Goal: Task Accomplishment & Management: Use online tool/utility

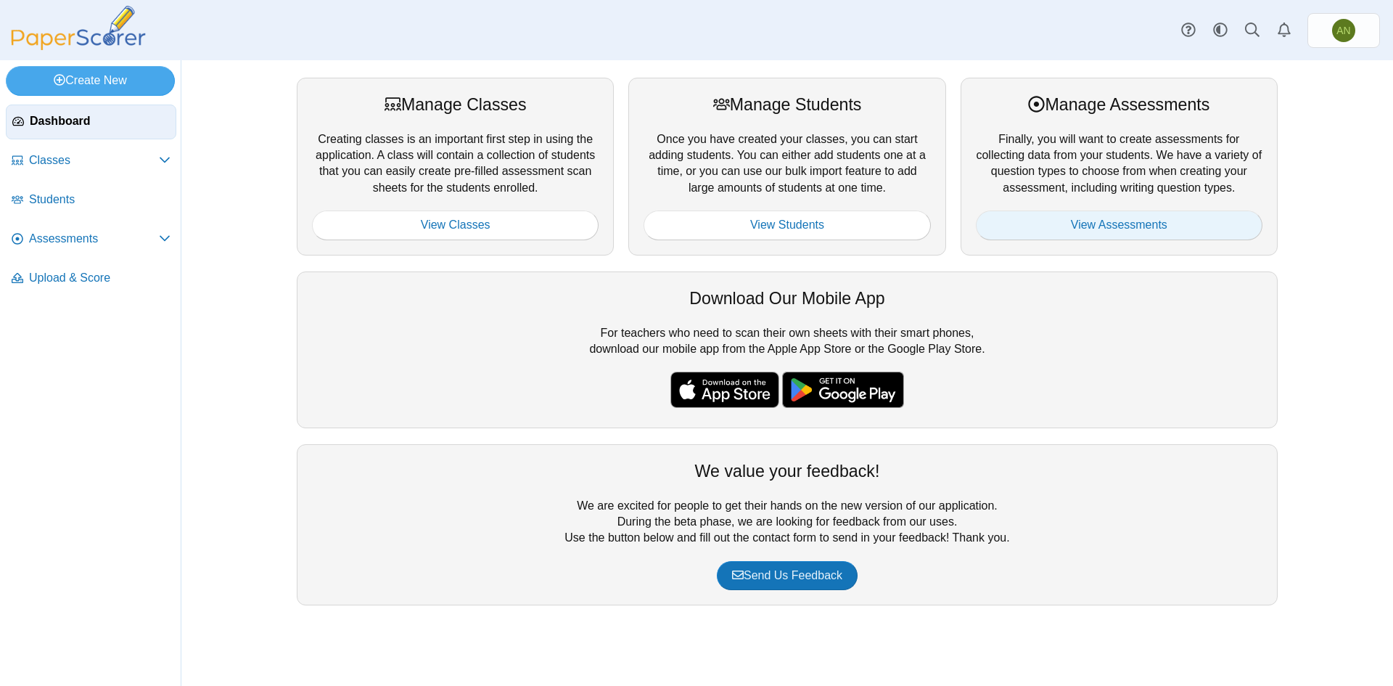
click at [1114, 223] on link "View Assessments" at bounding box center [1119, 224] width 287 height 29
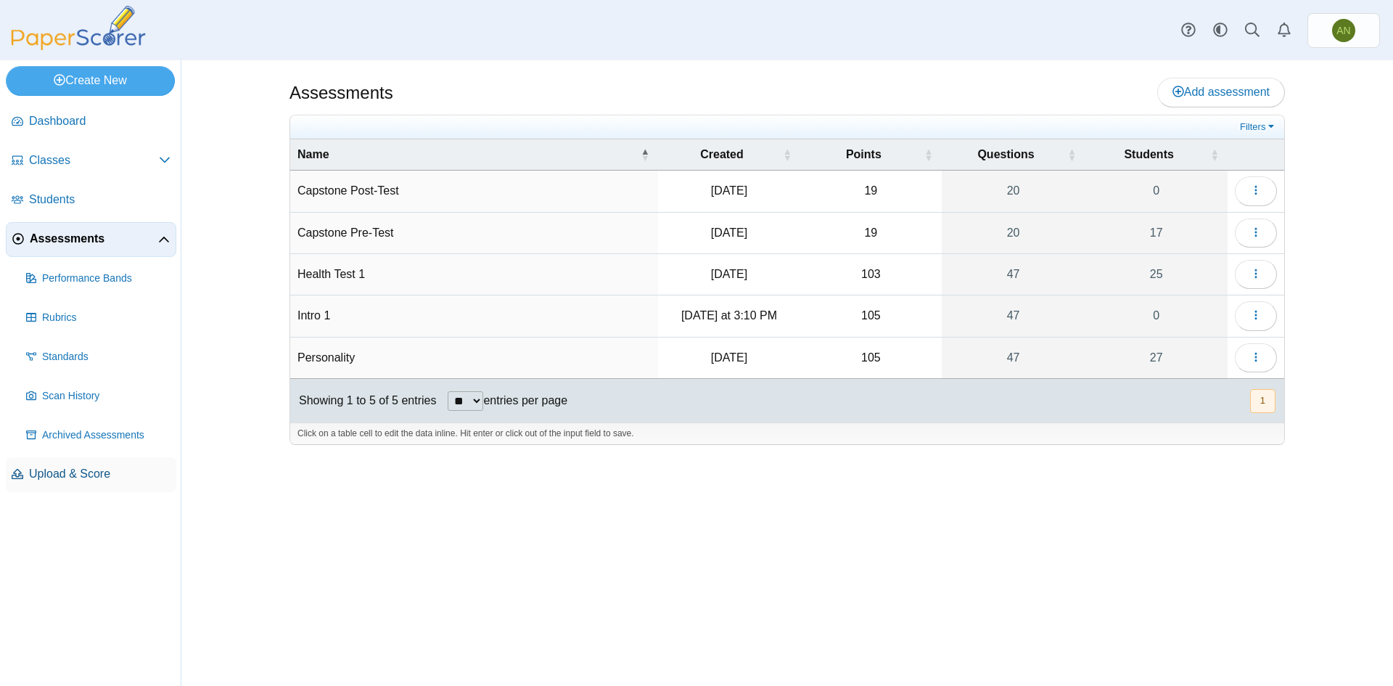
click at [82, 475] on span "Upload & Score" at bounding box center [99, 474] width 141 height 16
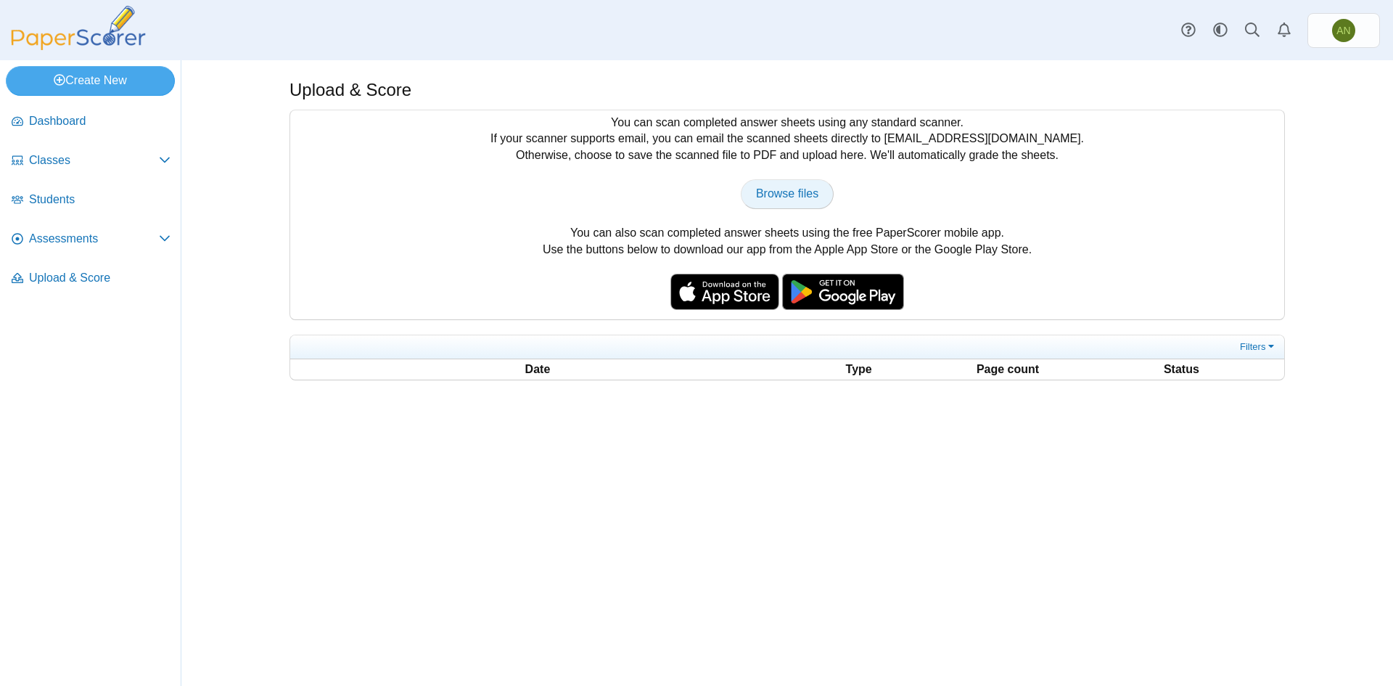
click at [795, 192] on span "Browse files" at bounding box center [787, 193] width 62 height 12
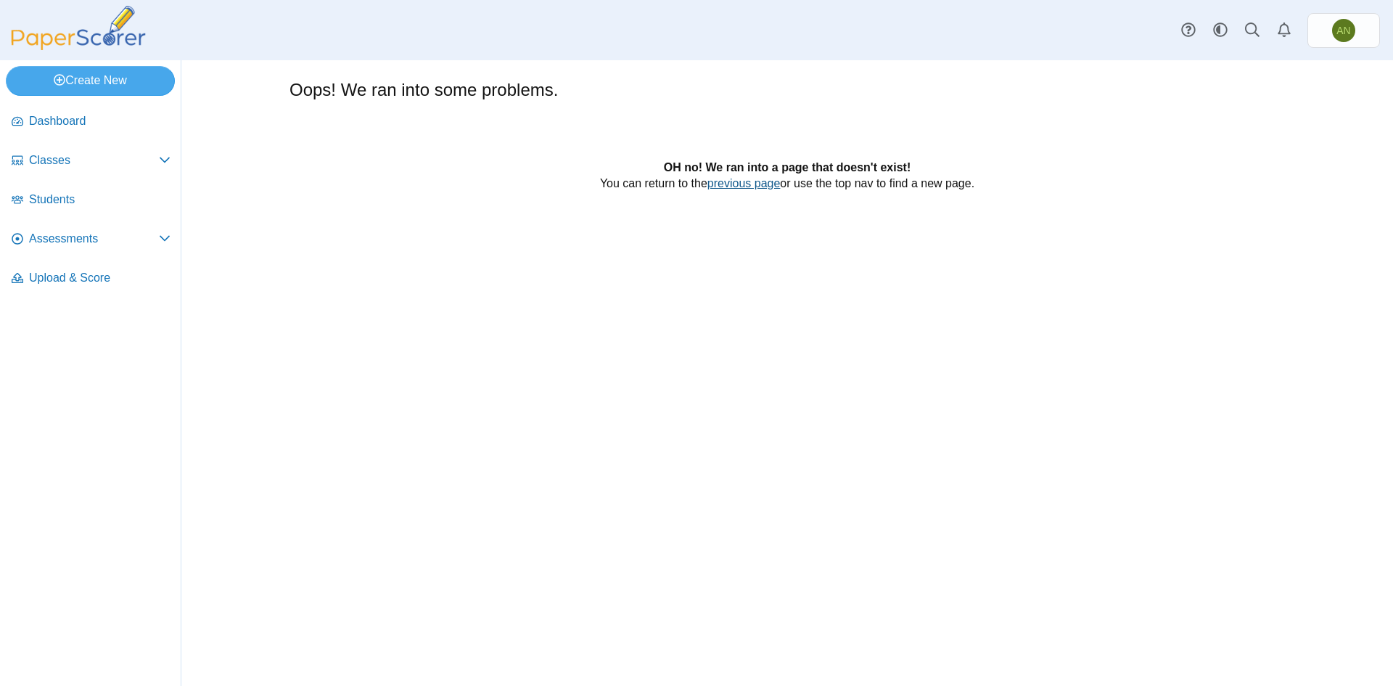
click at [758, 184] on link "previous page" at bounding box center [743, 183] width 73 height 12
click at [118, 79] on link "Create New" at bounding box center [90, 80] width 169 height 29
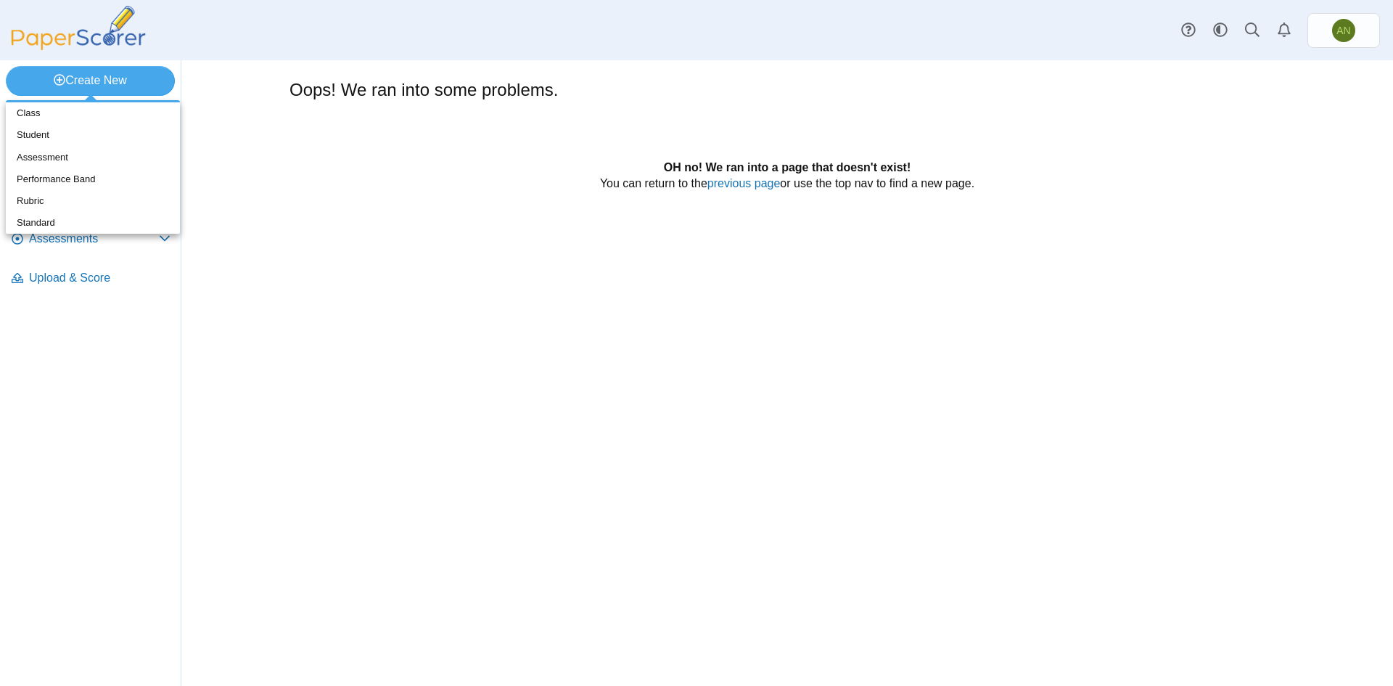
click at [207, 391] on div "Oops! We ran into some problems. OH no! We ran into a page that doesn't exist! …" at bounding box center [786, 372] width 1211 height 625
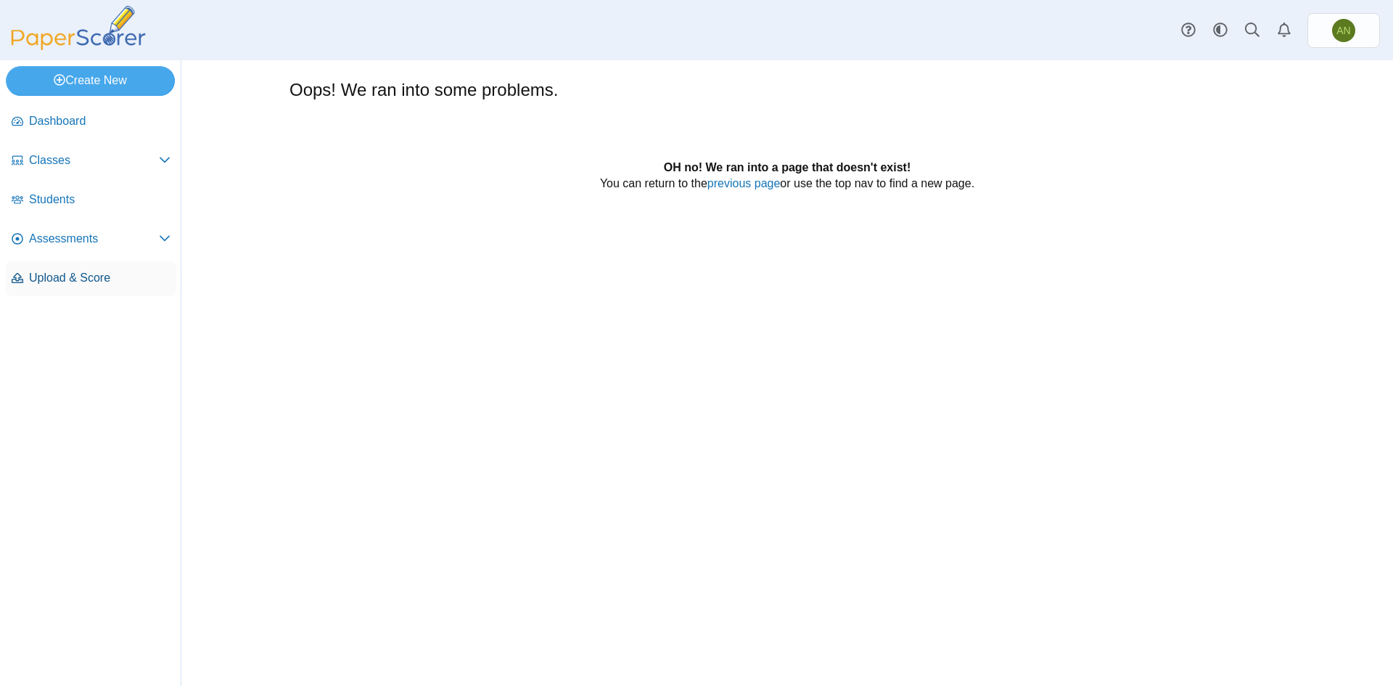
click at [70, 273] on span "Upload & Score" at bounding box center [99, 278] width 141 height 16
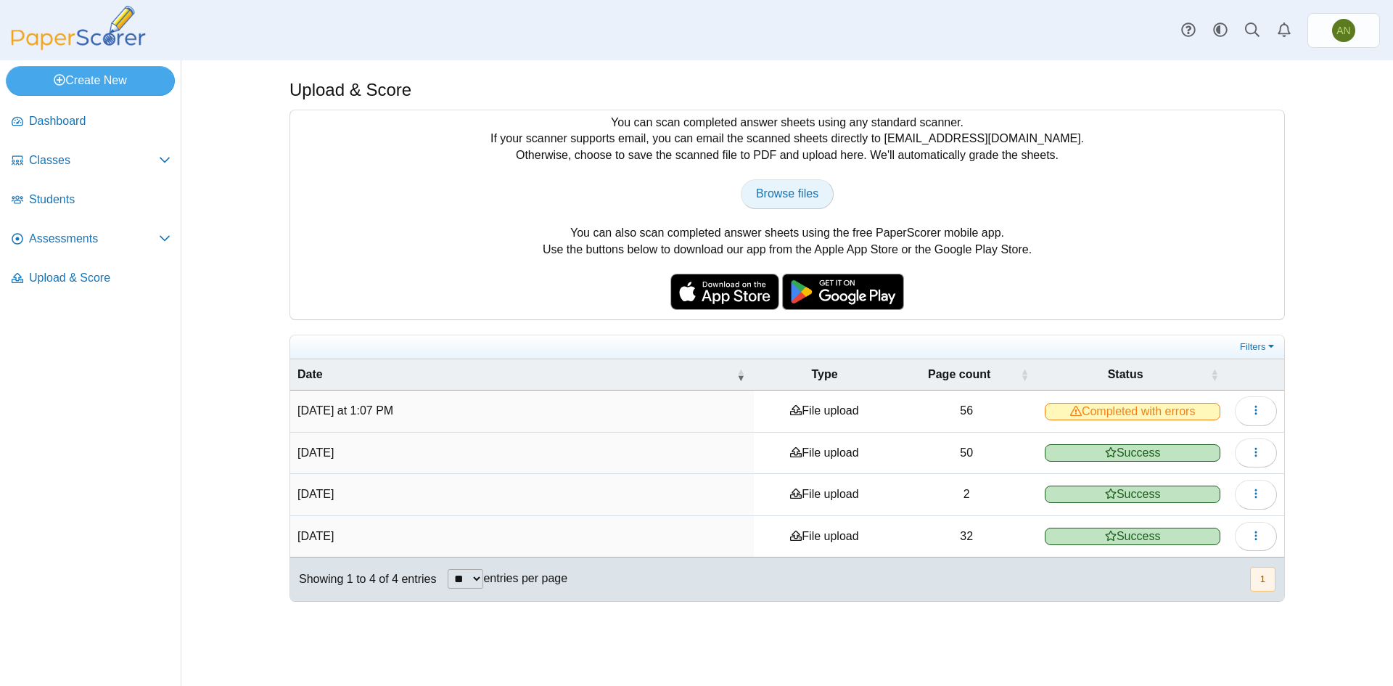
click at [799, 190] on span "Browse files" at bounding box center [787, 193] width 62 height 12
type input "**********"
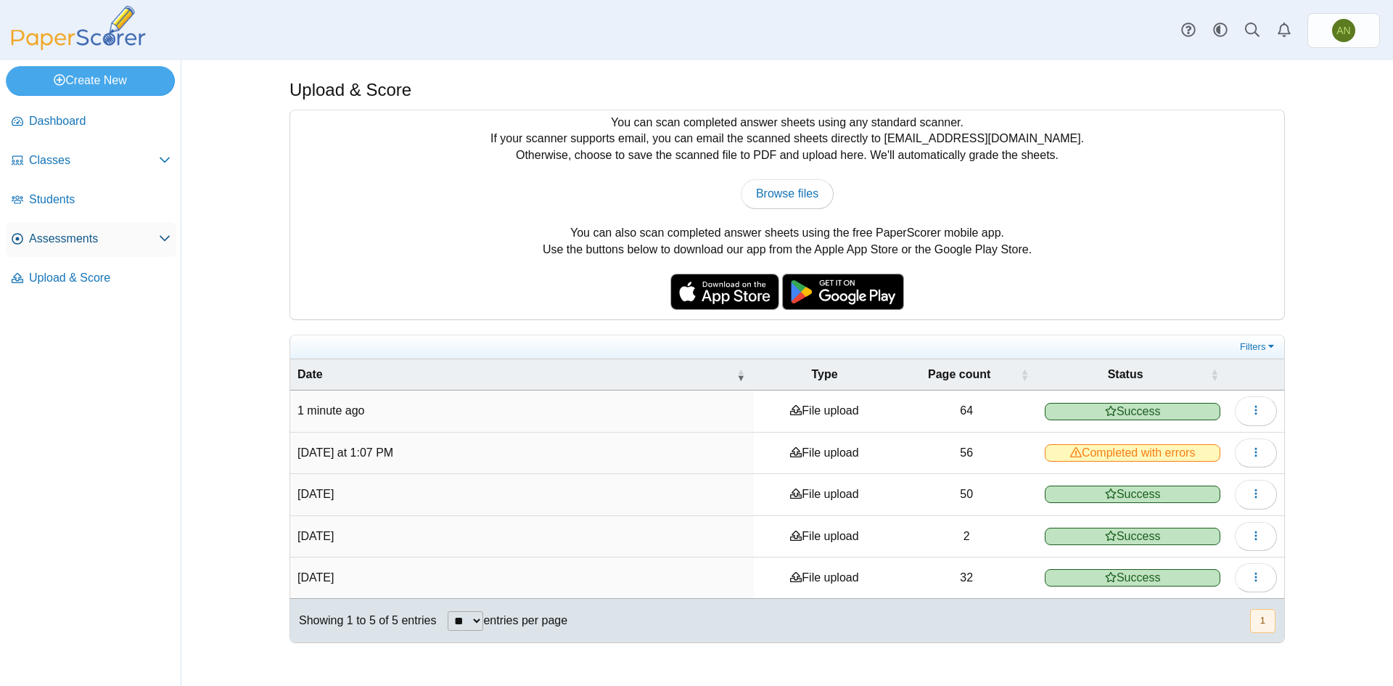
click at [65, 242] on span "Assessments" at bounding box center [94, 239] width 130 height 16
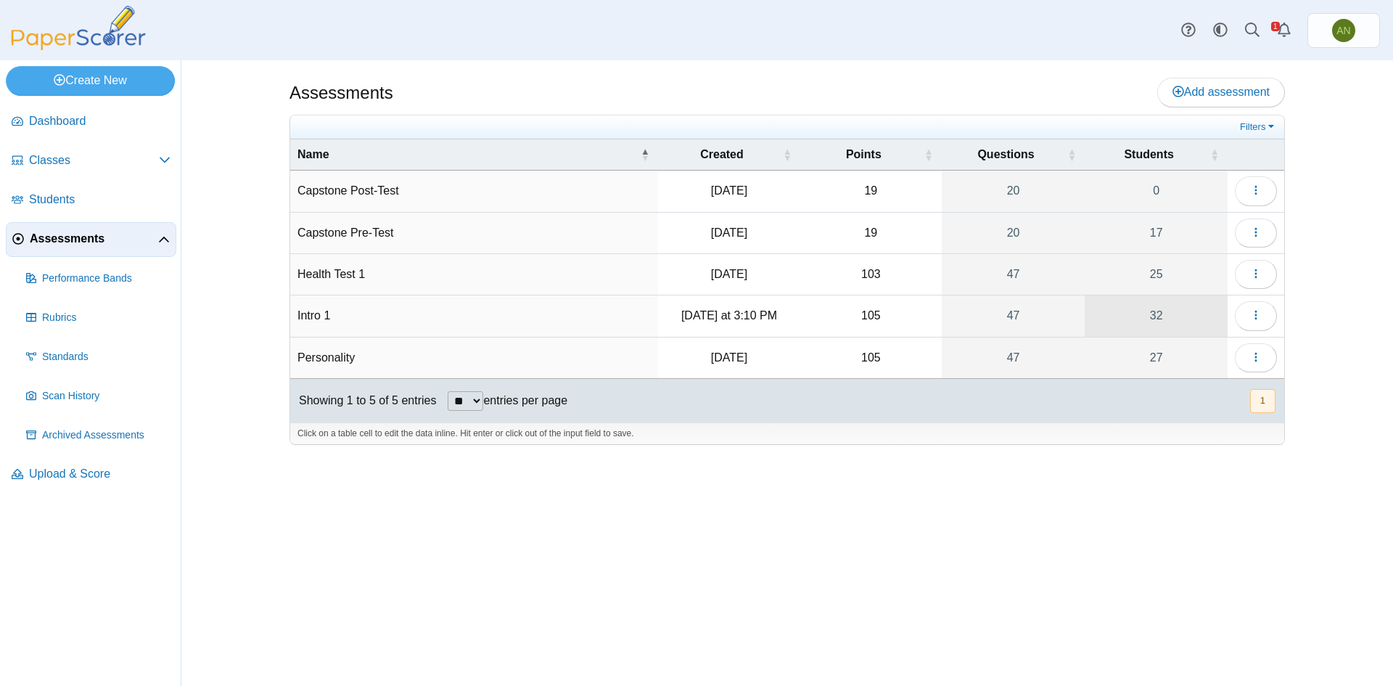
click at [1165, 314] on link "32" at bounding box center [1156, 315] width 143 height 41
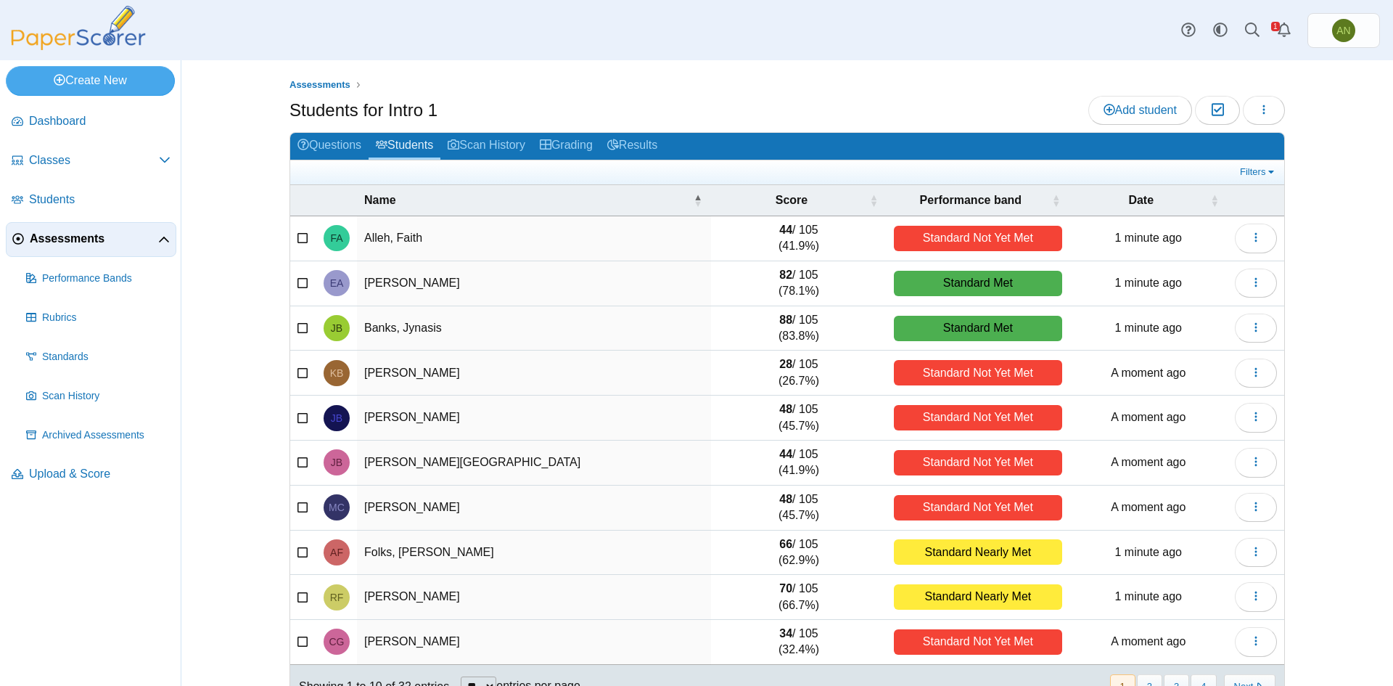
scroll to position [37, 0]
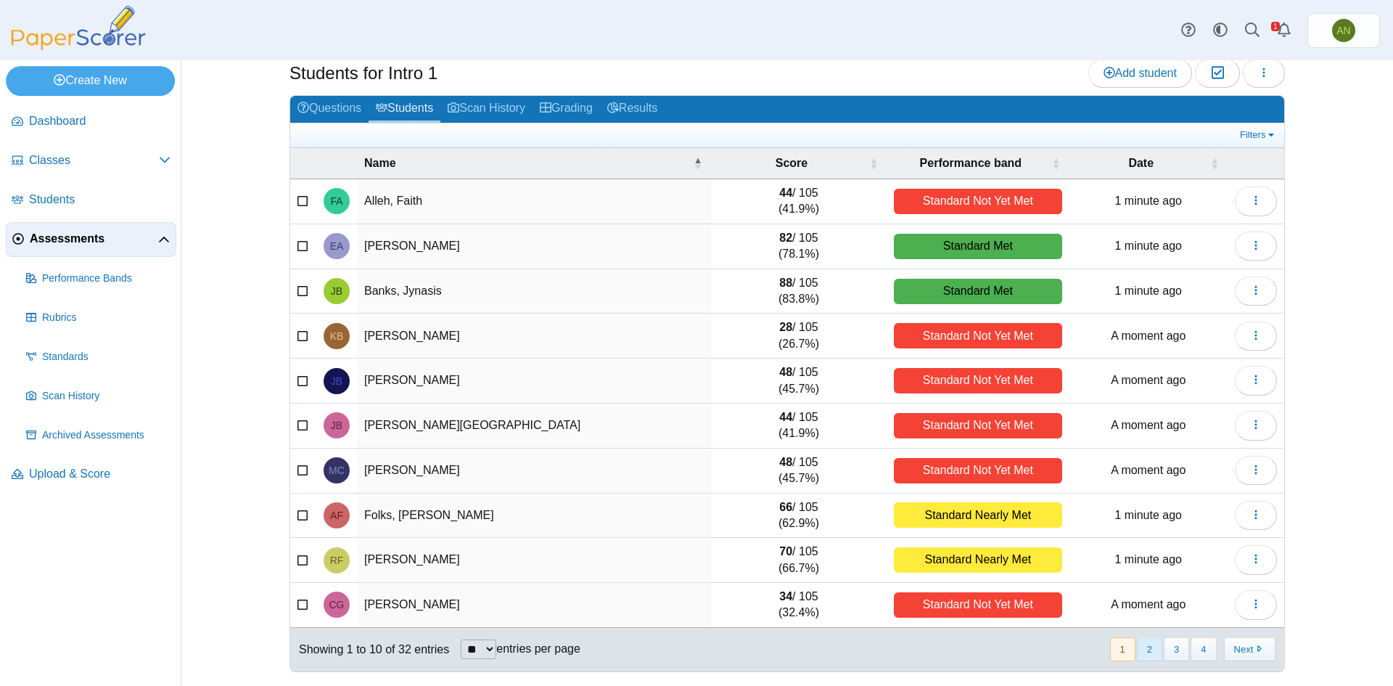
click at [1137, 649] on button "2" at bounding box center [1149, 649] width 25 height 24
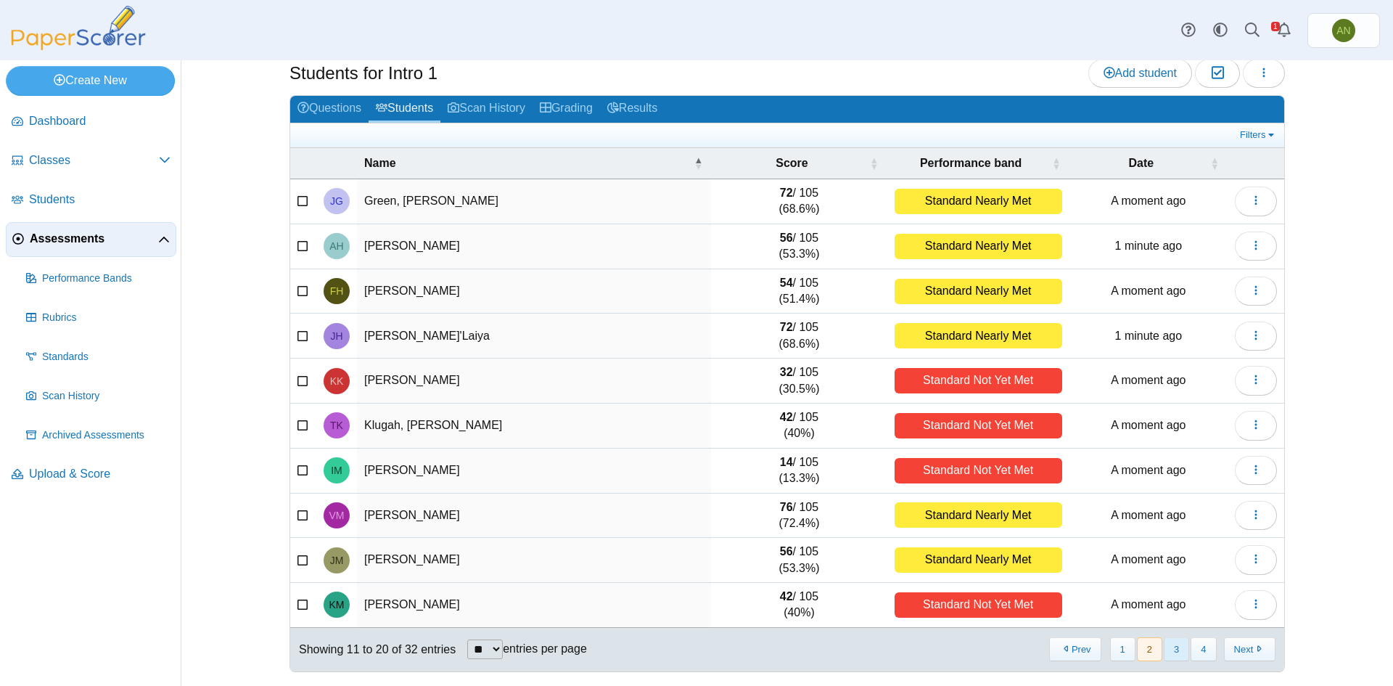
click at [1168, 654] on button "3" at bounding box center [1176, 649] width 25 height 24
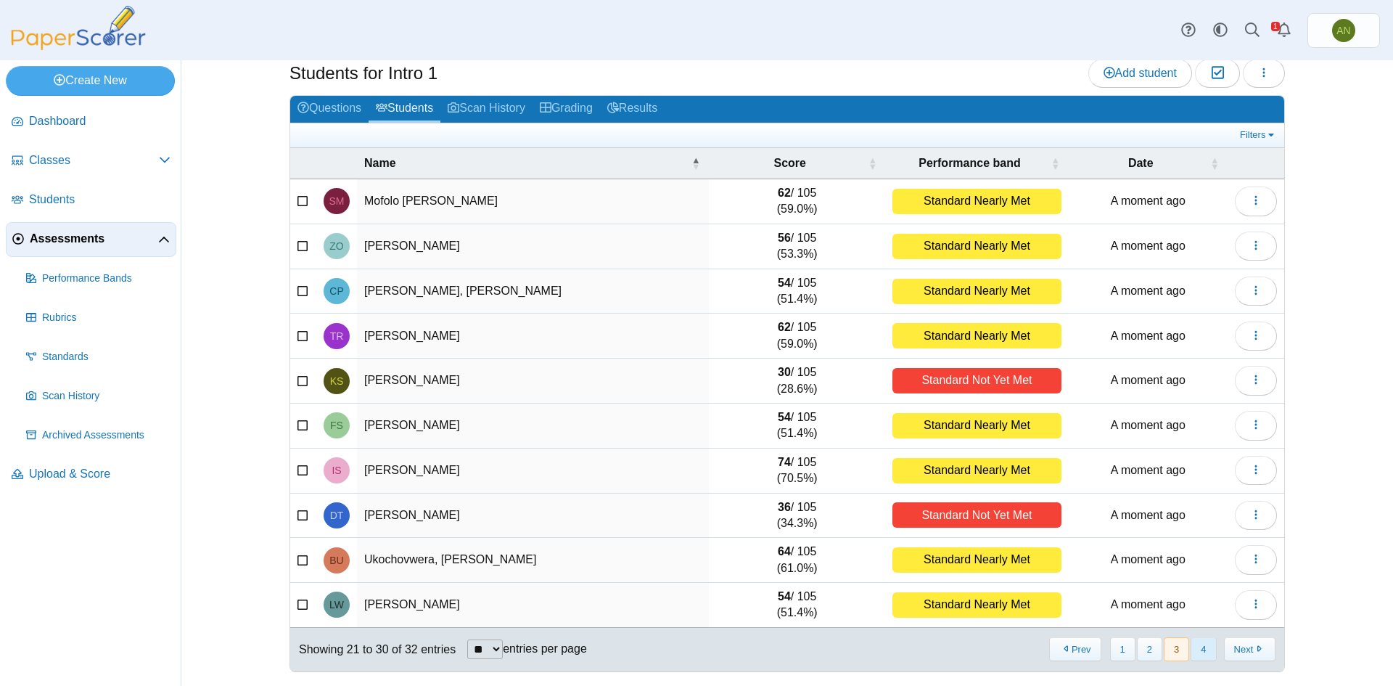
click at [1203, 643] on button "4" at bounding box center [1202, 649] width 25 height 24
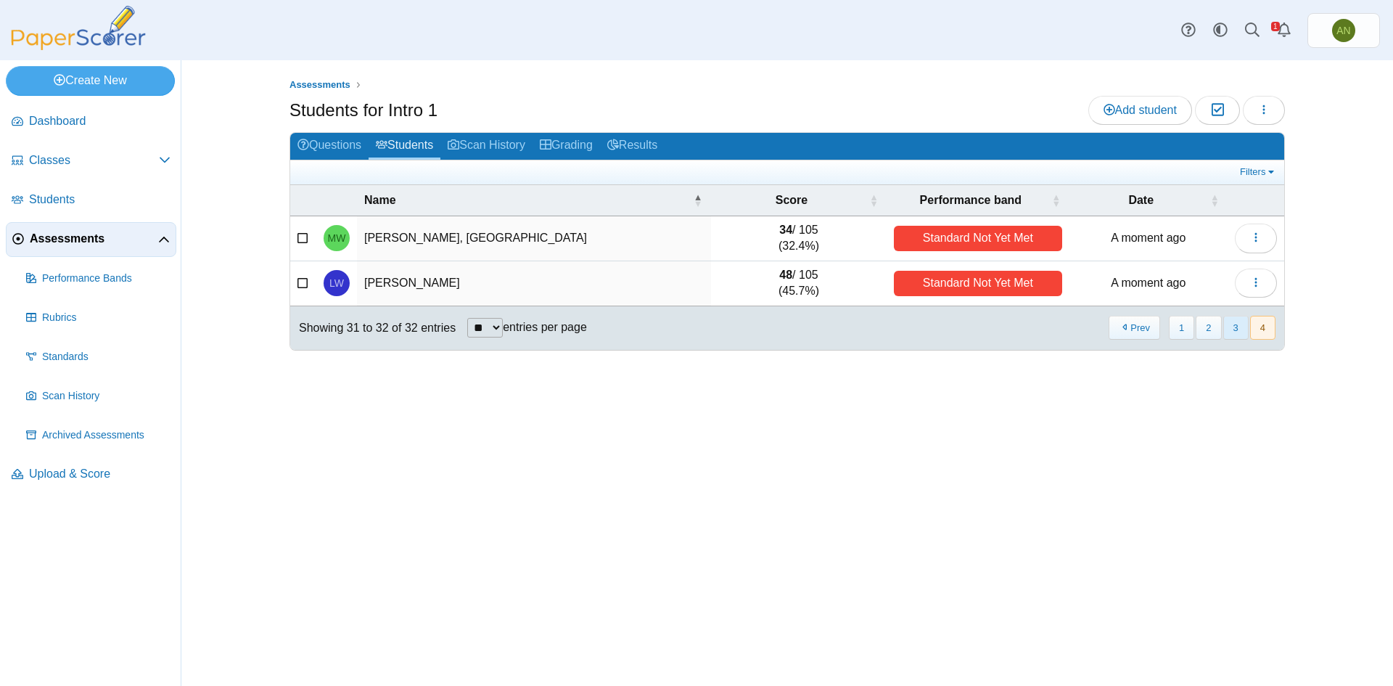
click at [1233, 329] on button "3" at bounding box center [1235, 328] width 25 height 24
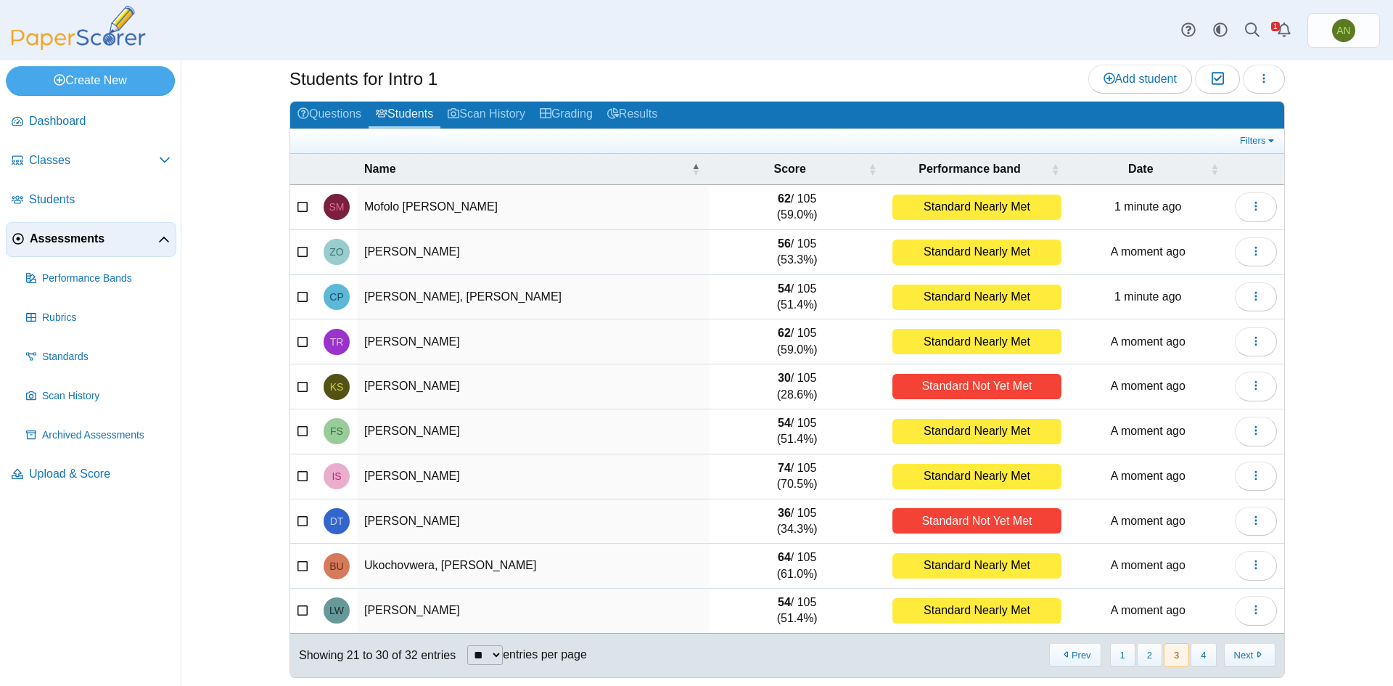
scroll to position [37, 0]
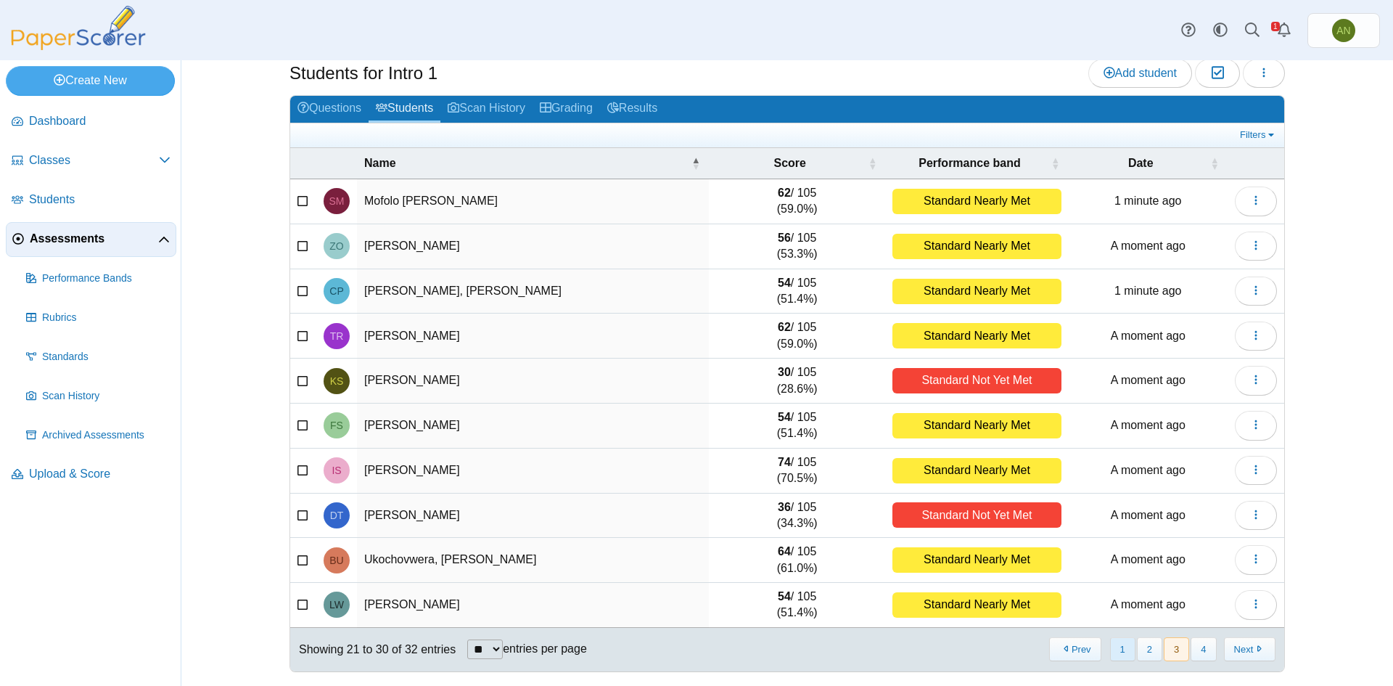
click at [1114, 644] on button "1" at bounding box center [1122, 649] width 25 height 24
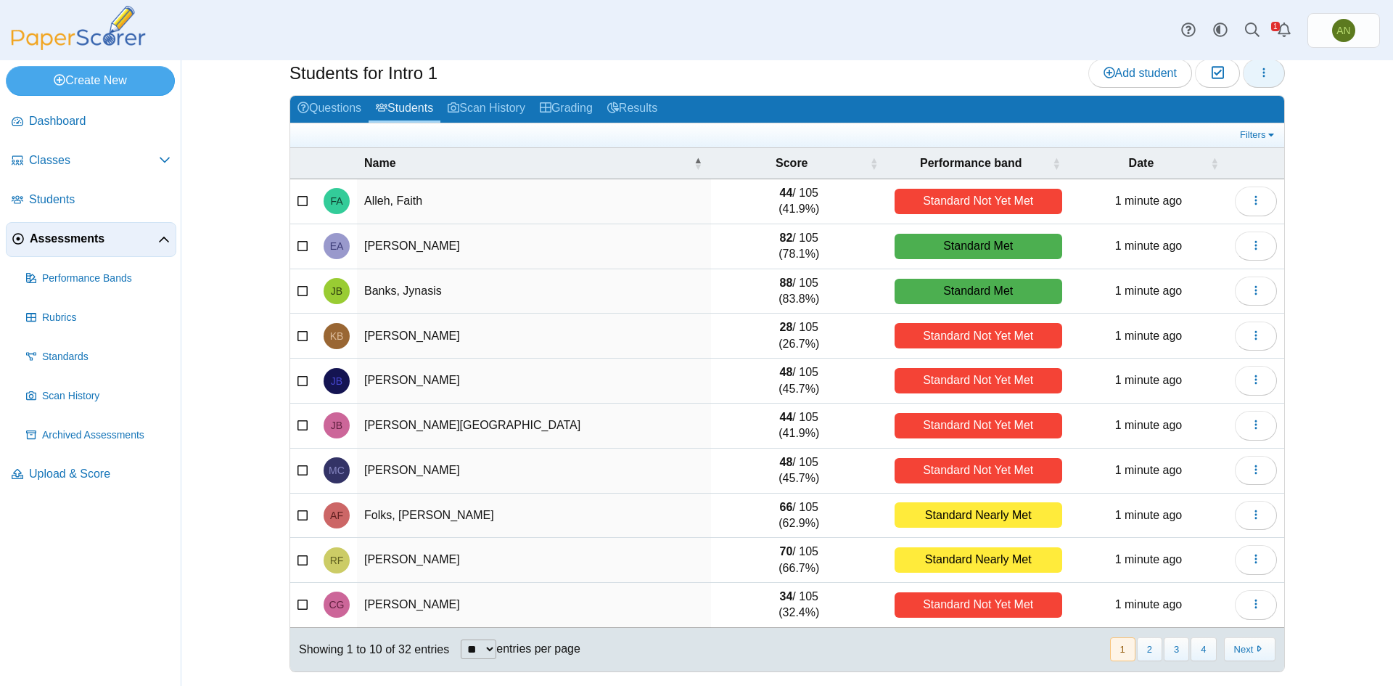
click at [1258, 75] on icon "button" at bounding box center [1264, 73] width 12 height 12
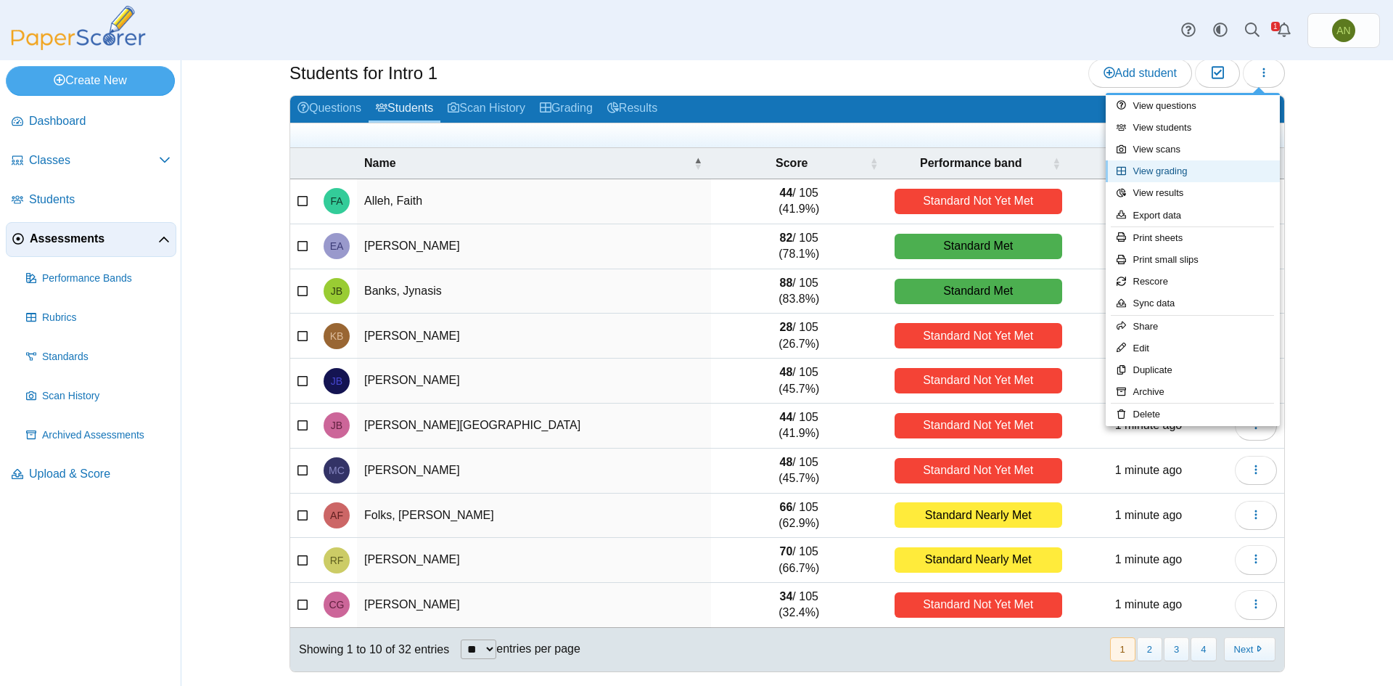
click at [1231, 176] on link "View grading" at bounding box center [1193, 171] width 174 height 22
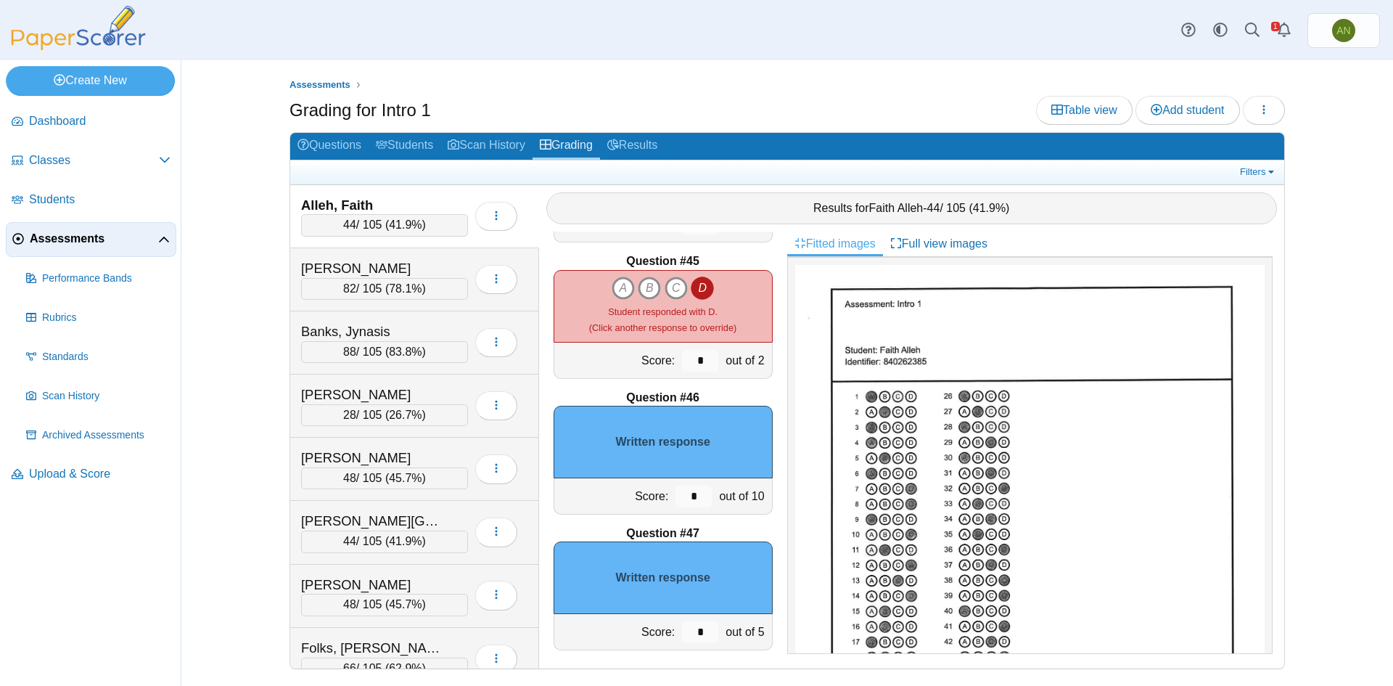
scroll to position [5981, 0]
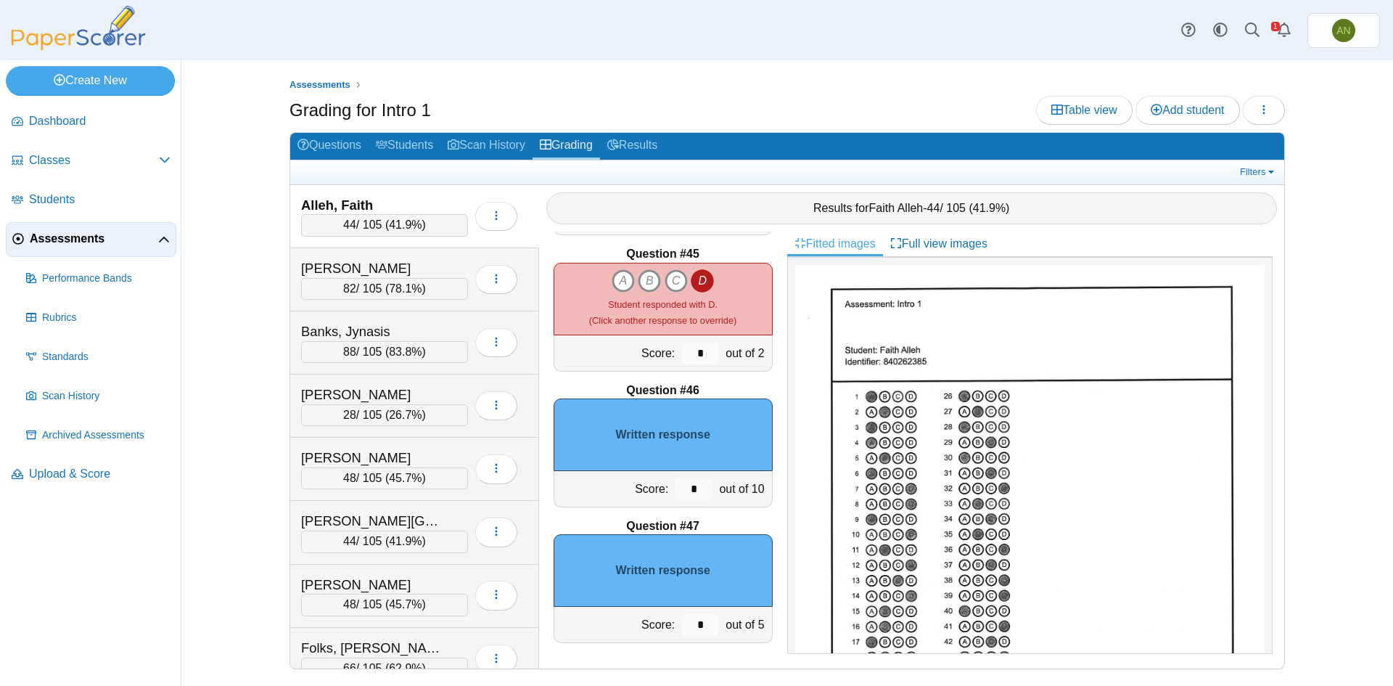
click at [675, 429] on div "Written response" at bounding box center [663, 434] width 219 height 73
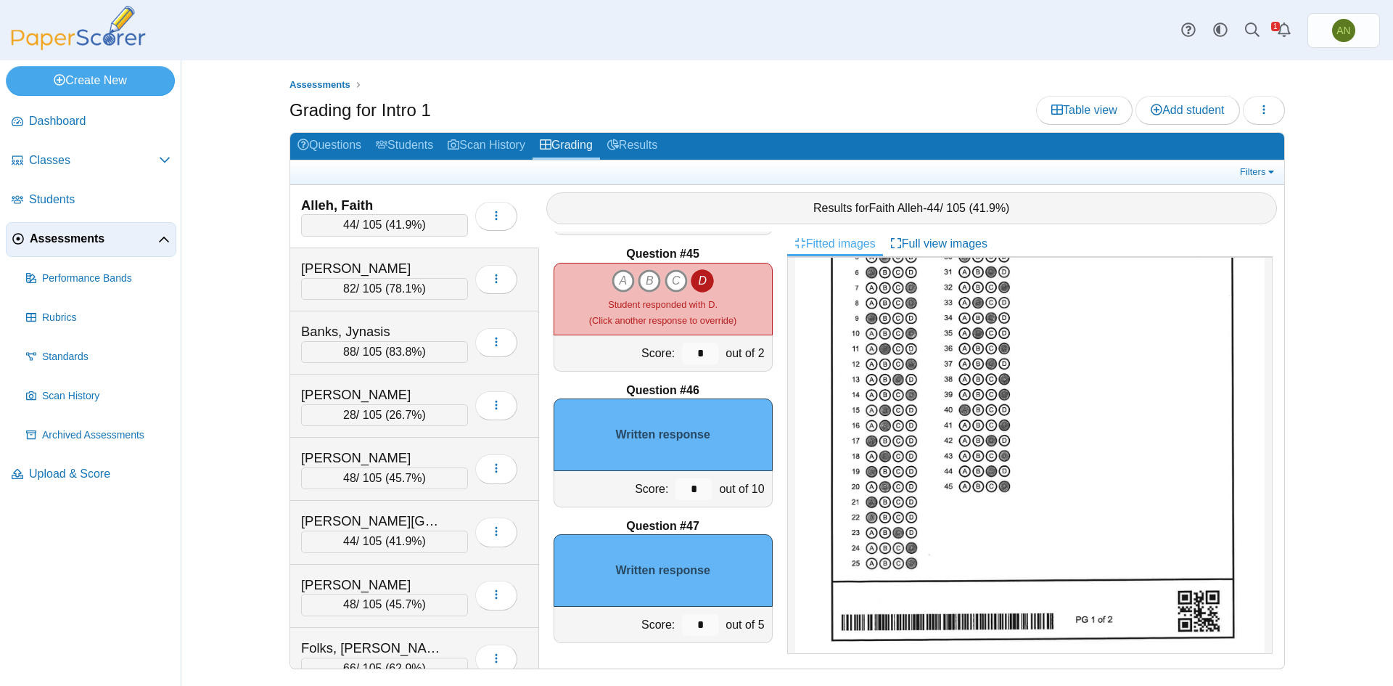
scroll to position [176, 0]
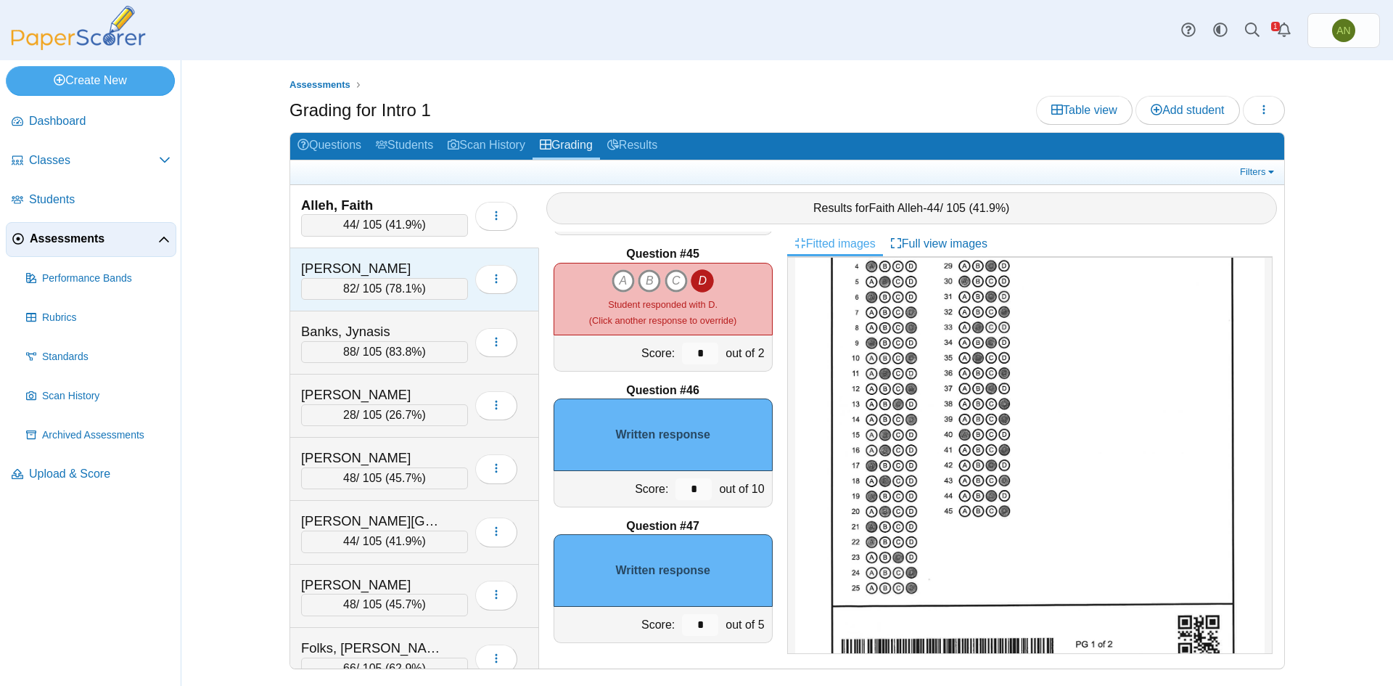
click at [432, 266] on div "[PERSON_NAME]" at bounding box center [373, 268] width 145 height 19
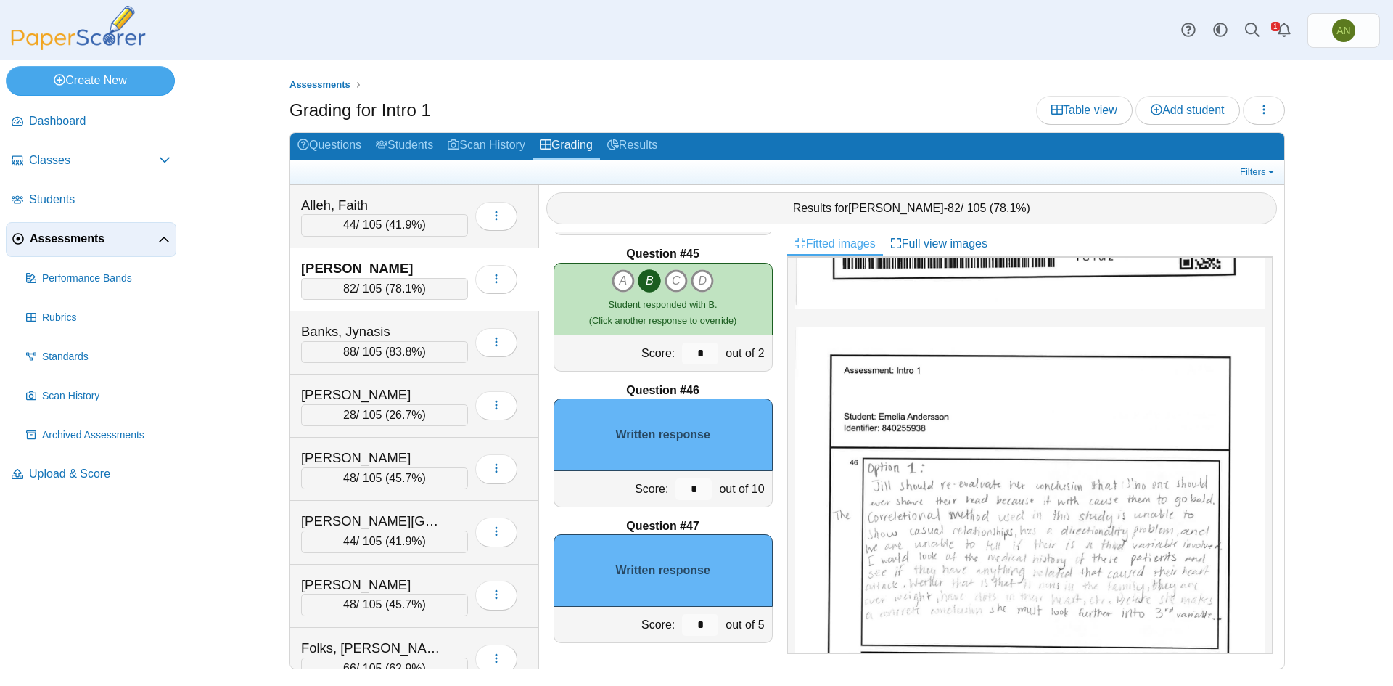
scroll to position [580, 0]
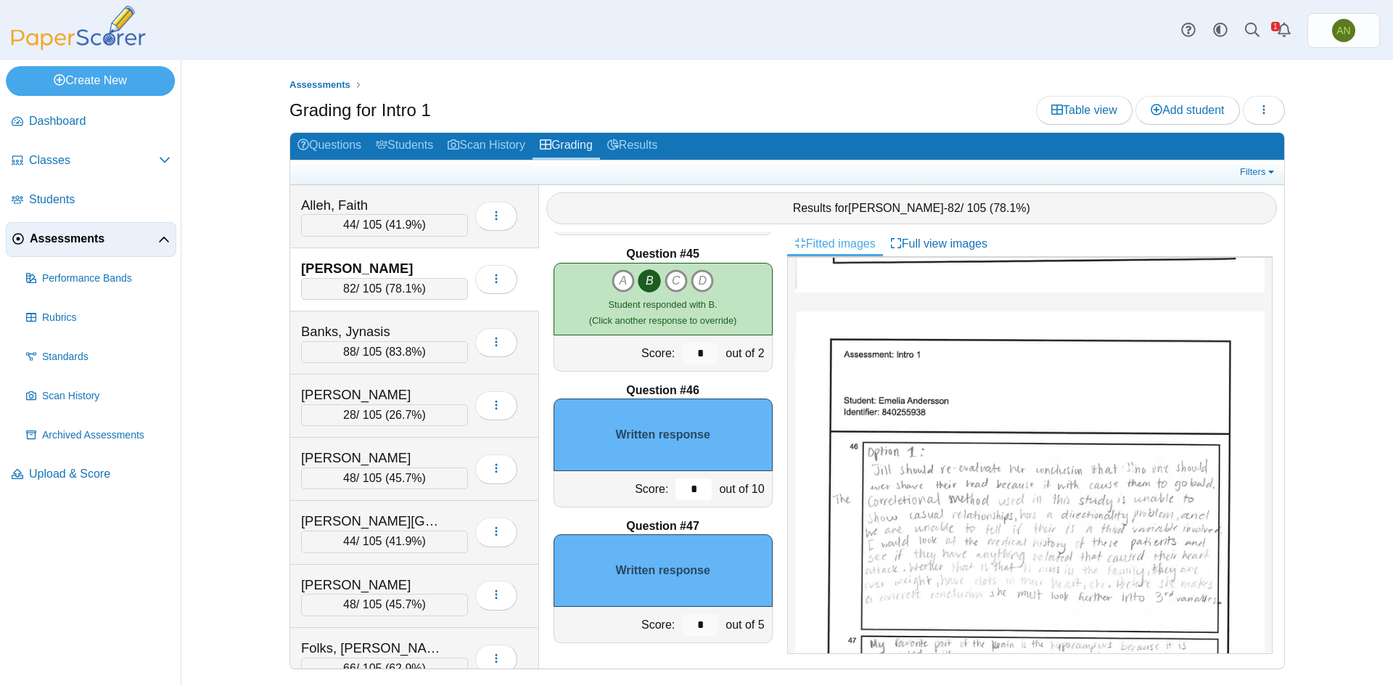
click at [678, 490] on input "*" at bounding box center [693, 489] width 36 height 22
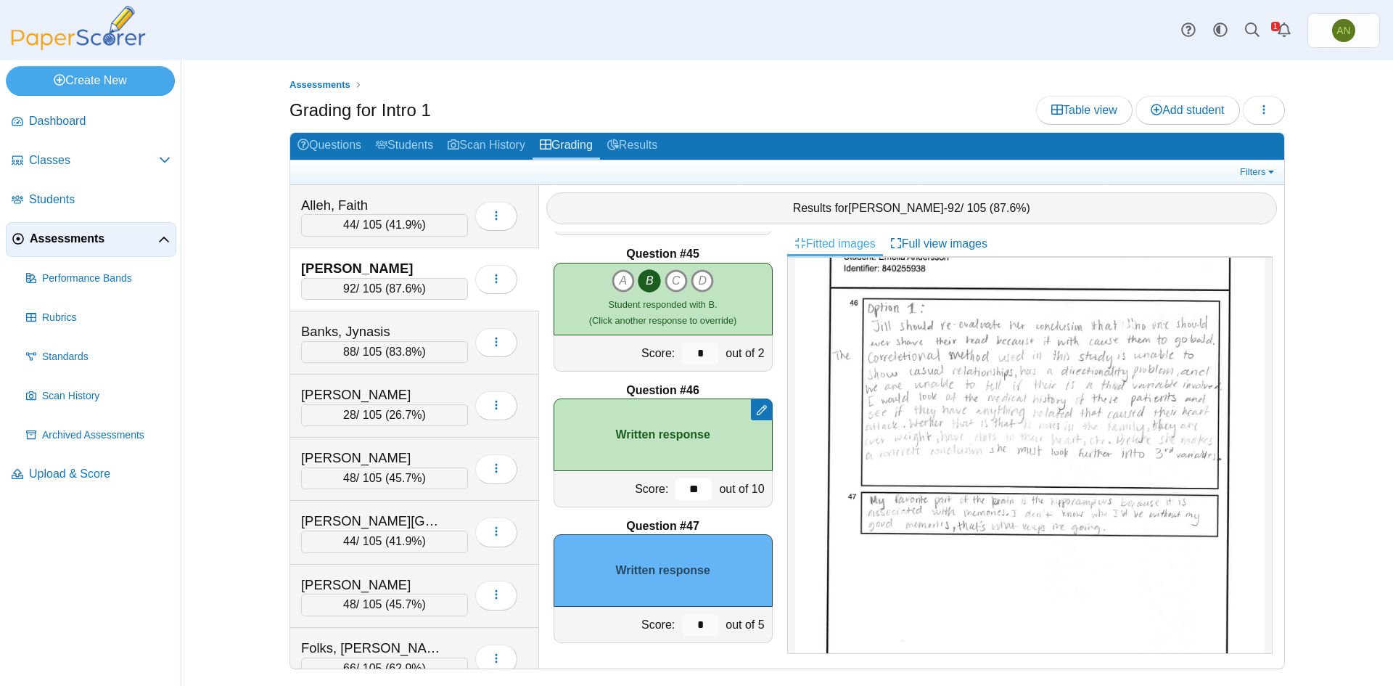
scroll to position [725, 0]
type input "**"
click at [699, 626] on input "*" at bounding box center [700, 625] width 36 height 22
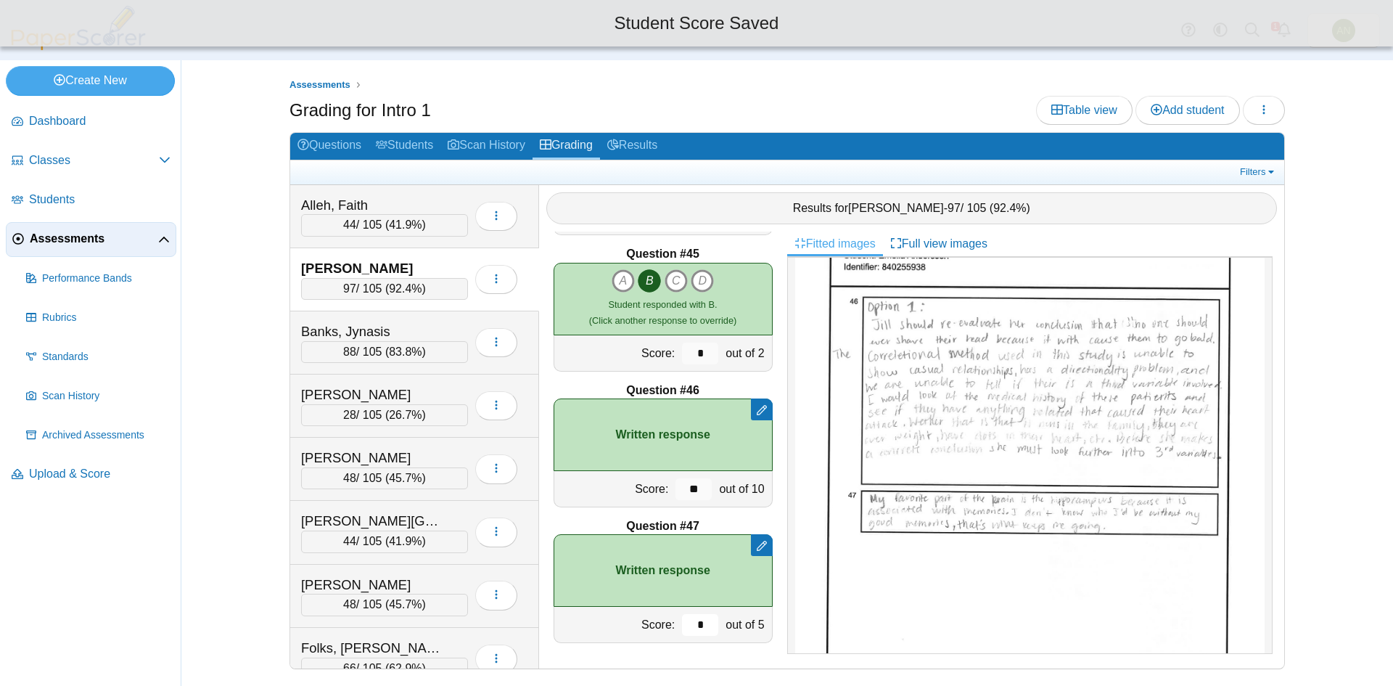
type input "*"
click at [1064, 580] on img at bounding box center [1029, 470] width 469 height 608
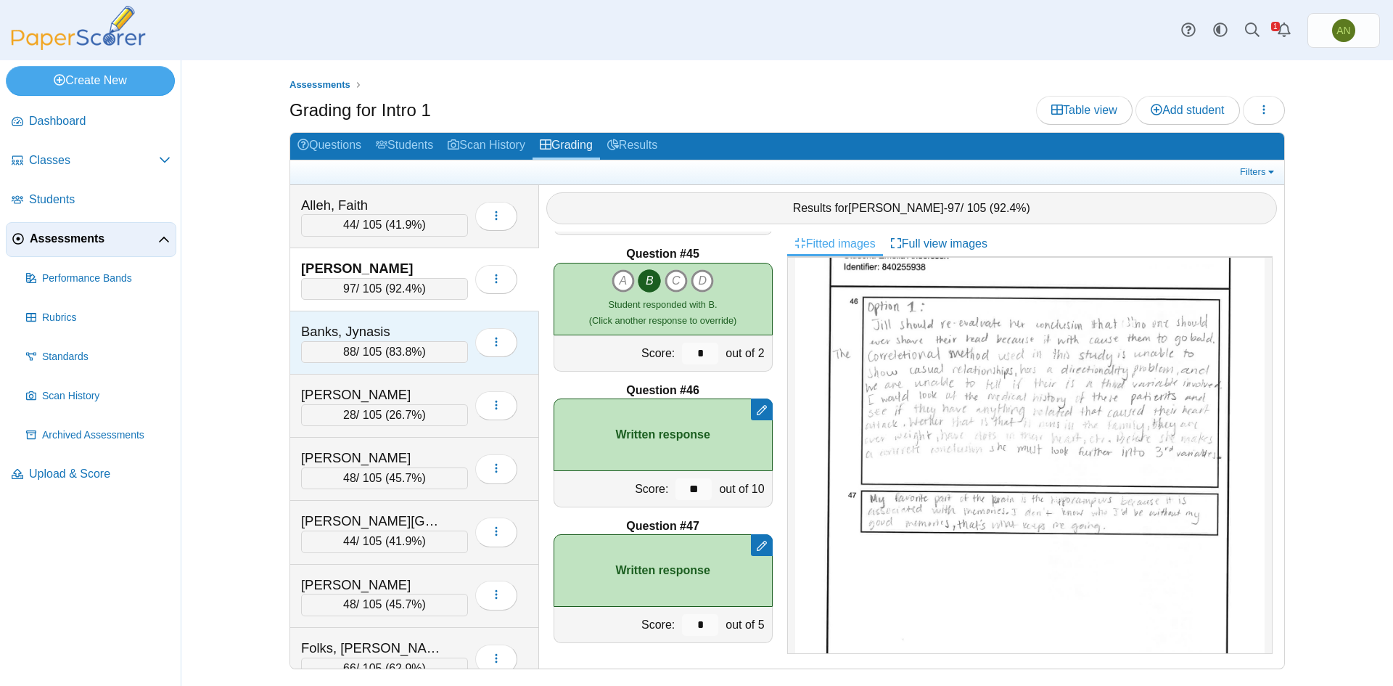
click at [435, 325] on div "Banks, Jynasis" at bounding box center [373, 331] width 145 height 19
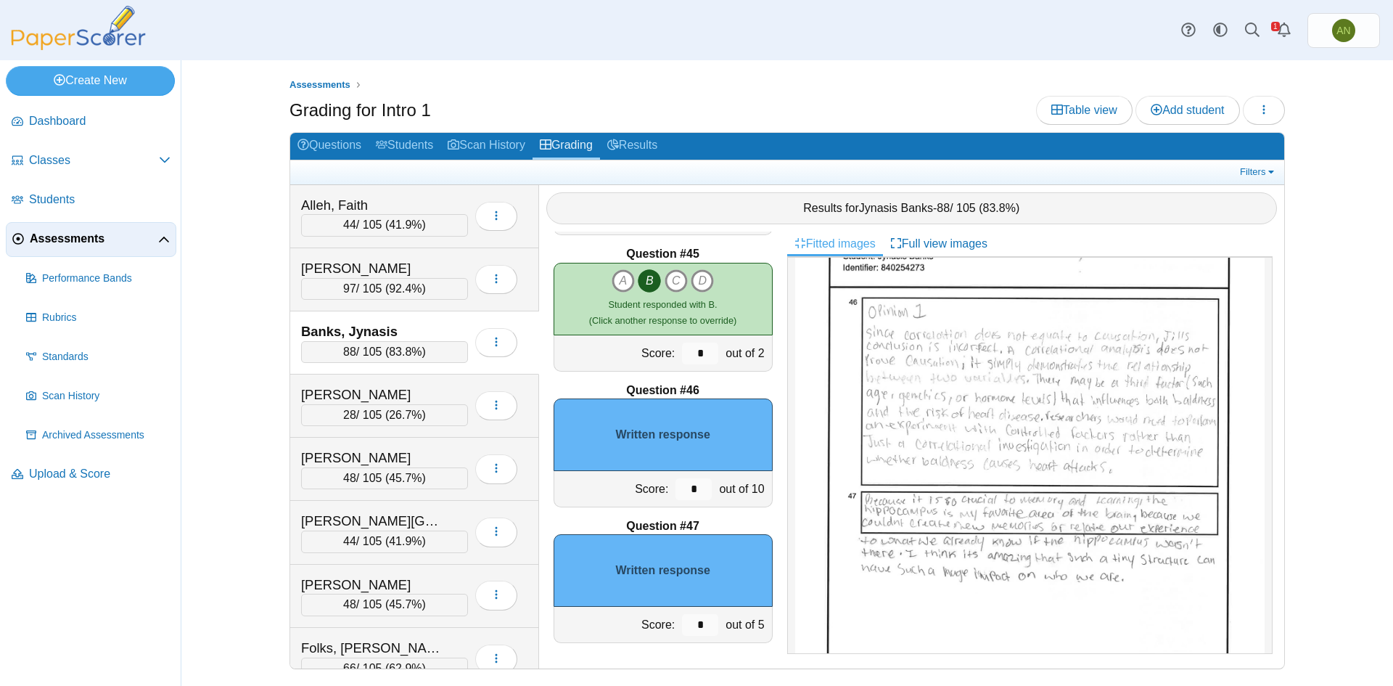
scroll to position [0, 0]
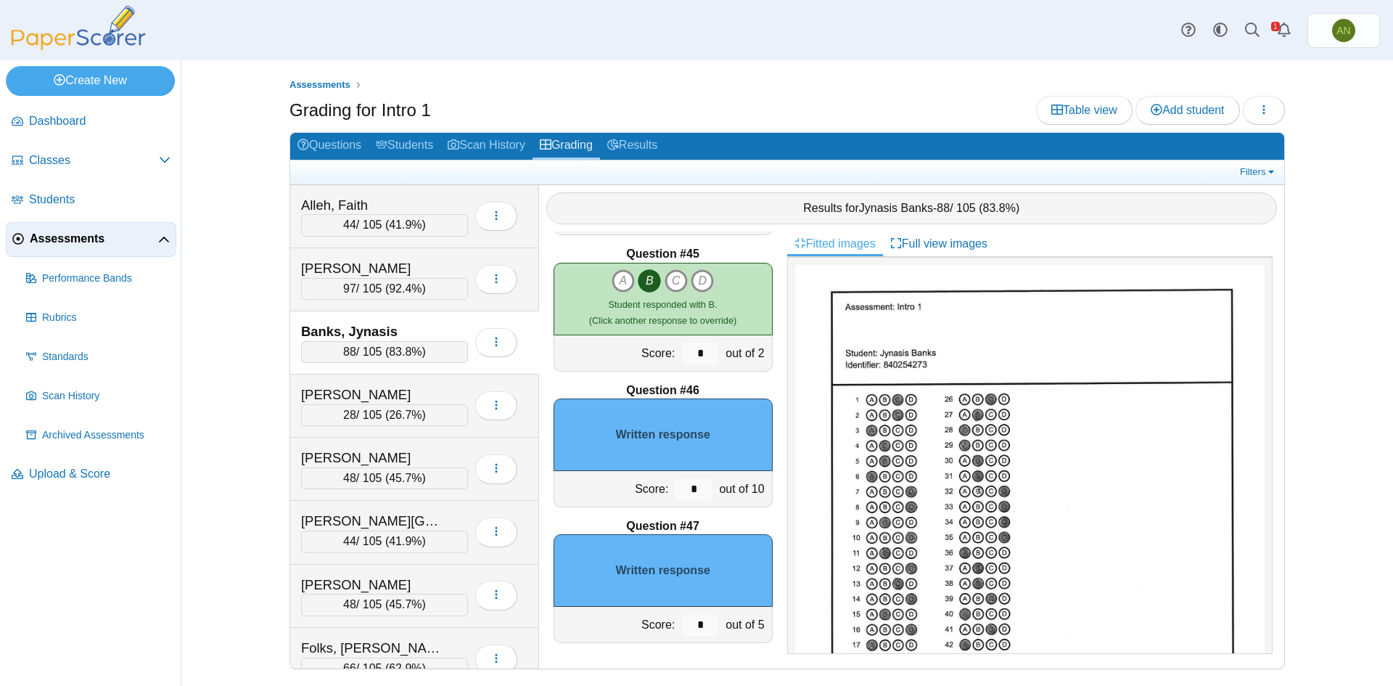
click at [686, 445] on div "Written response" at bounding box center [663, 434] width 219 height 73
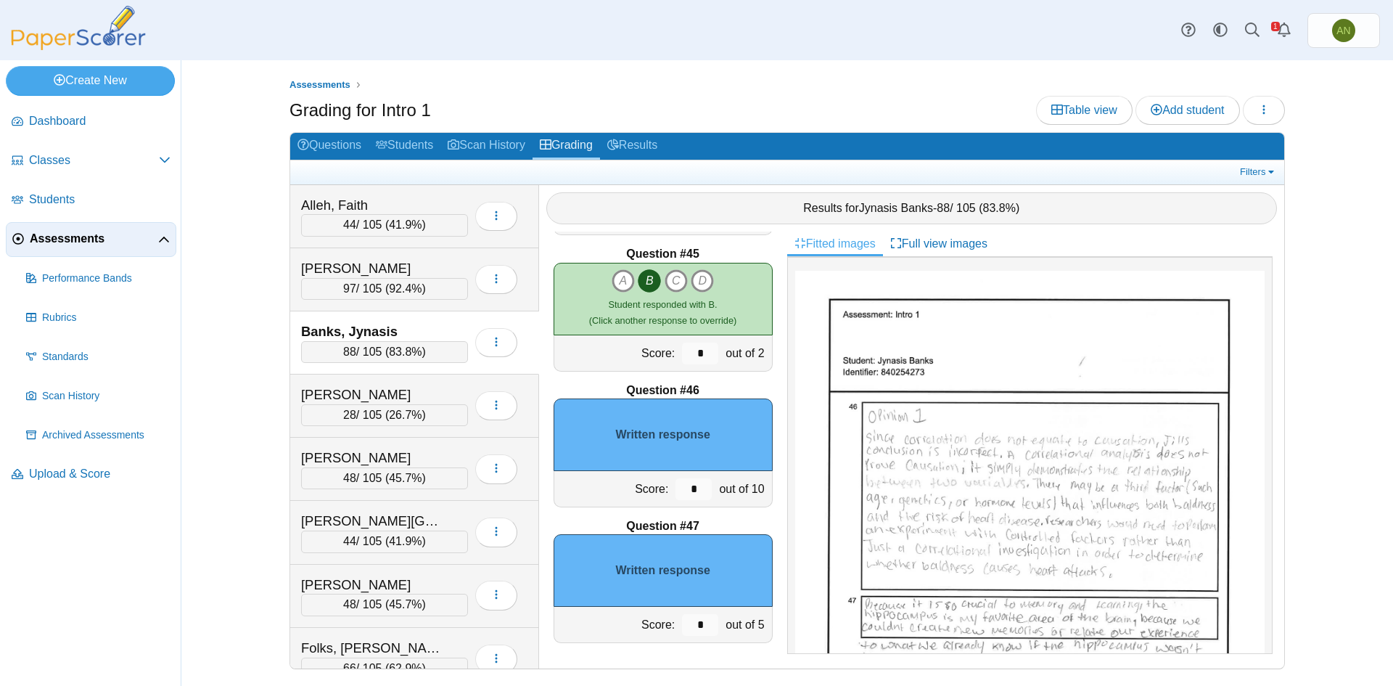
scroll to position [653, 0]
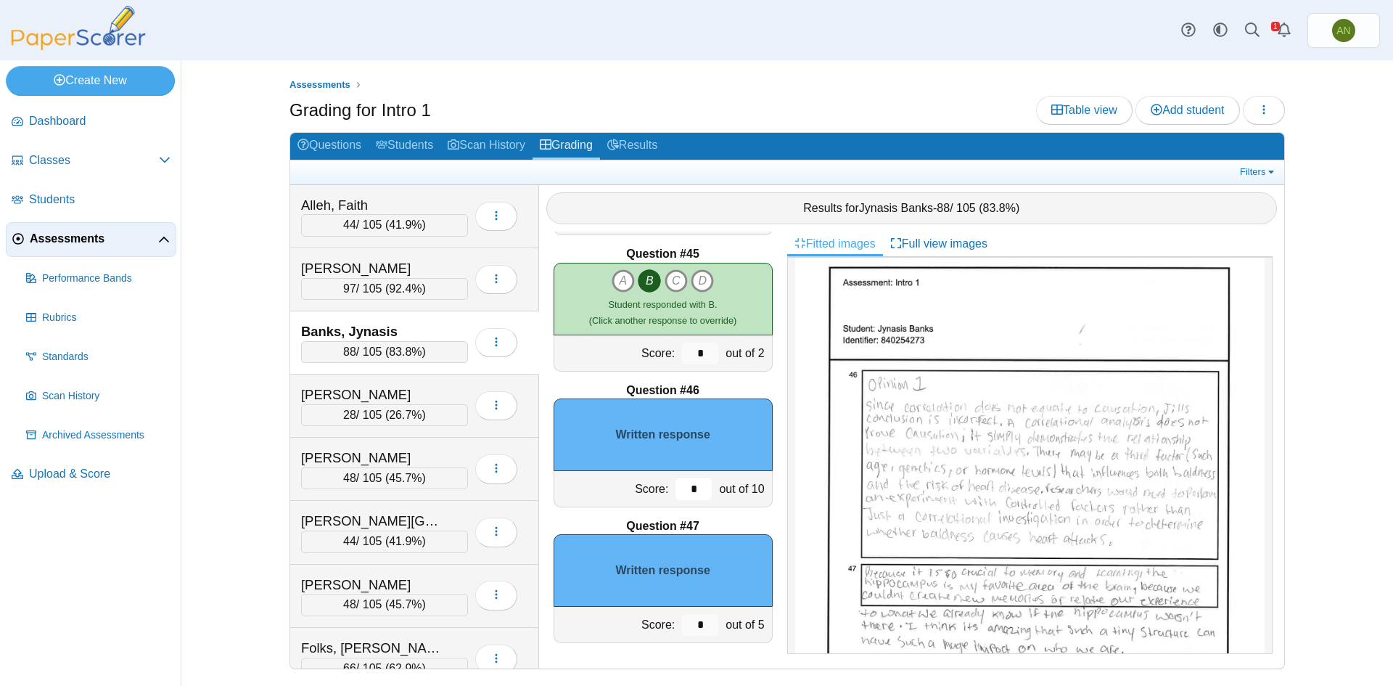
click at [678, 490] on input "*" at bounding box center [693, 489] width 36 height 22
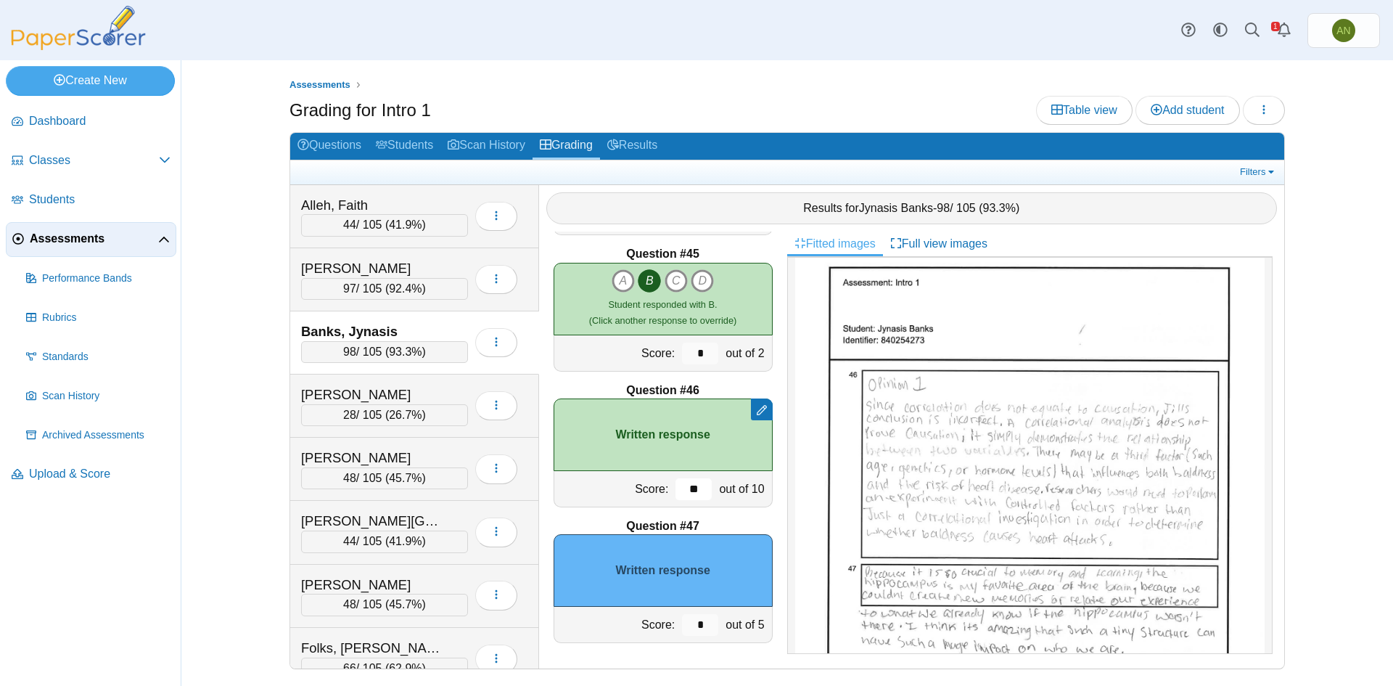
type input "**"
click at [694, 626] on input "*" at bounding box center [700, 625] width 36 height 22
type input "*"
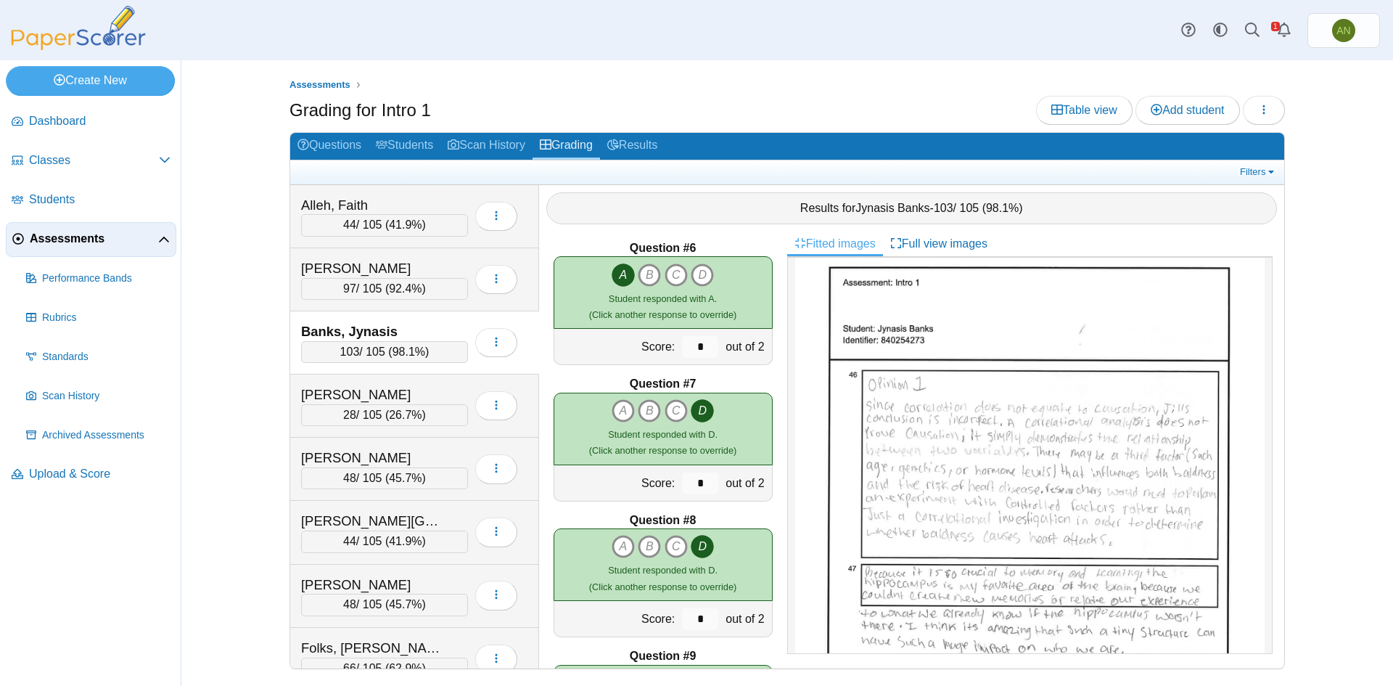
scroll to position [540, 0]
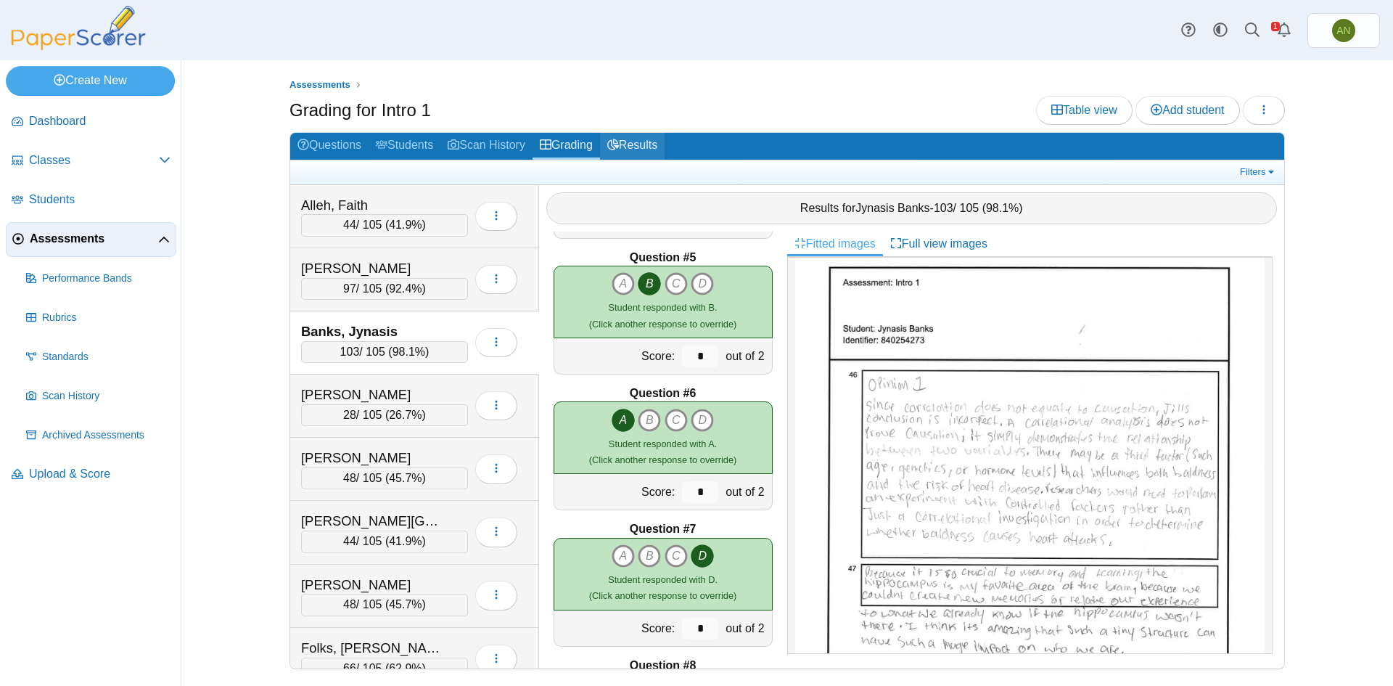
click at [618, 139] on icon at bounding box center [613, 145] width 12 height 12
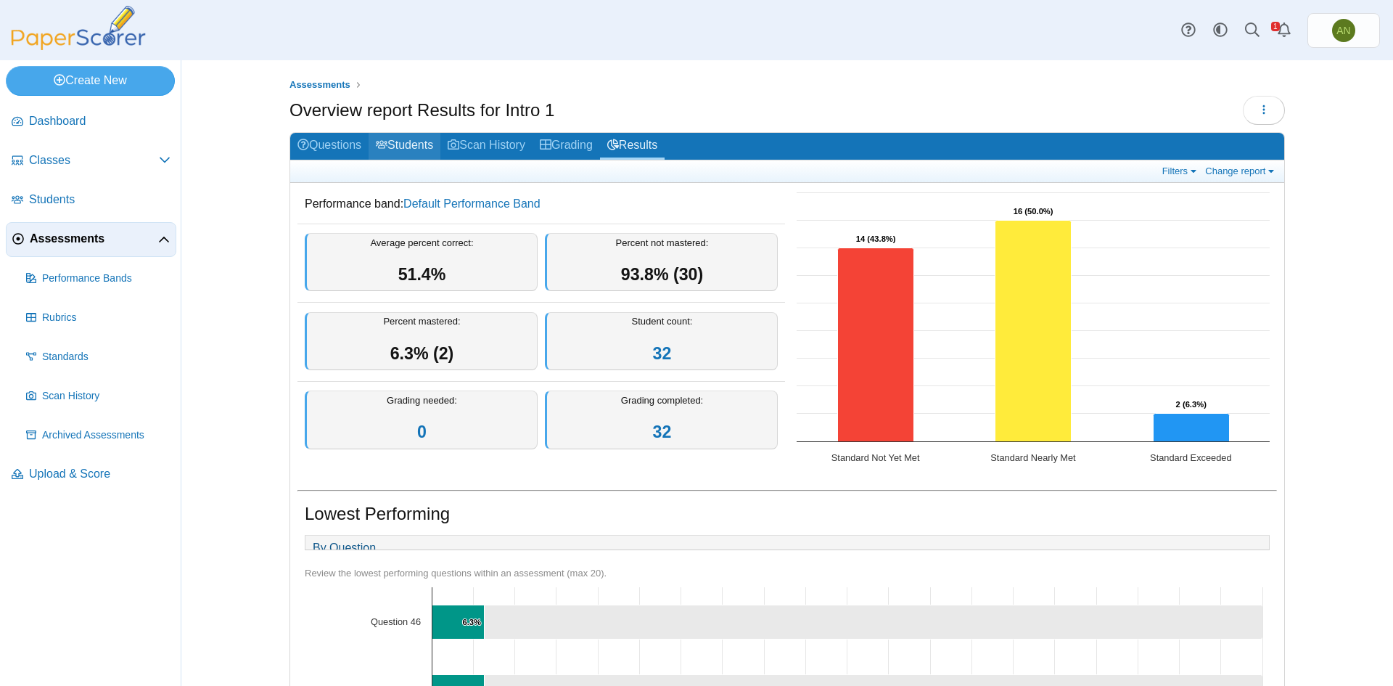
click at [402, 146] on link "Students" at bounding box center [405, 146] width 72 height 27
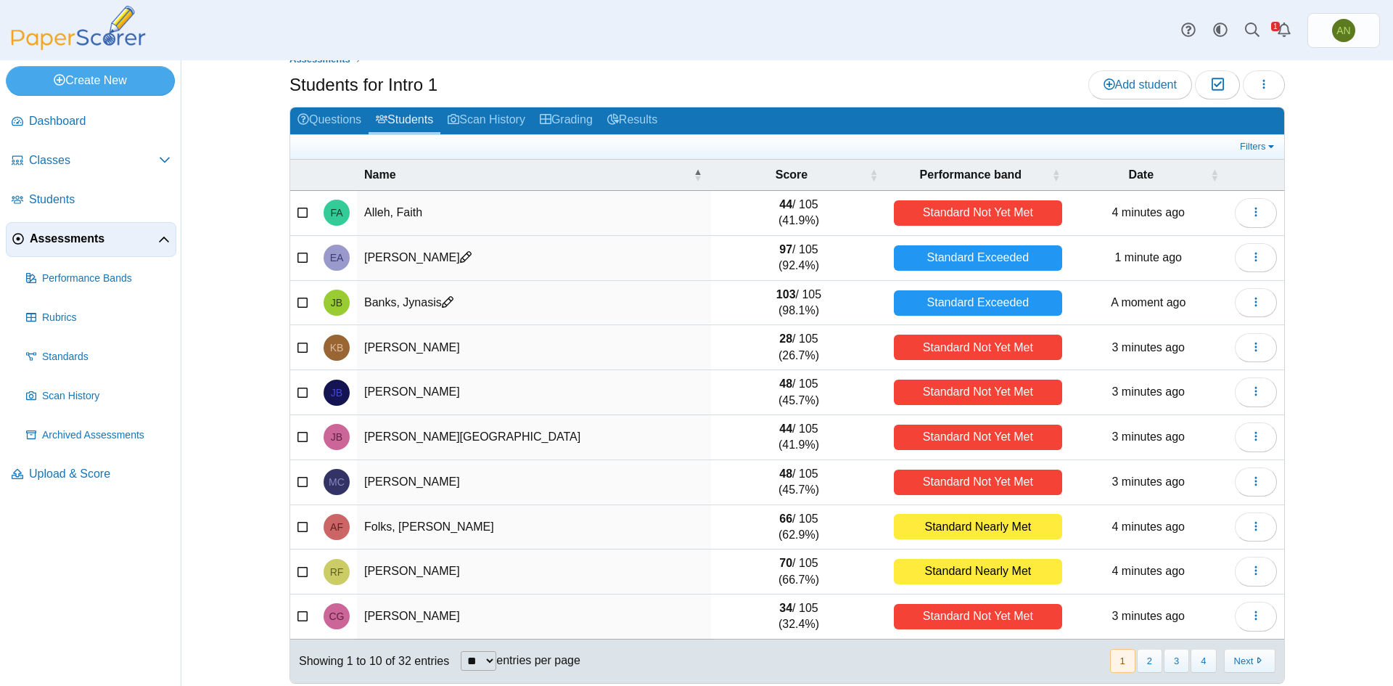
scroll to position [37, 0]
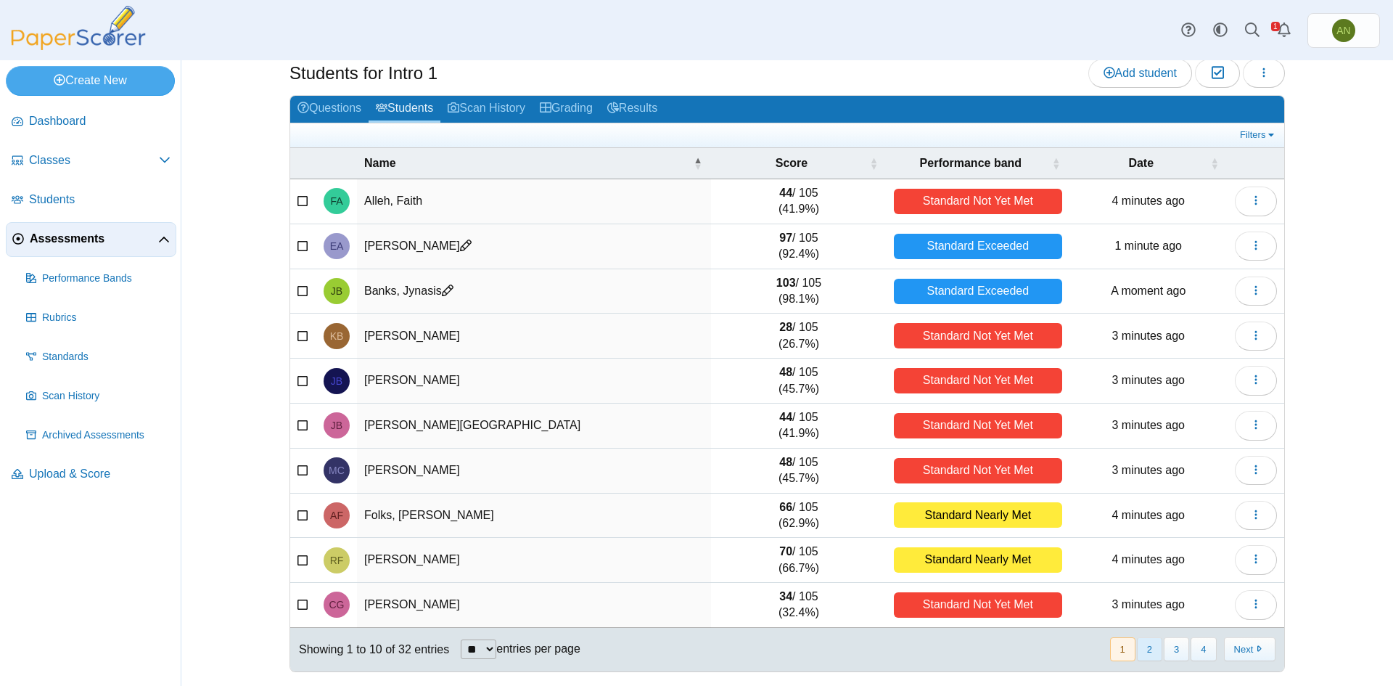
click at [1145, 655] on button "2" at bounding box center [1149, 649] width 25 height 24
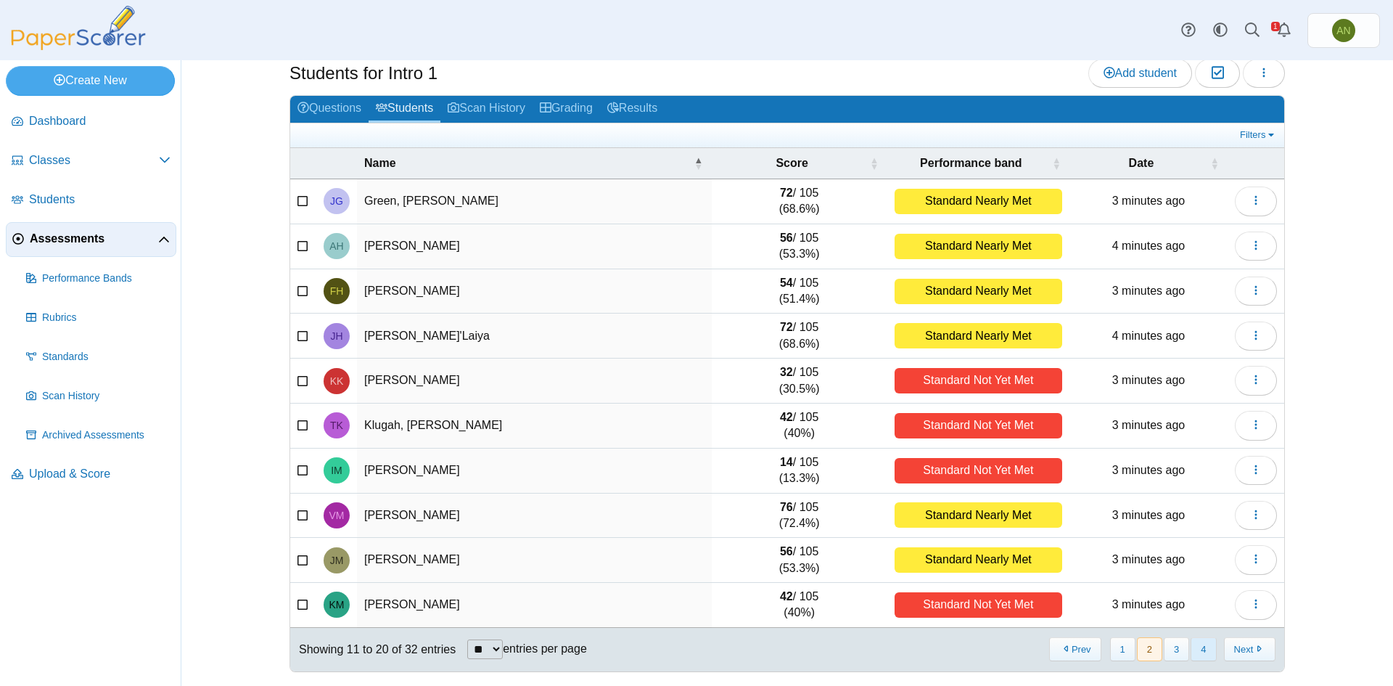
click at [1195, 644] on button "4" at bounding box center [1202, 649] width 25 height 24
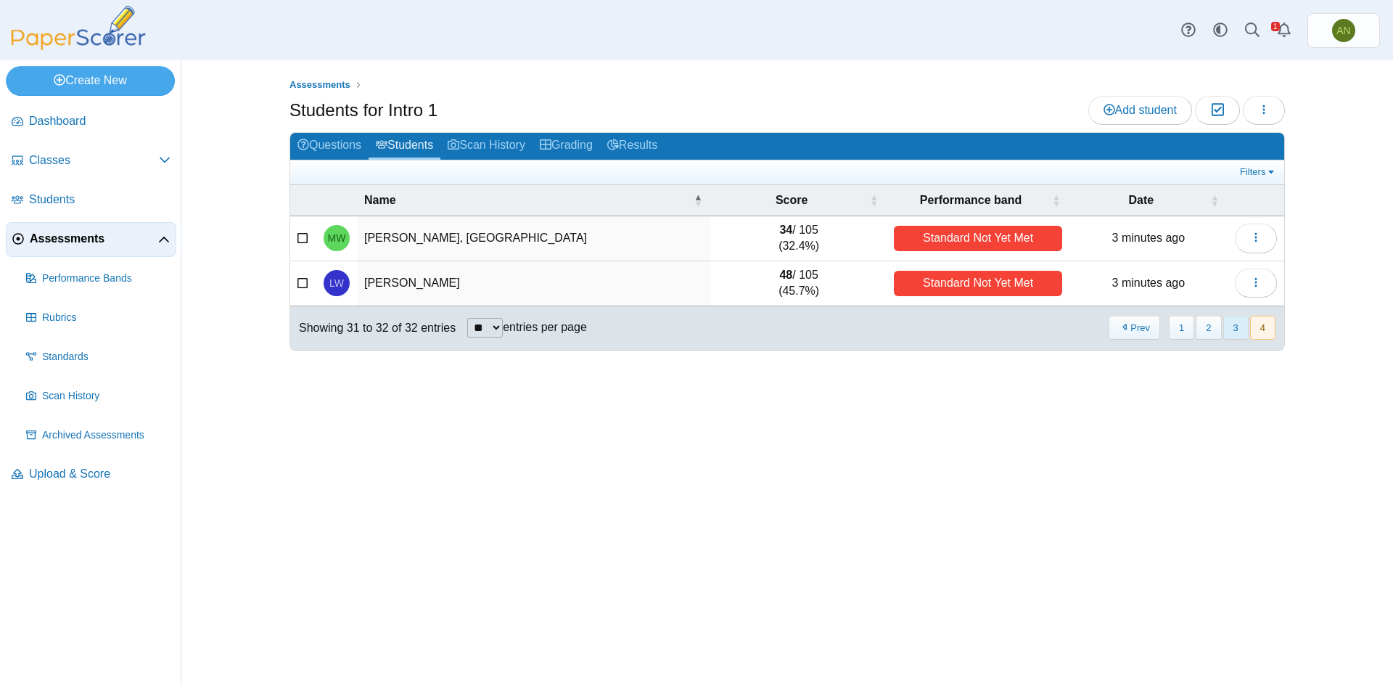
click at [1233, 329] on button "3" at bounding box center [1235, 328] width 25 height 24
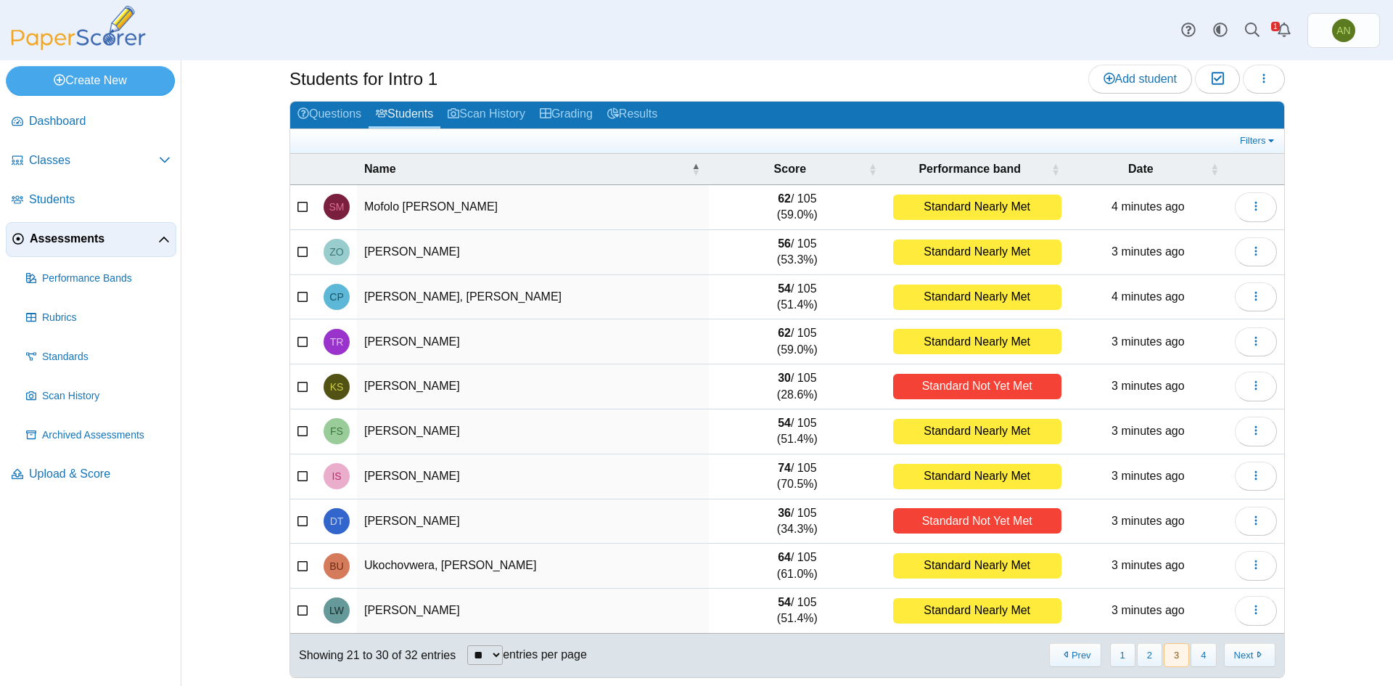
scroll to position [37, 0]
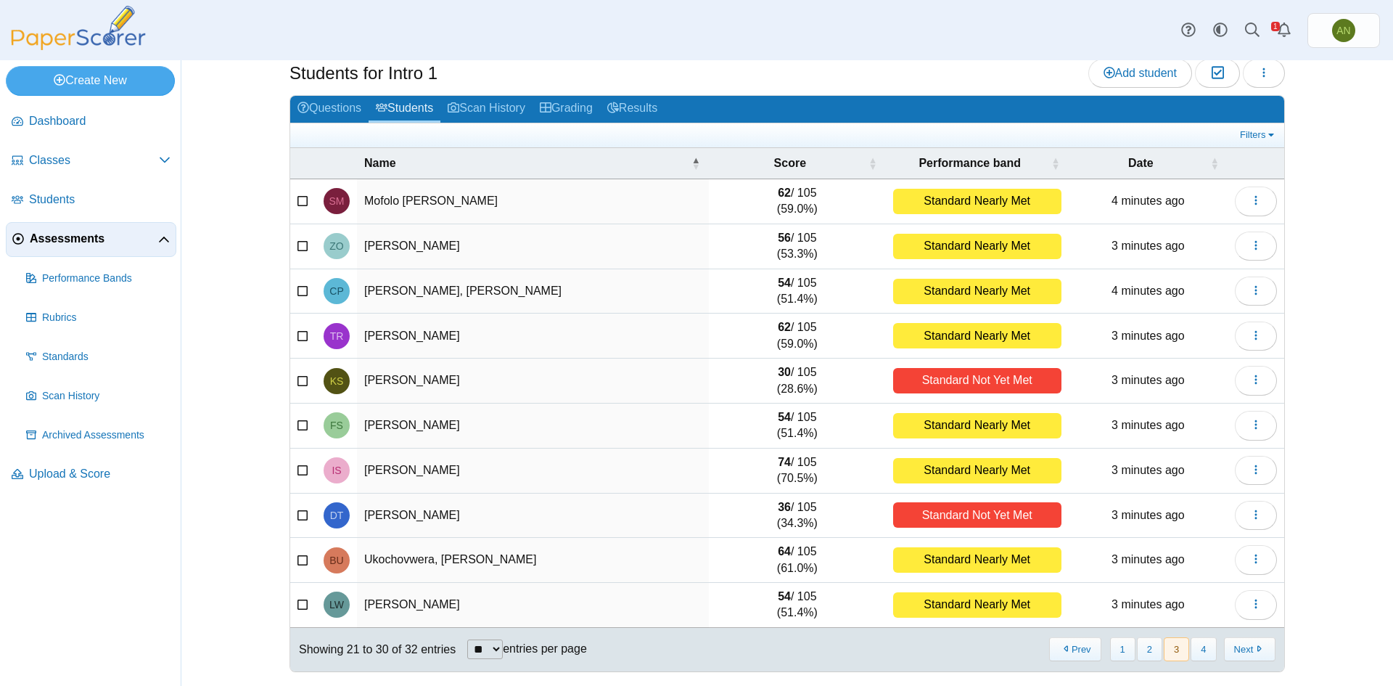
click at [441, 473] on td "[PERSON_NAME]" at bounding box center [533, 470] width 352 height 45
click at [1269, 73] on button "button" at bounding box center [1264, 73] width 42 height 29
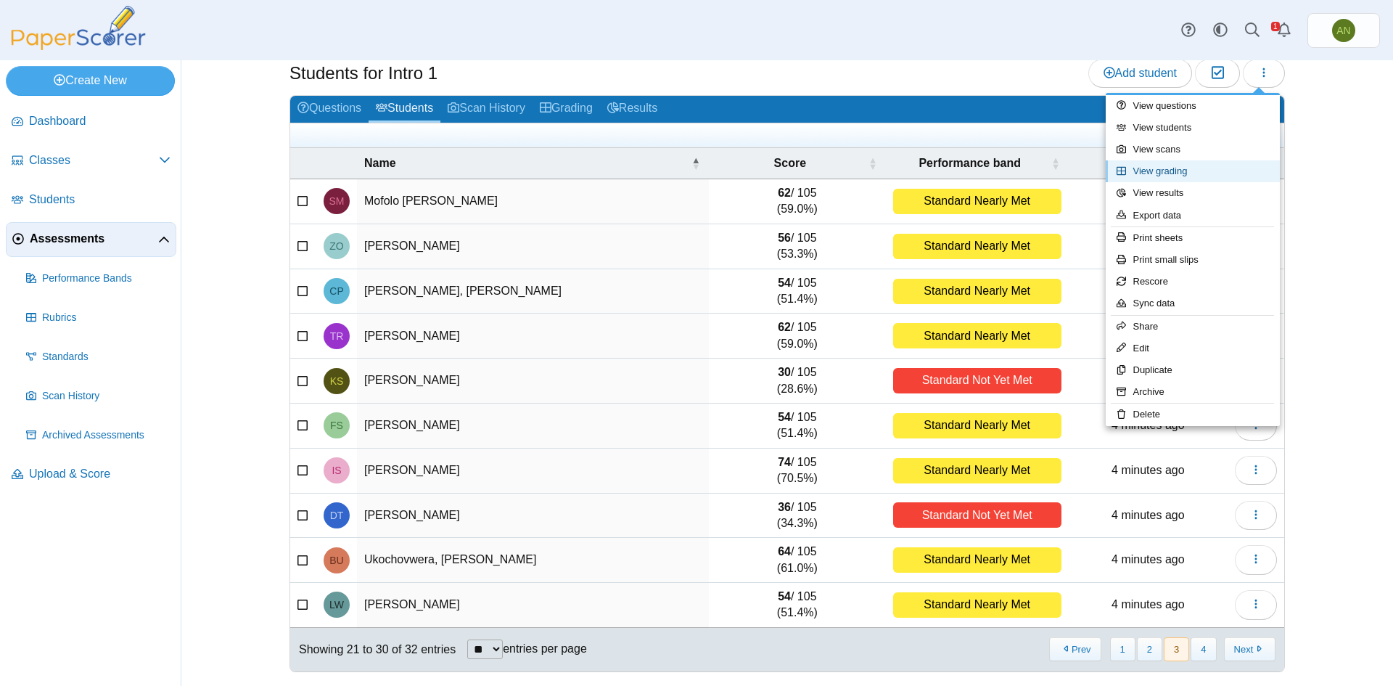
click at [1196, 164] on link "View grading" at bounding box center [1193, 171] width 174 height 22
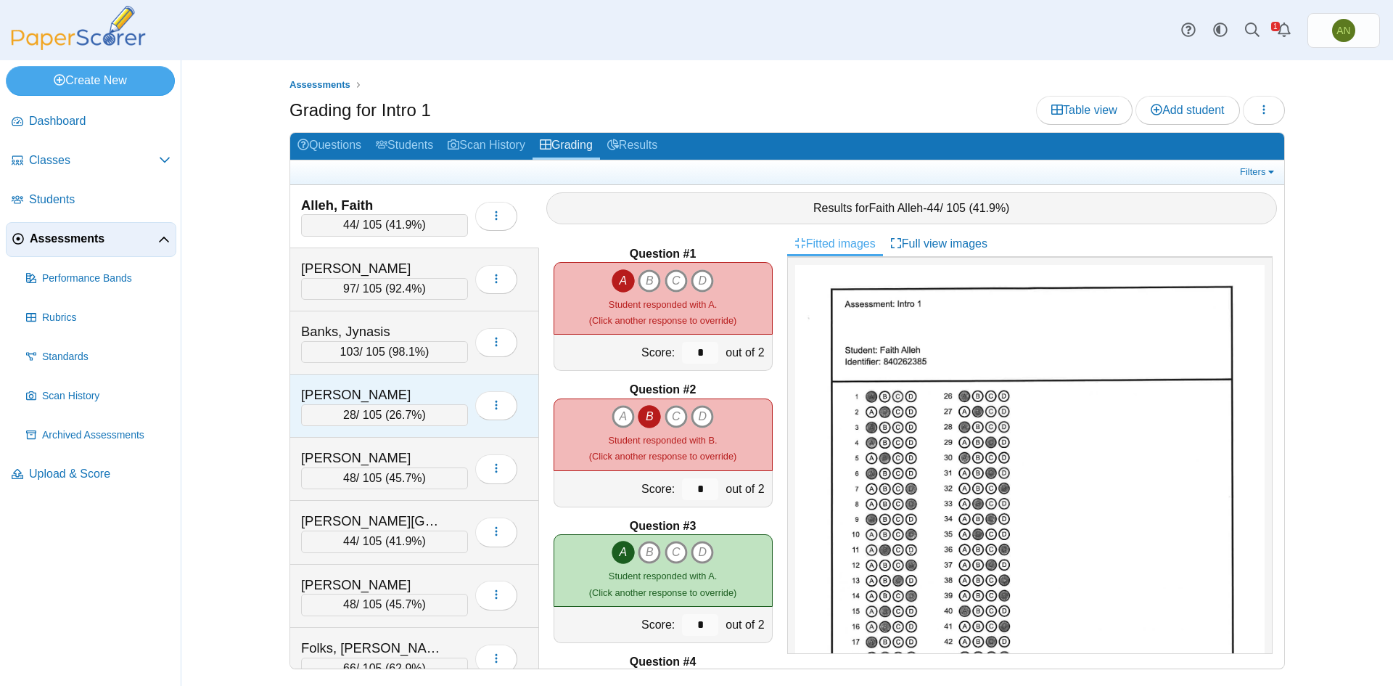
click at [443, 394] on div "[PERSON_NAME]" at bounding box center [373, 394] width 145 height 19
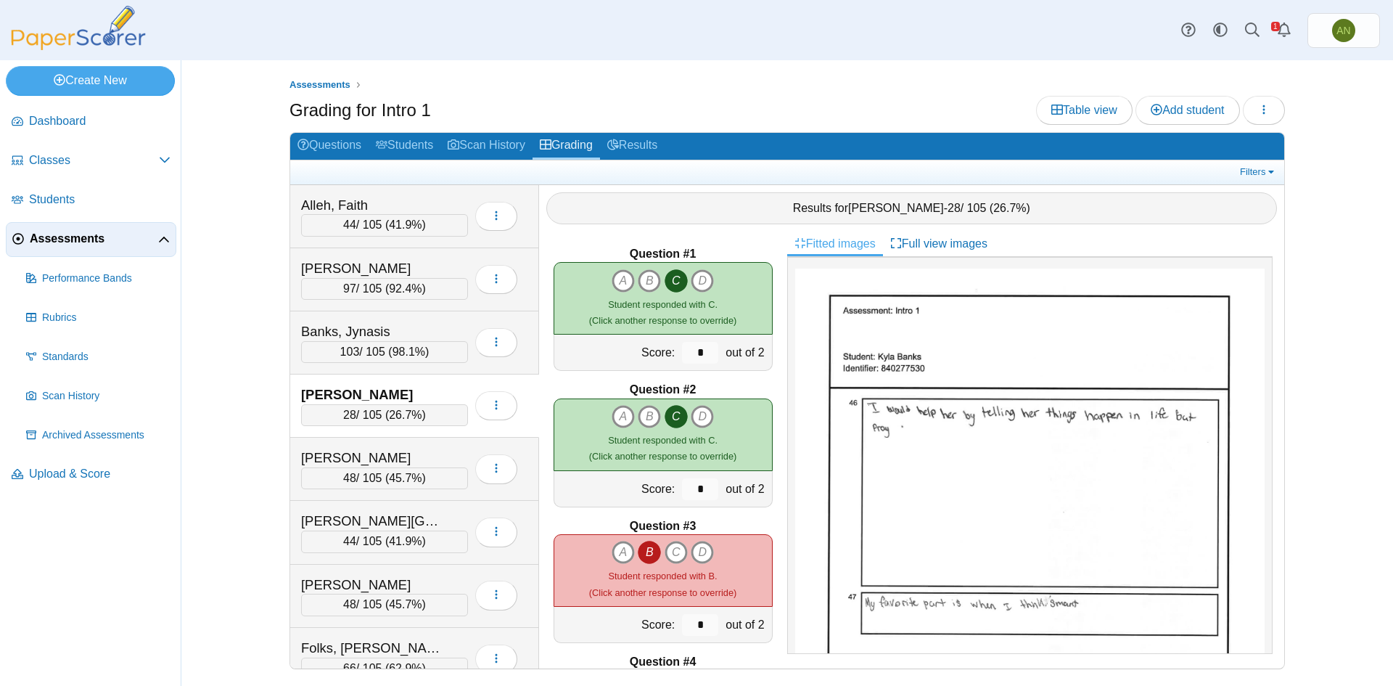
scroll to position [653, 0]
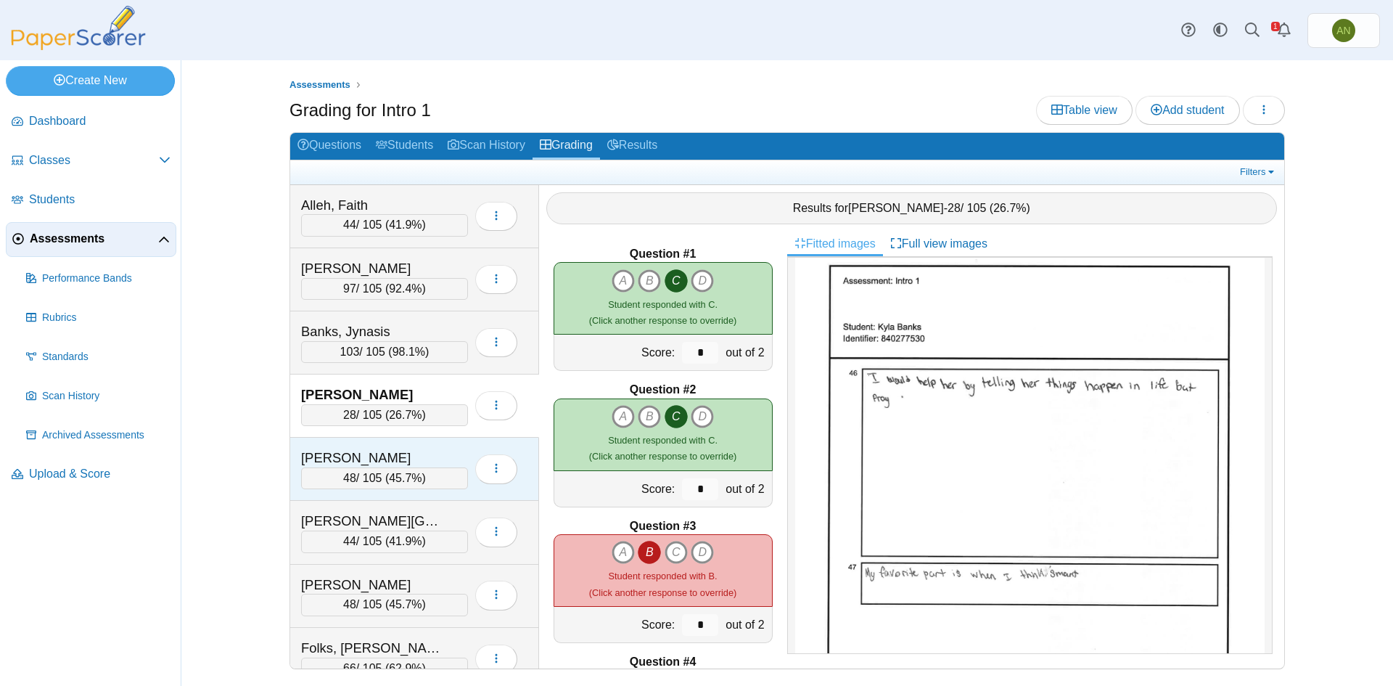
click at [444, 454] on div "[PERSON_NAME]" at bounding box center [373, 457] width 145 height 19
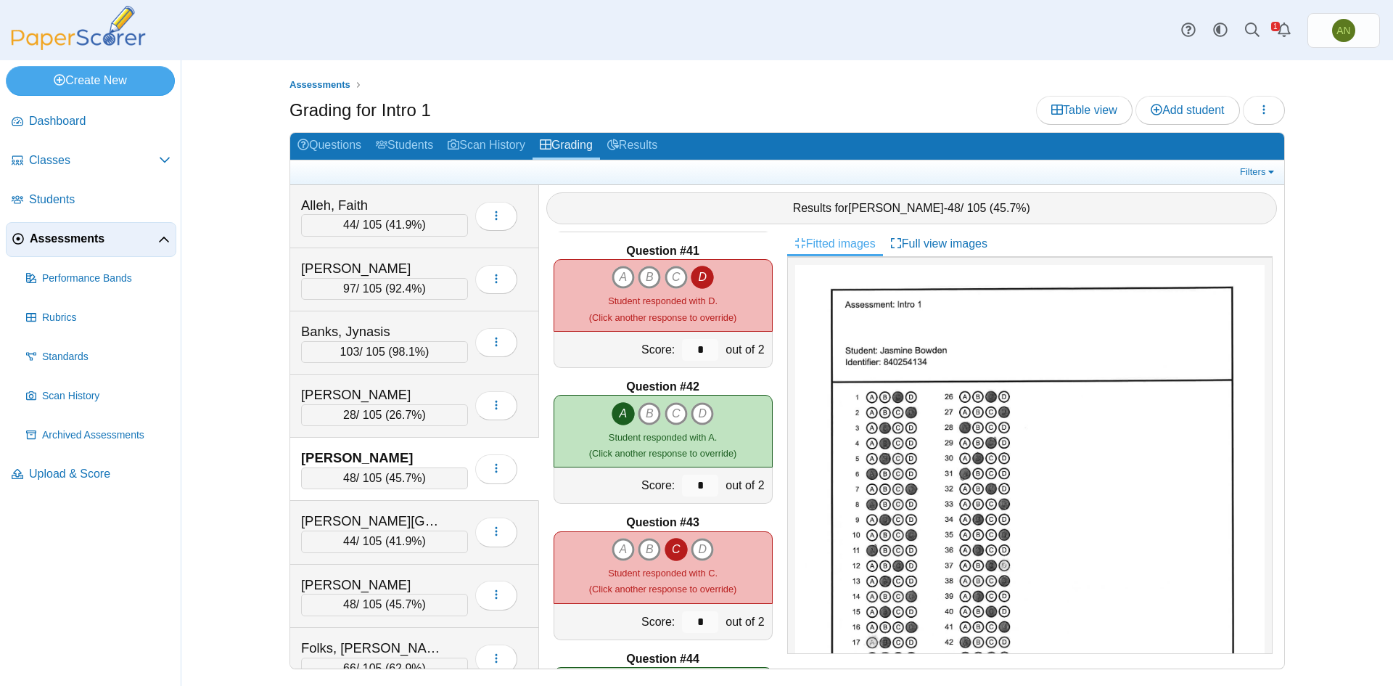
scroll to position [5981, 0]
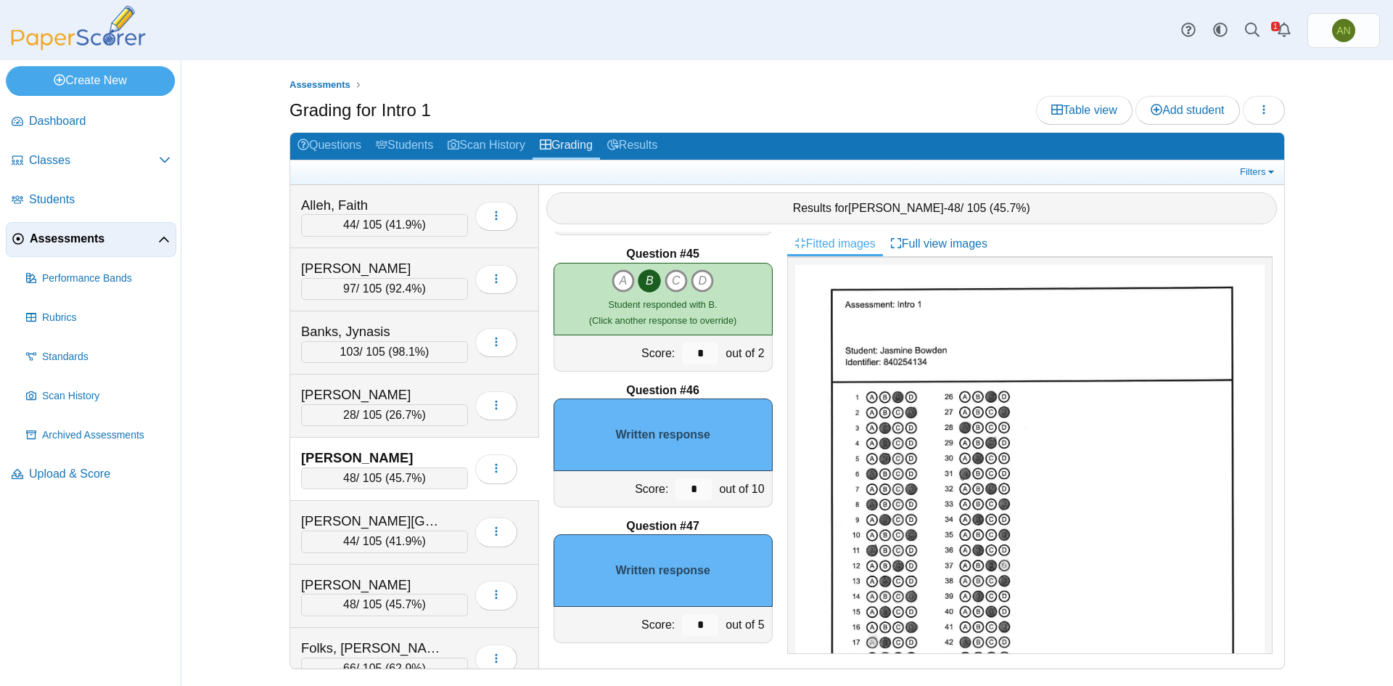
click at [676, 433] on div "Written response" at bounding box center [663, 434] width 219 height 73
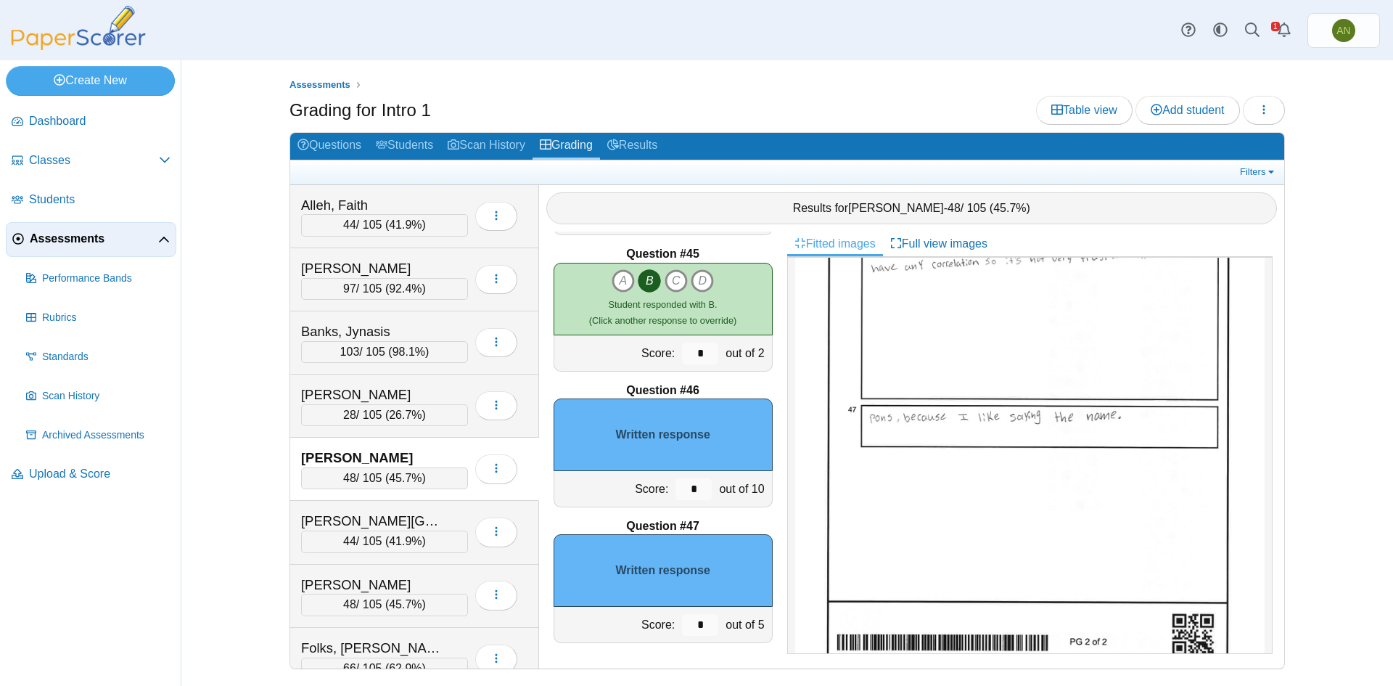
scroll to position [828, 0]
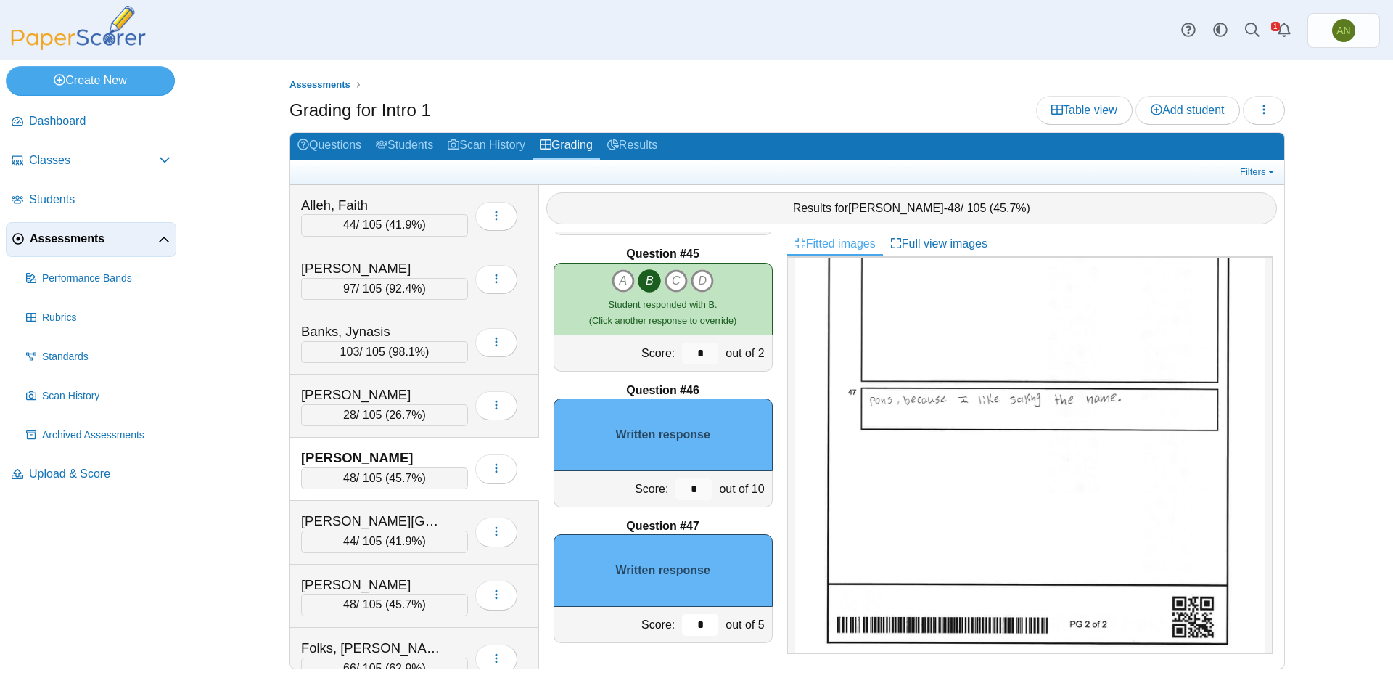
click at [701, 626] on input "*" at bounding box center [700, 625] width 36 height 22
type input "*"
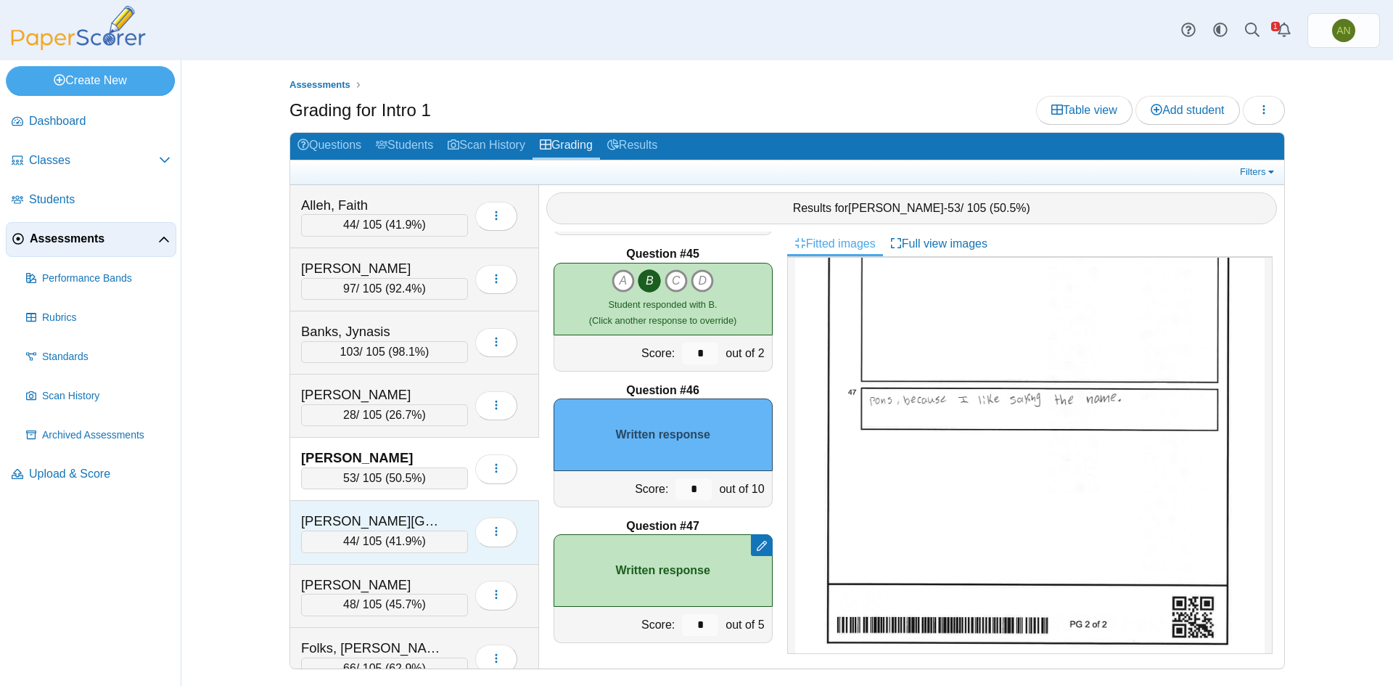
click at [411, 517] on div "[PERSON_NAME][GEOGRAPHIC_DATA]" at bounding box center [373, 520] width 145 height 19
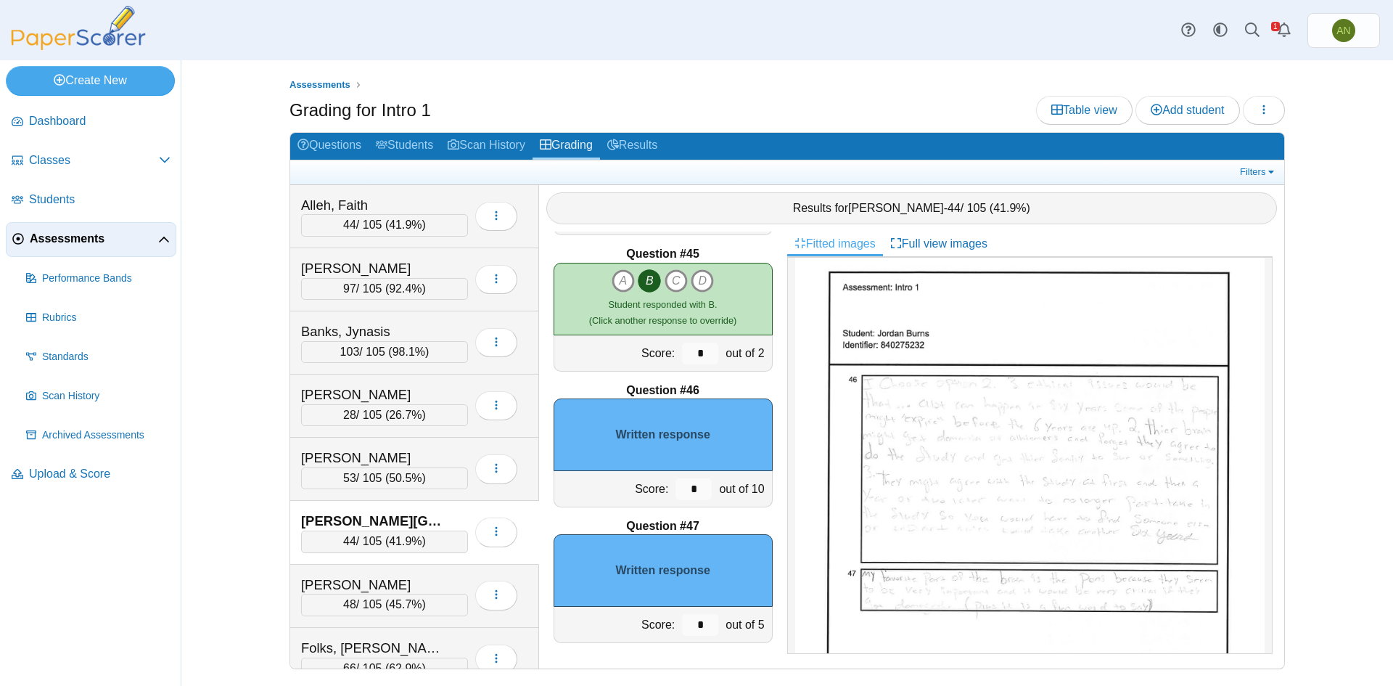
scroll to position [653, 0]
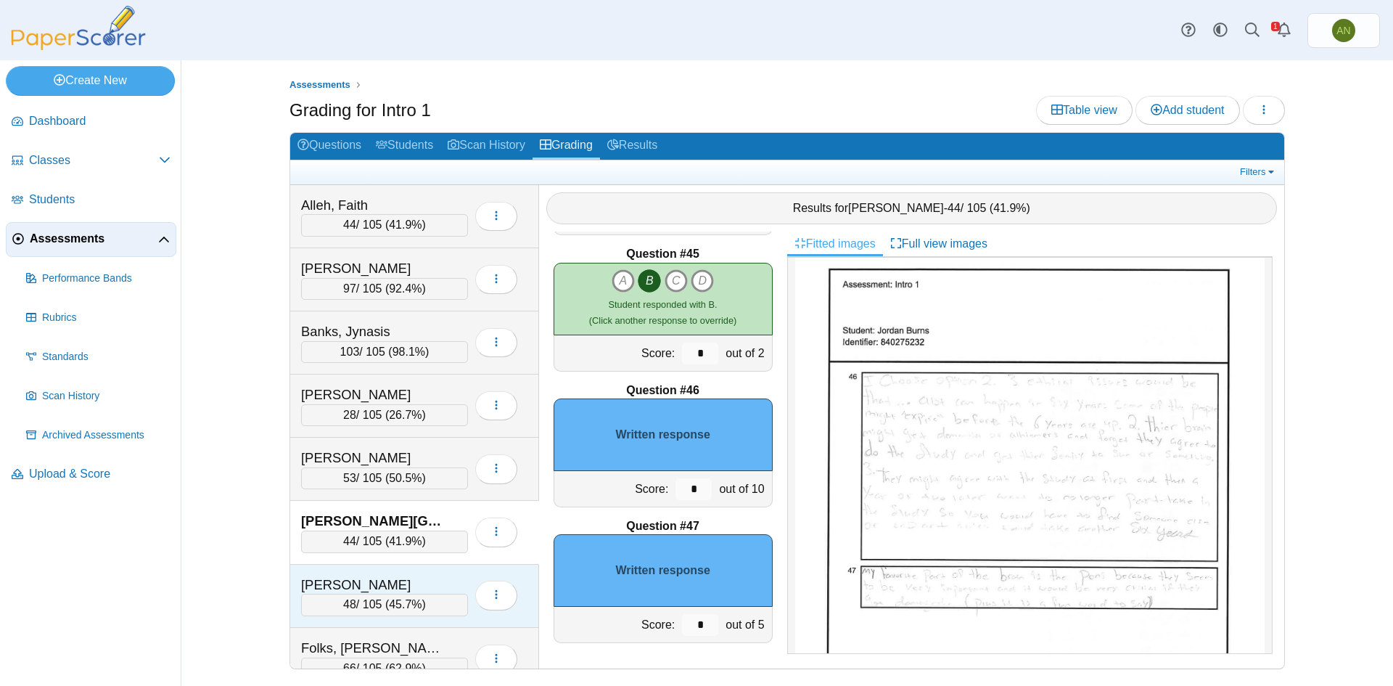
click at [446, 572] on div "[PERSON_NAME] 48 / 105 ( 45.7% ) Loading…" at bounding box center [414, 595] width 249 height 63
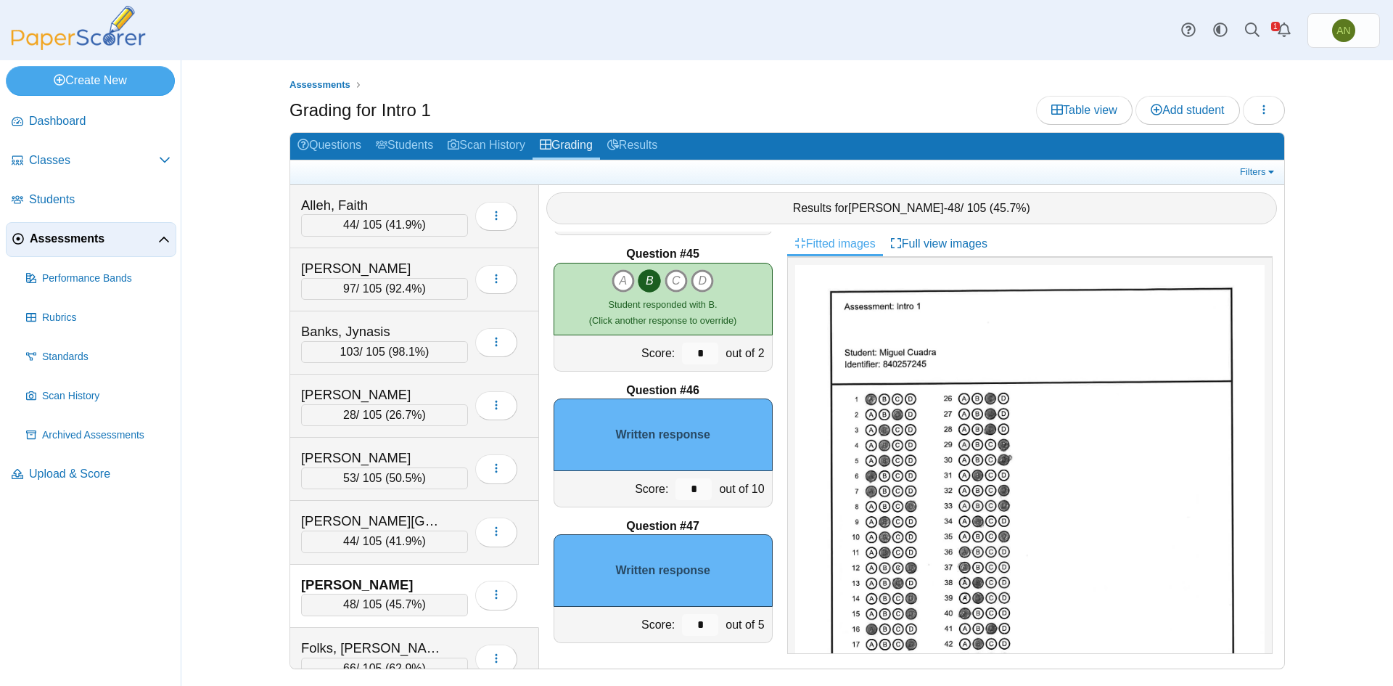
scroll to position [145, 0]
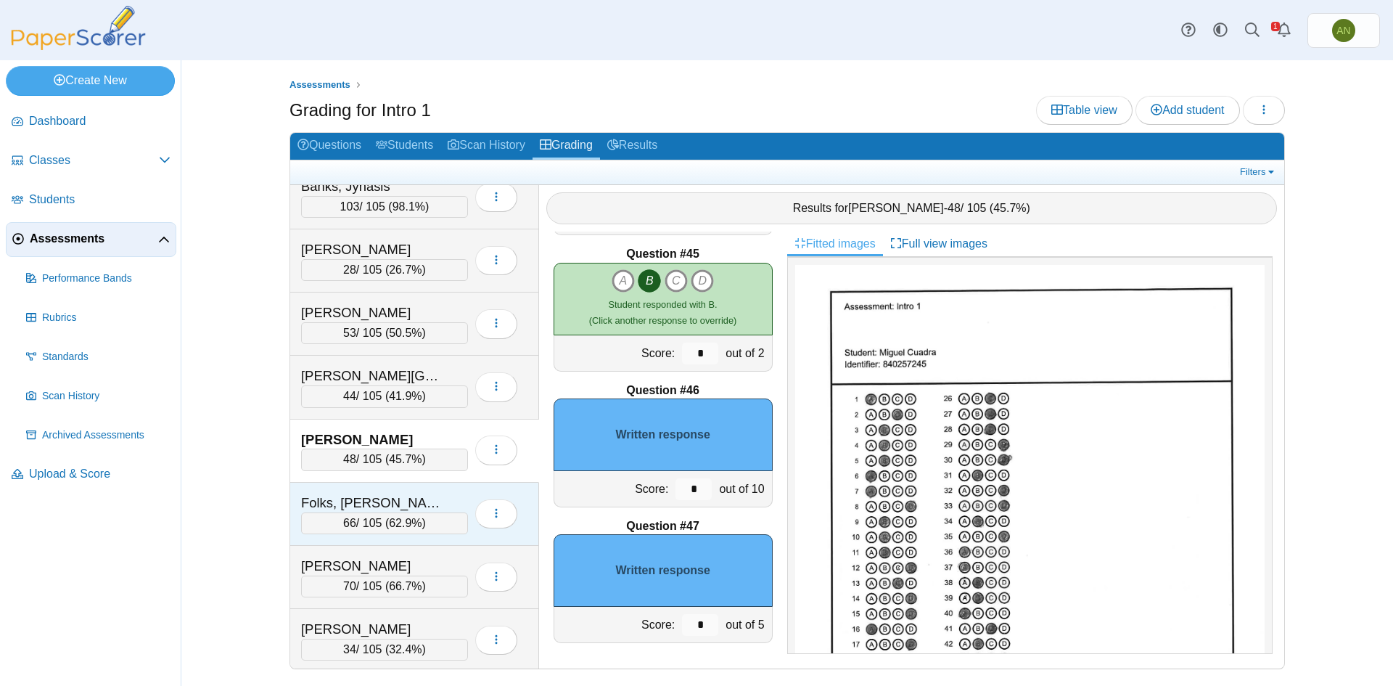
click at [434, 491] on div "Folks, Audrey 66 / 105 ( 62.9% ) Loading…" at bounding box center [414, 513] width 249 height 63
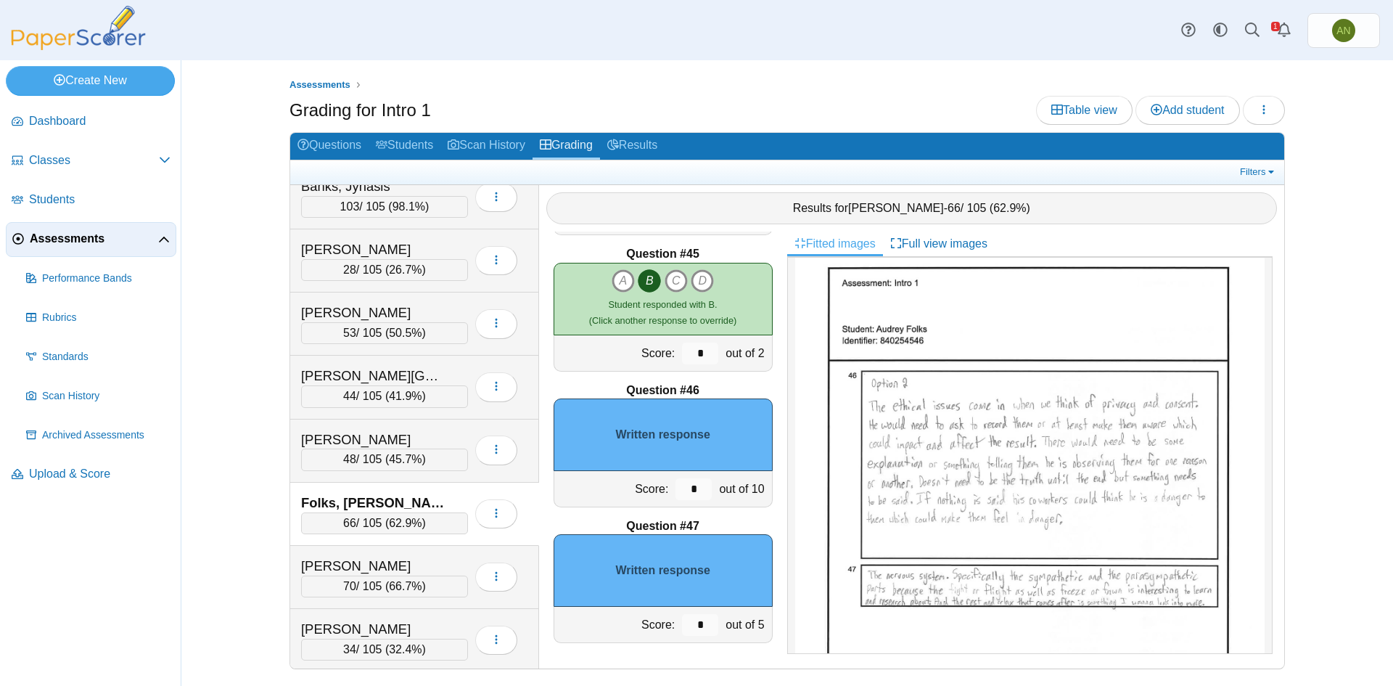
scroll to position [653, 0]
click at [681, 487] on input "*" at bounding box center [693, 489] width 36 height 22
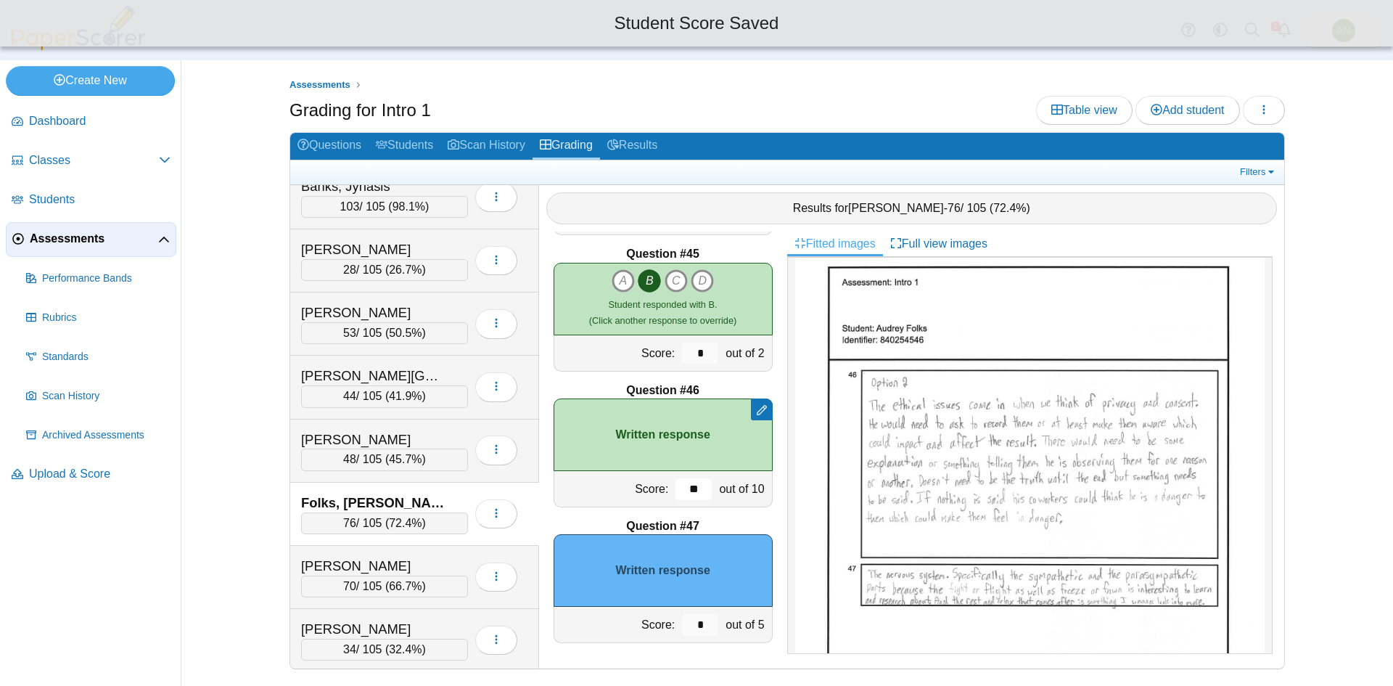
type input "**"
click at [692, 626] on input "*" at bounding box center [700, 625] width 36 height 22
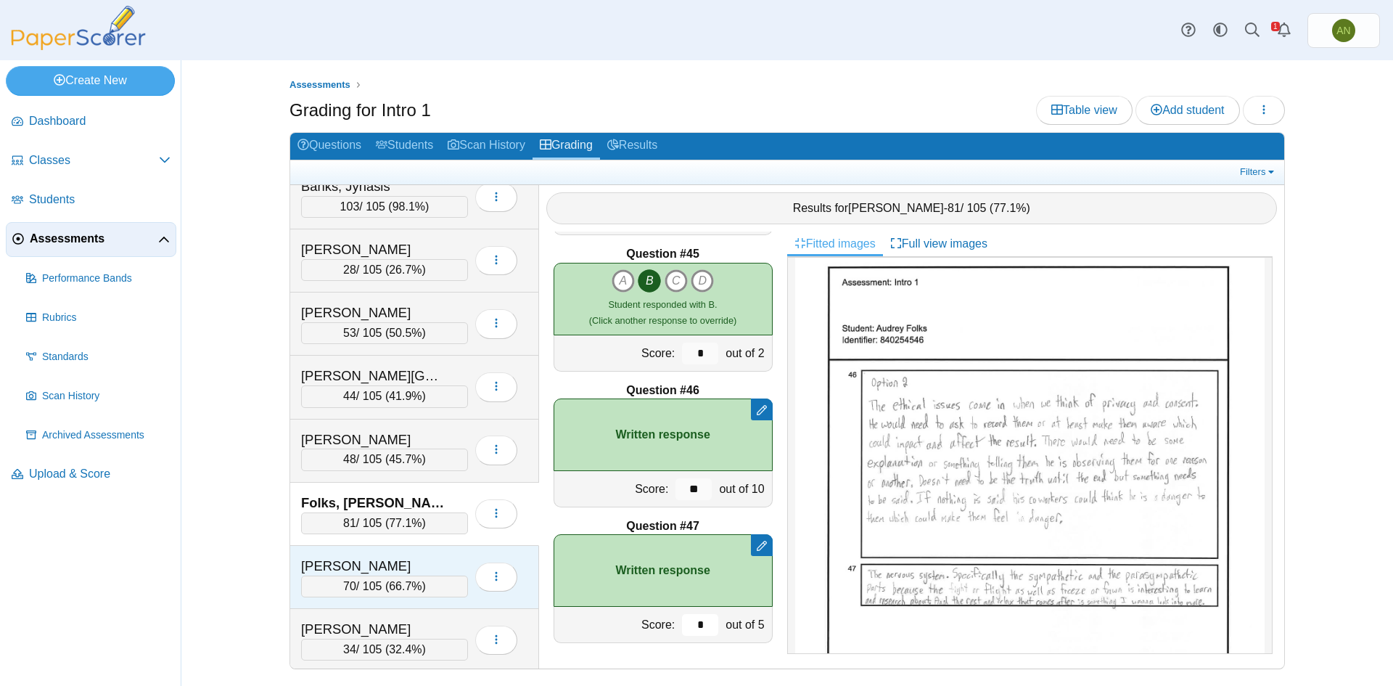
type input "*"
click at [435, 563] on div "[PERSON_NAME]" at bounding box center [373, 565] width 145 height 19
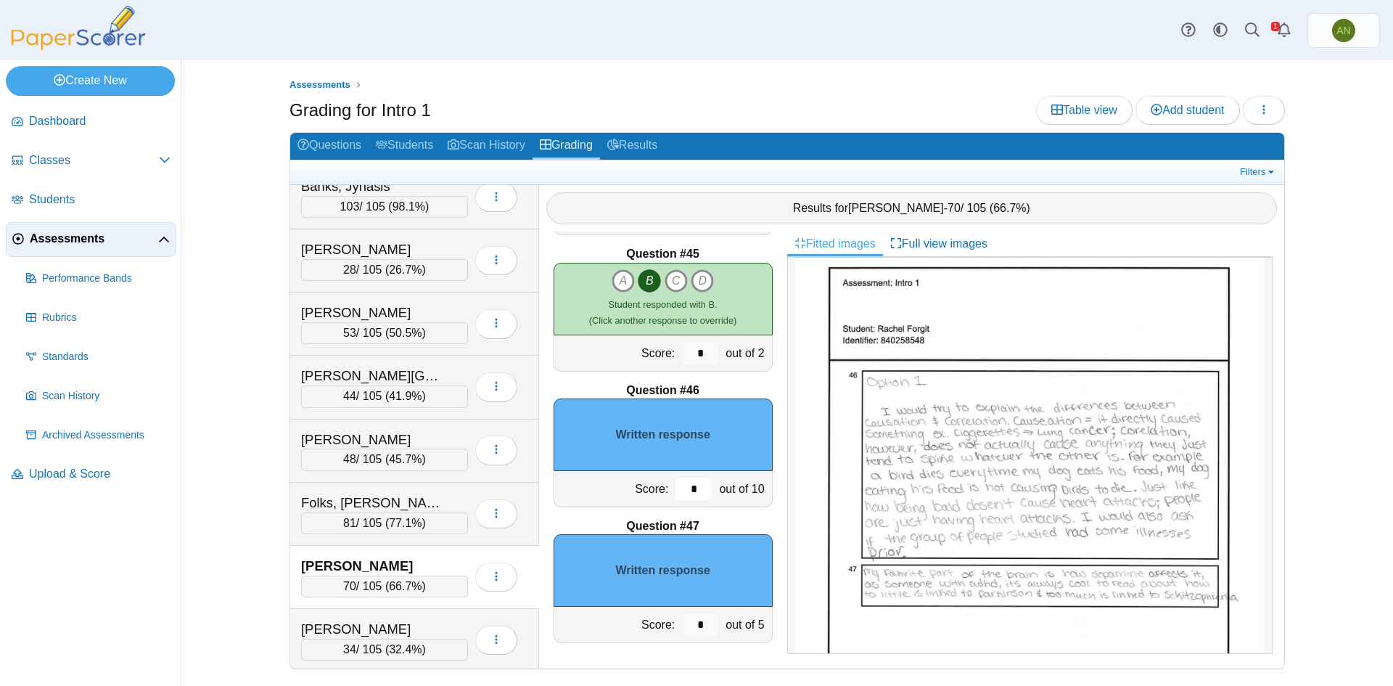
click at [678, 490] on input "*" at bounding box center [693, 489] width 36 height 22
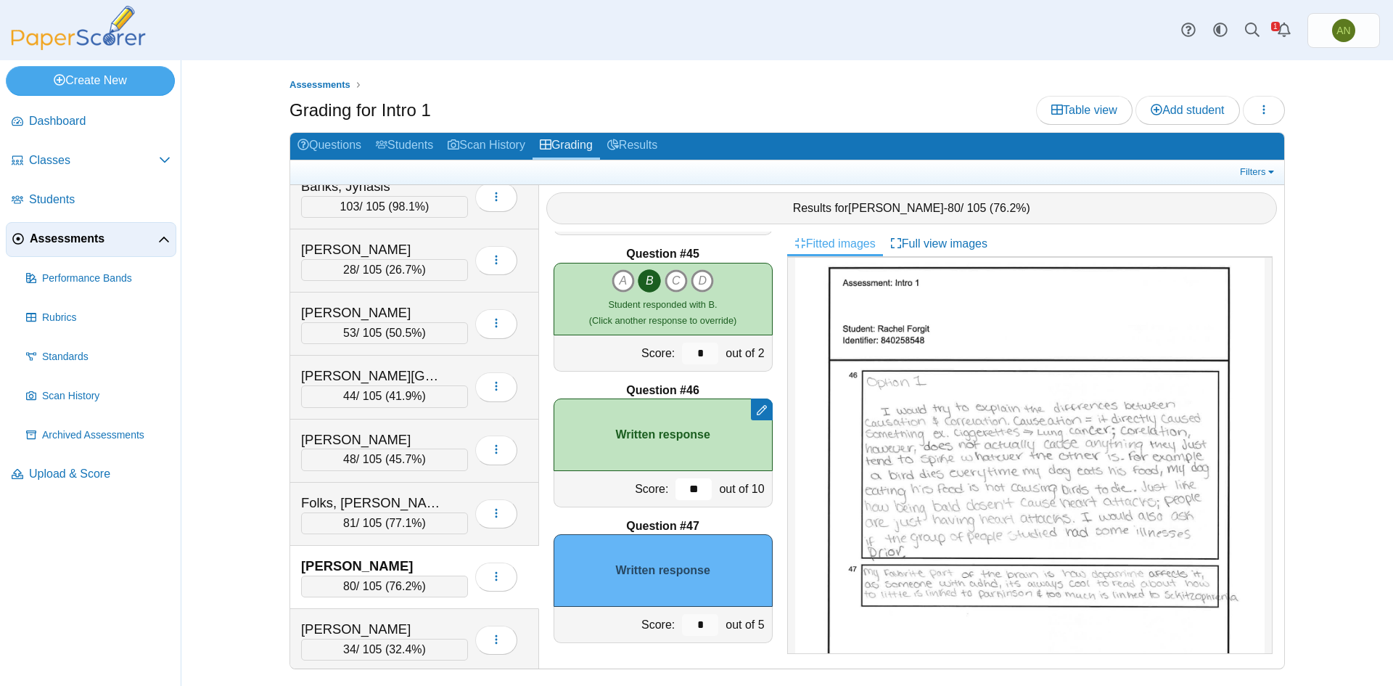
type input "**"
click at [694, 628] on input "*" at bounding box center [700, 625] width 36 height 22
type input "*"
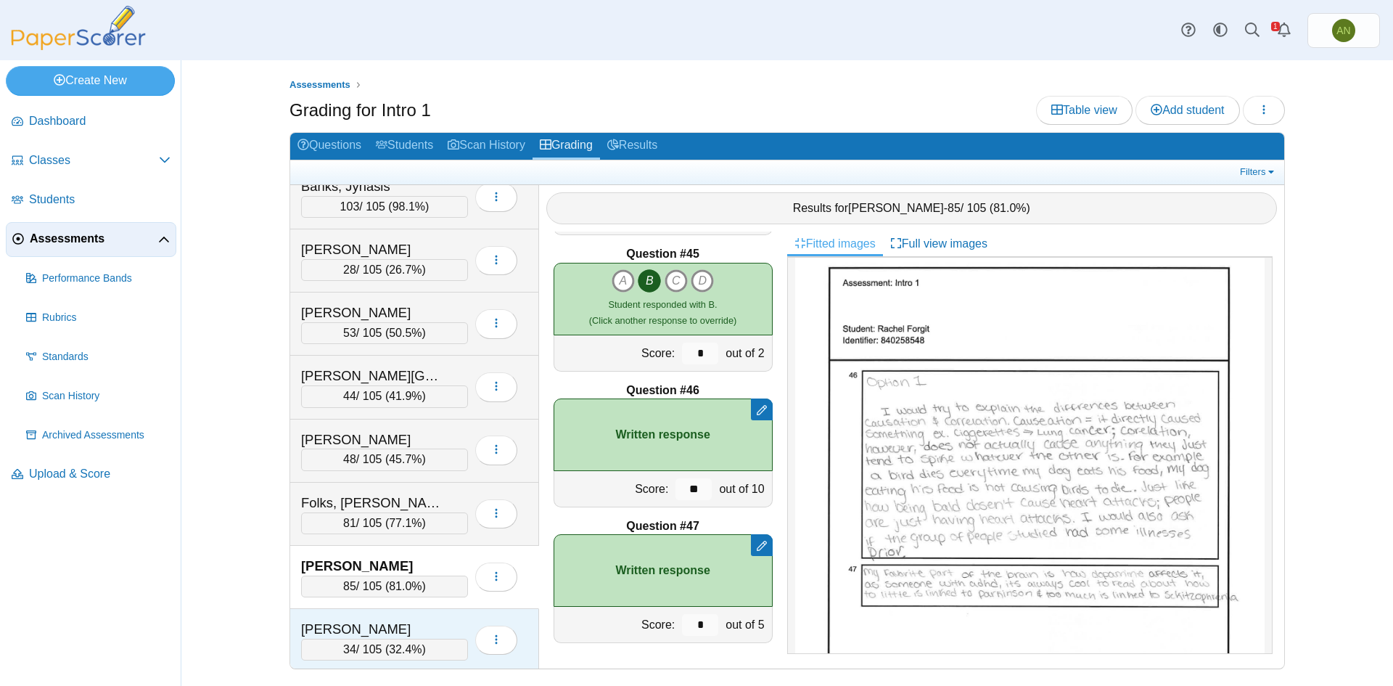
click at [417, 620] on div "[PERSON_NAME]" at bounding box center [373, 629] width 145 height 19
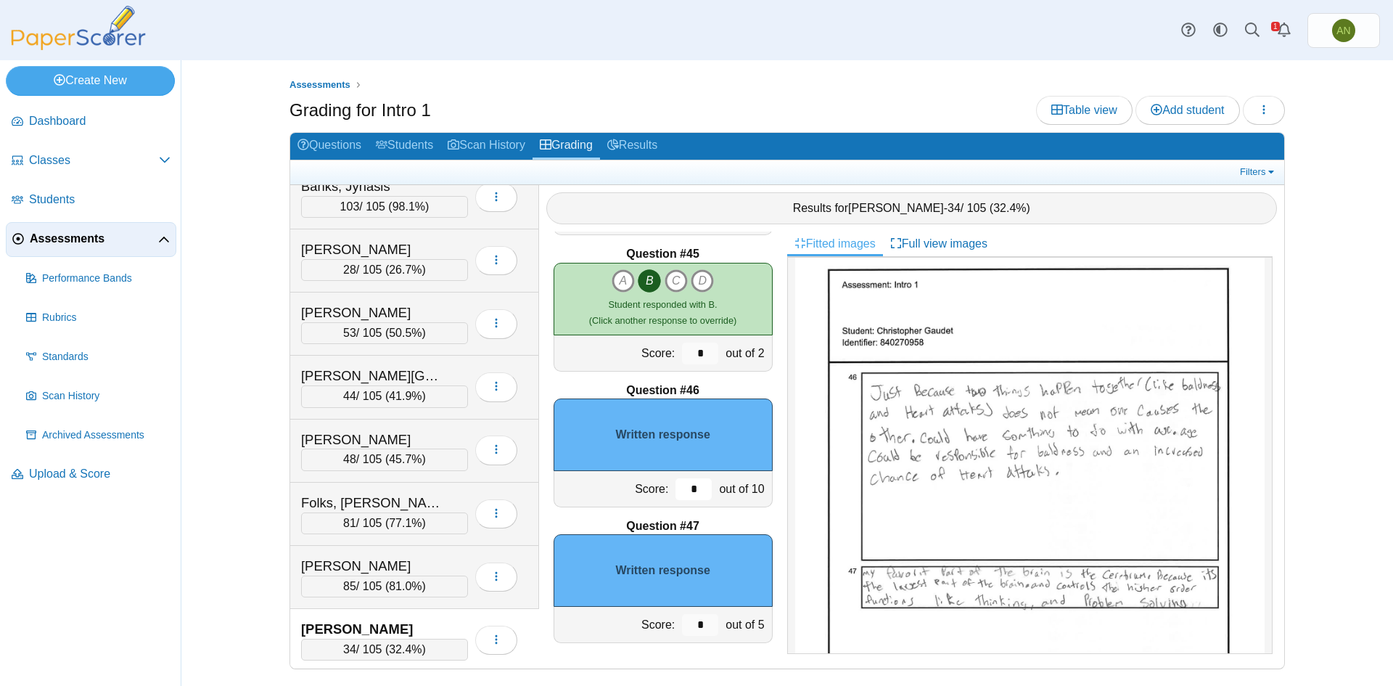
click at [676, 487] on input "*" at bounding box center [693, 489] width 36 height 22
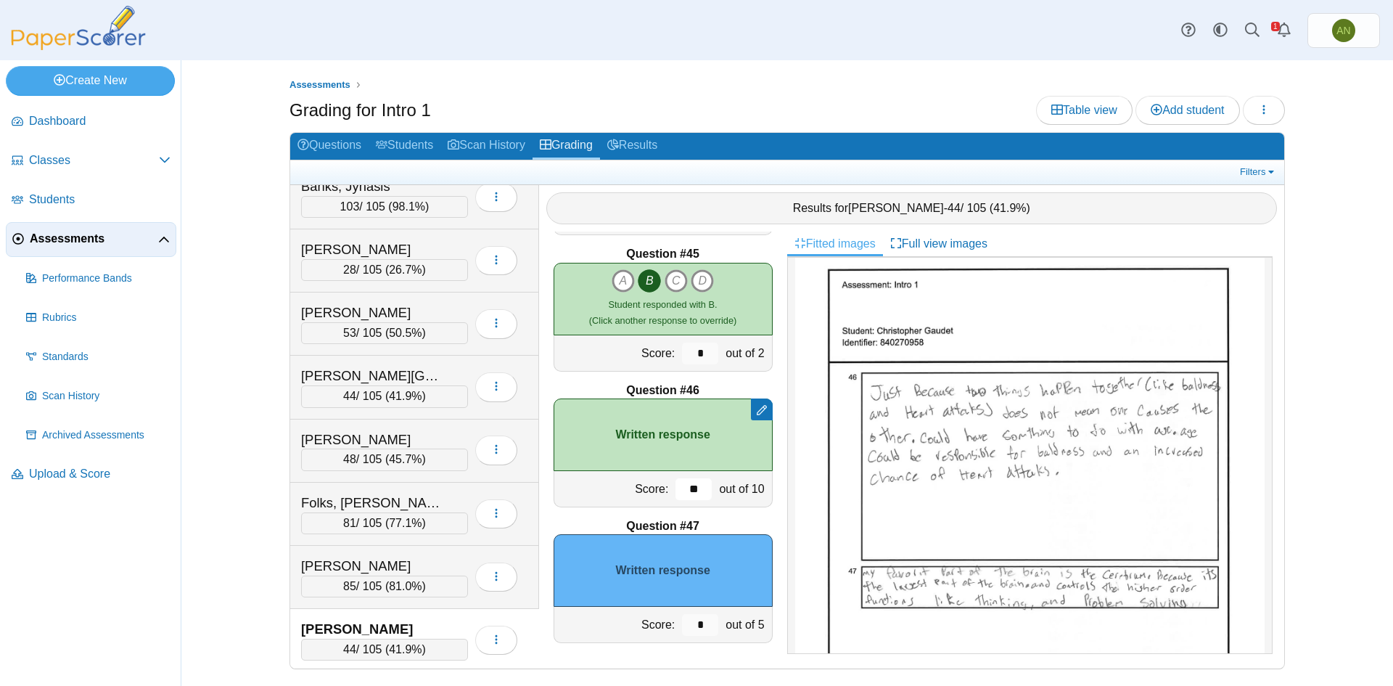
type input "**"
click at [696, 625] on input "*" at bounding box center [700, 625] width 36 height 22
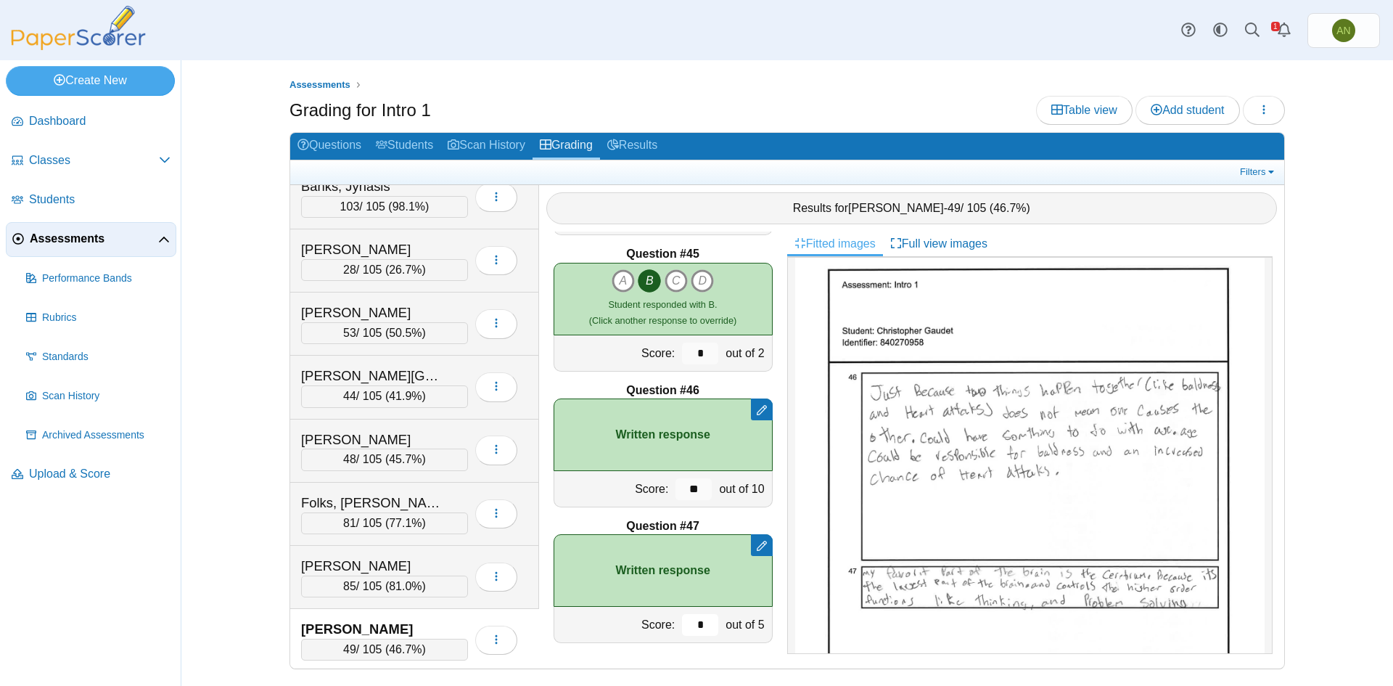
type input "*"
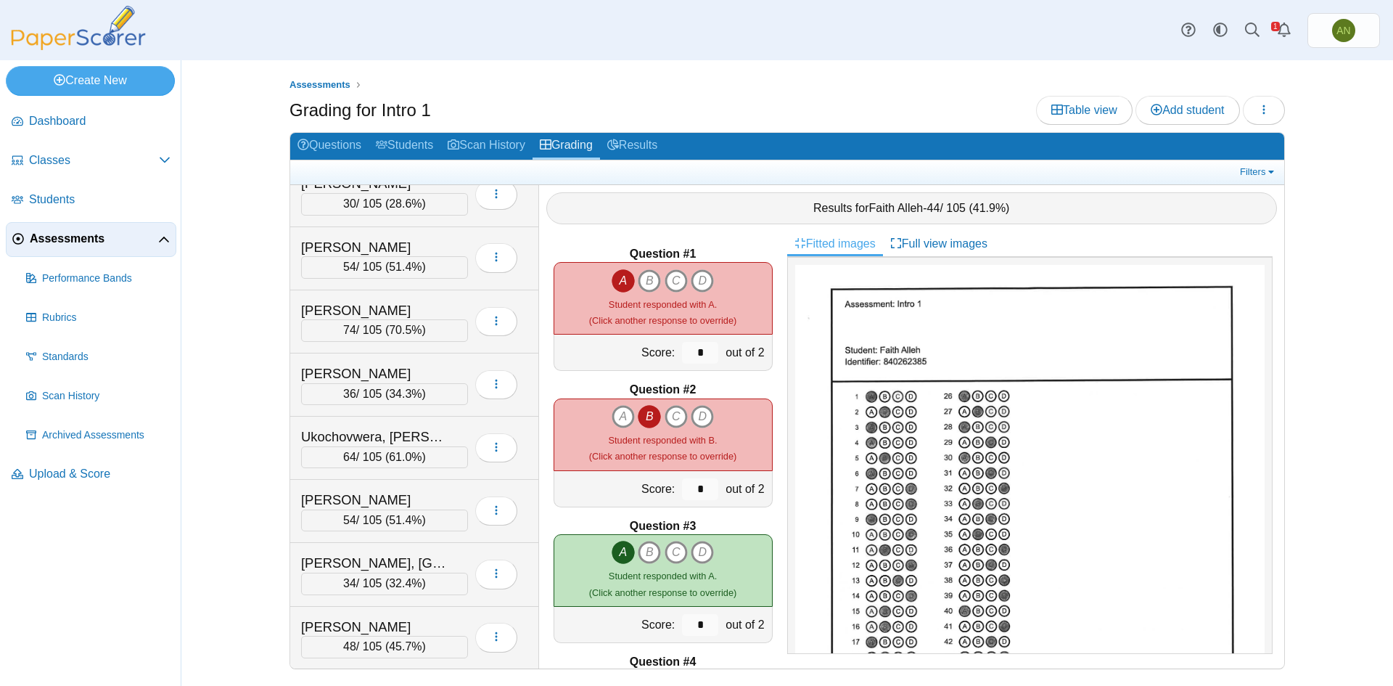
scroll to position [1539, 0]
click at [429, 612] on div "[PERSON_NAME] 48 / 105 ( 45.7% ) Loading…" at bounding box center [414, 637] width 249 height 62
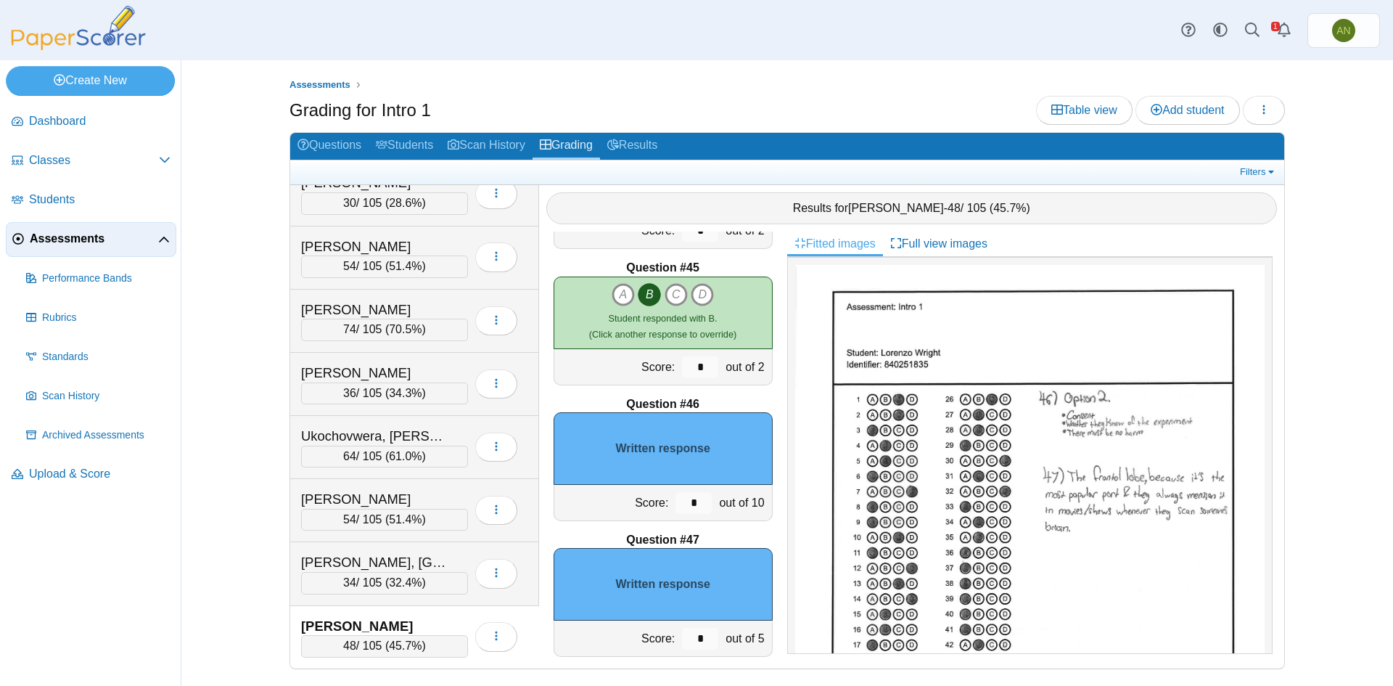
scroll to position [5981, 0]
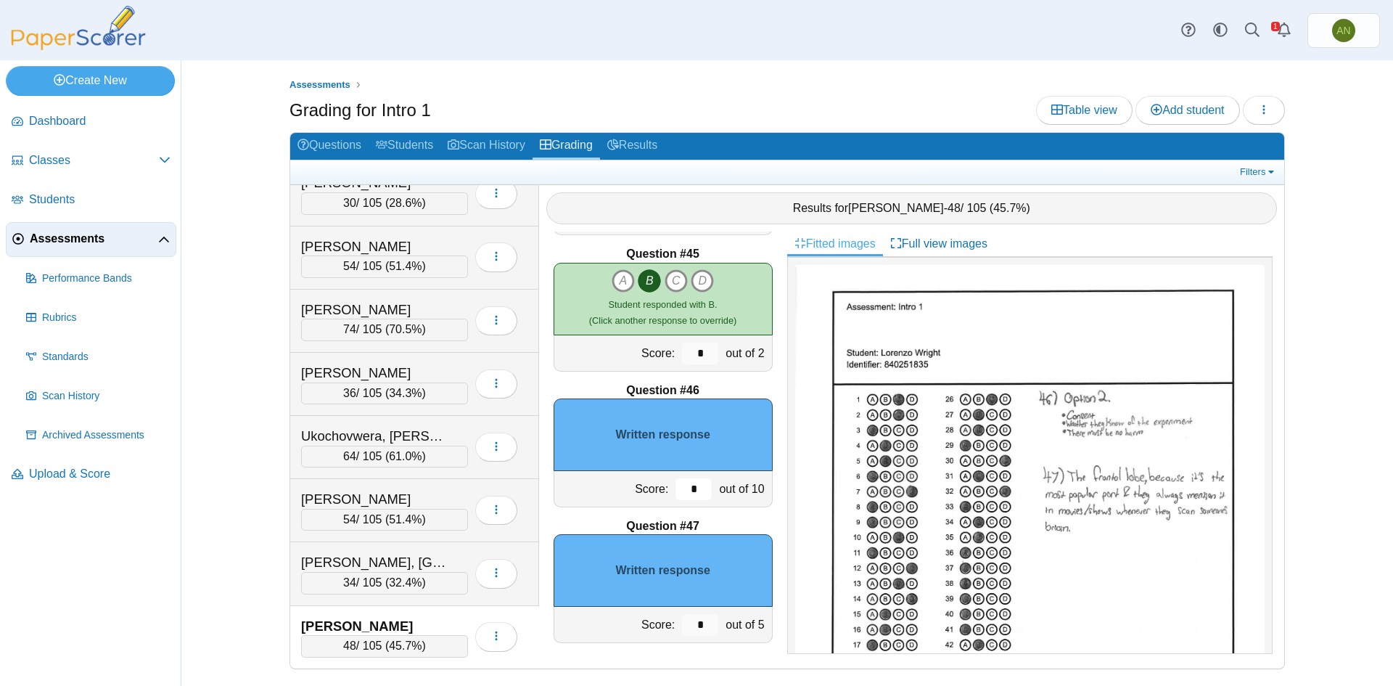
click at [675, 494] on input "*" at bounding box center [693, 489] width 36 height 22
click at [687, 491] on input "*" at bounding box center [693, 489] width 36 height 22
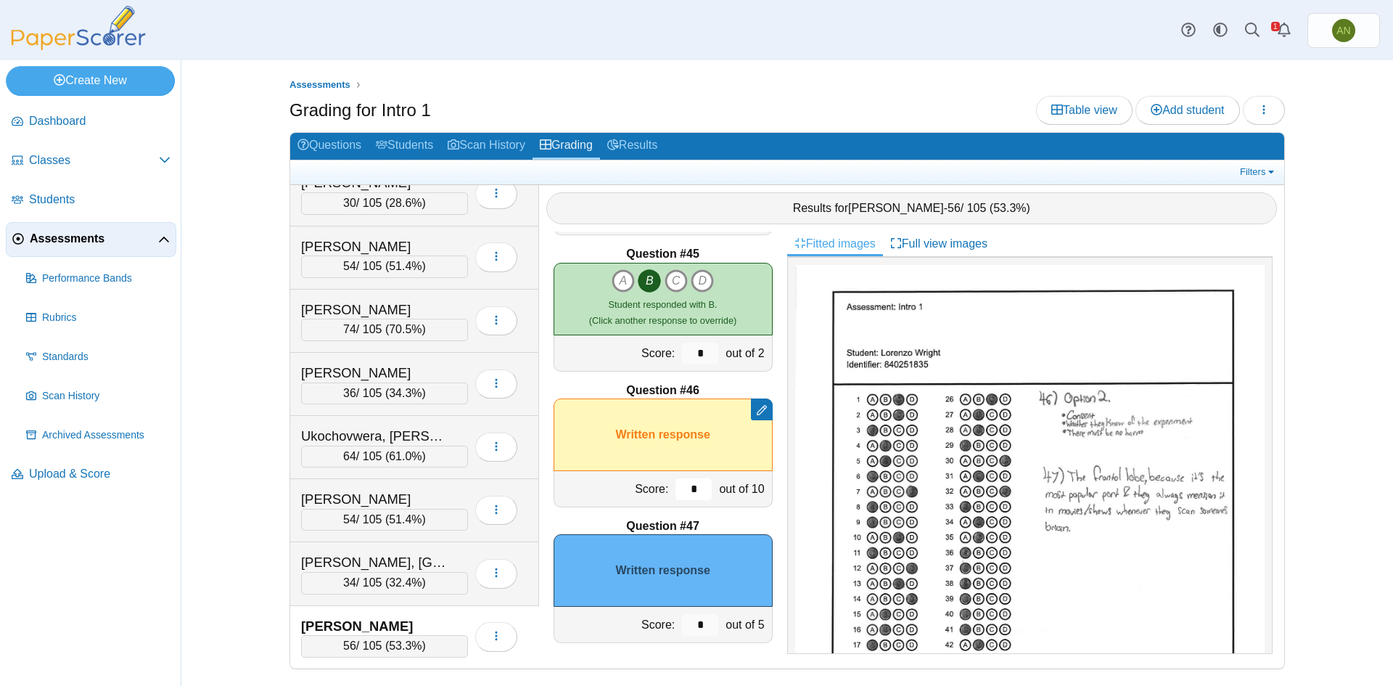
type input "*"
click at [698, 623] on input "*" at bounding box center [700, 625] width 36 height 22
type input "*"
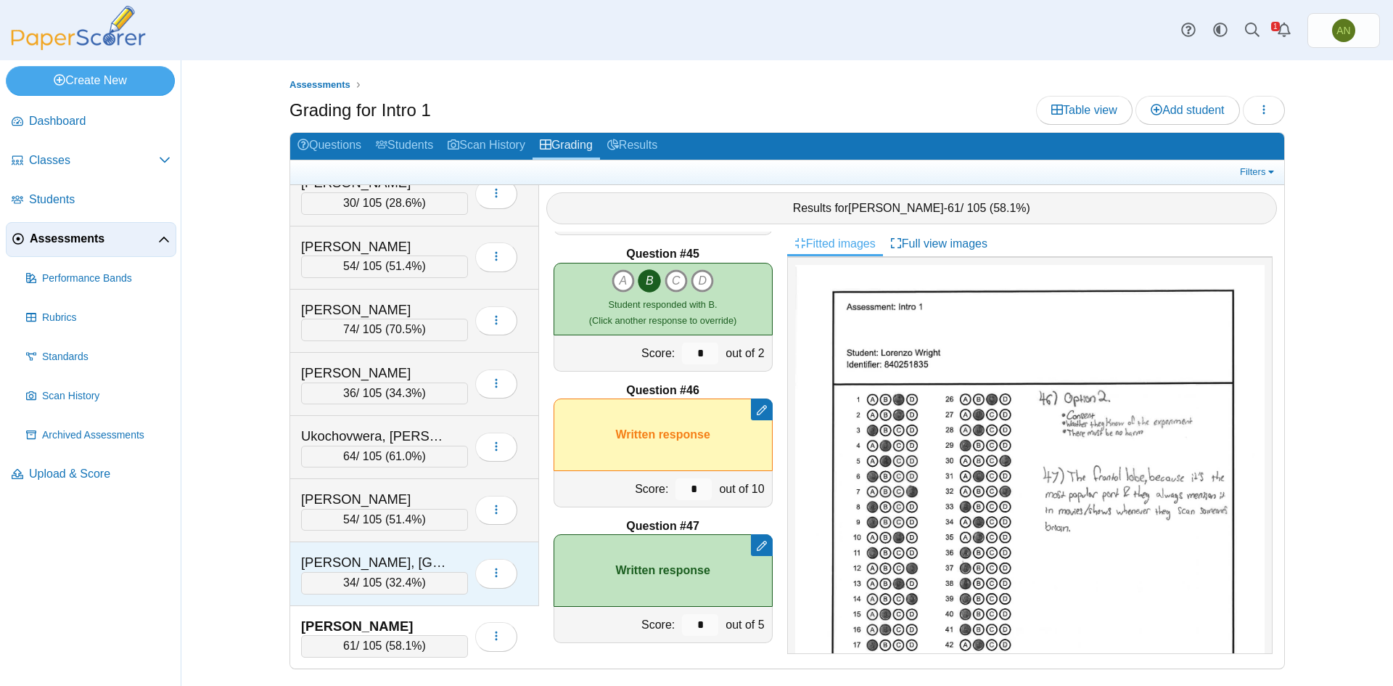
click at [449, 560] on div "[PERSON_NAME], [GEOGRAPHIC_DATA]" at bounding box center [384, 562] width 167 height 19
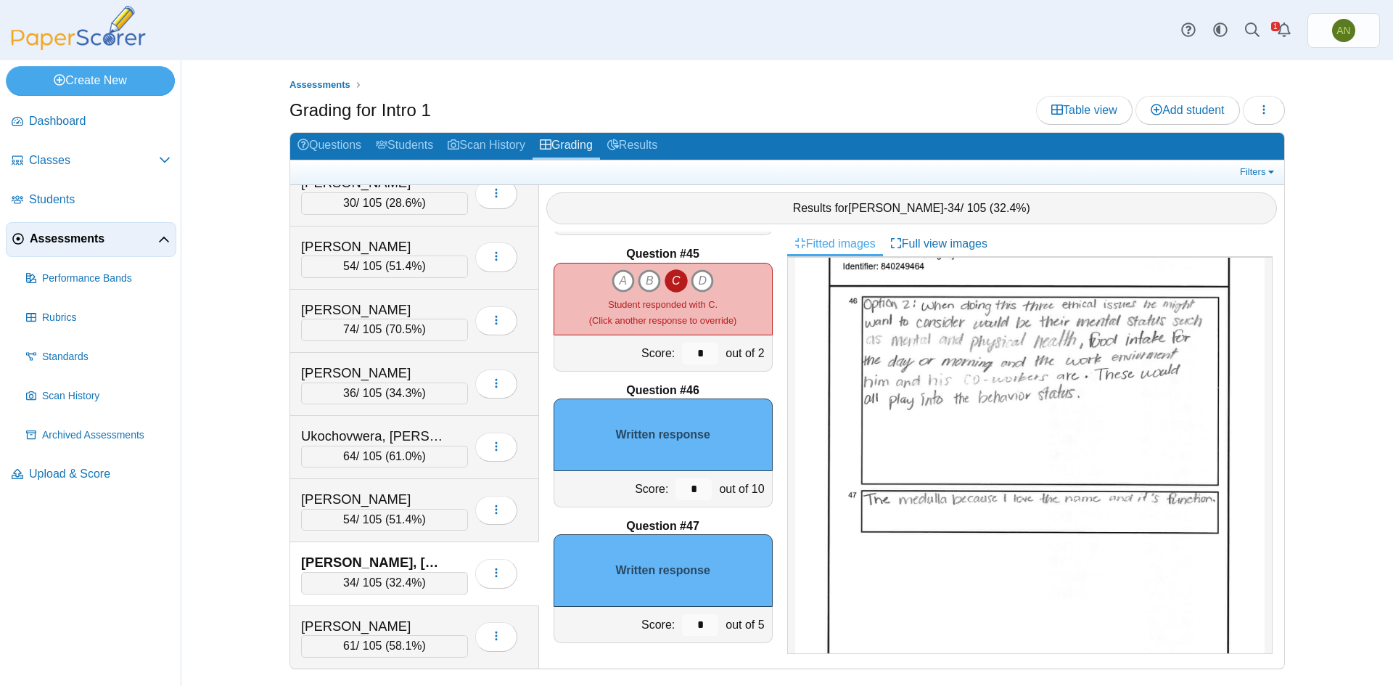
scroll to position [653, 0]
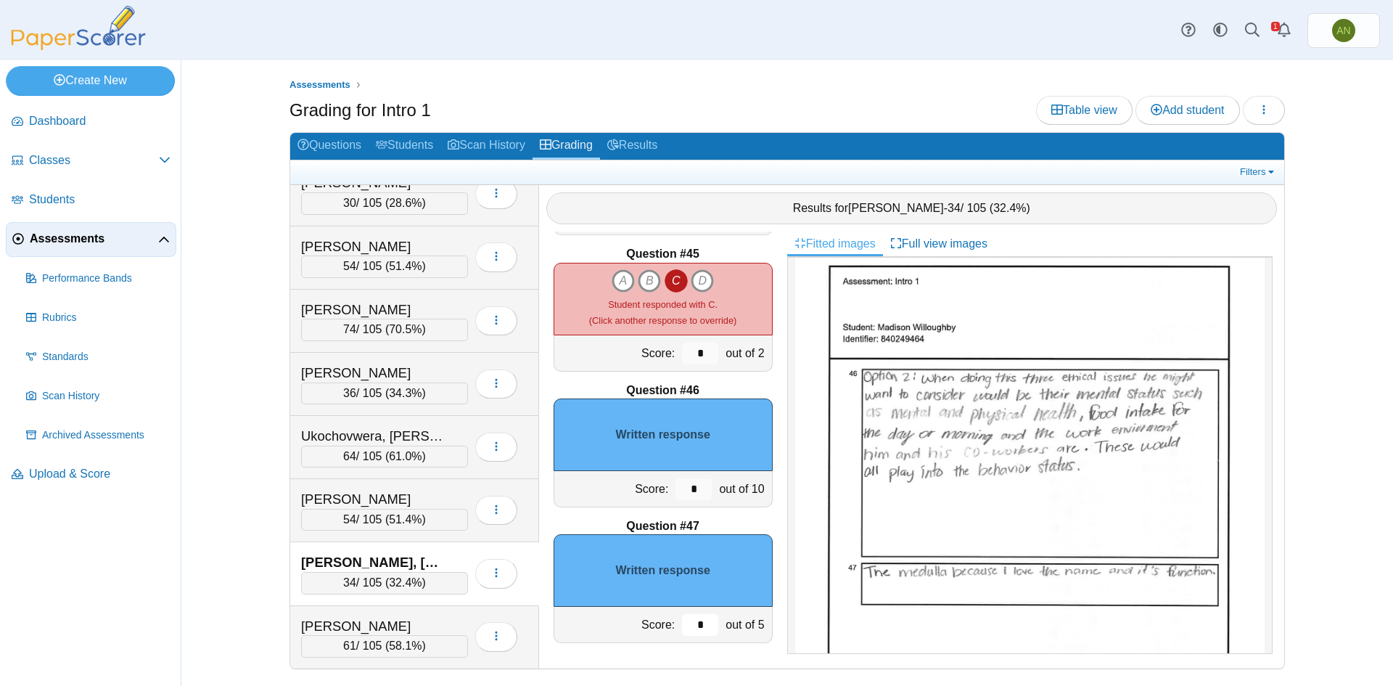
click at [692, 624] on input "*" at bounding box center [700, 625] width 36 height 22
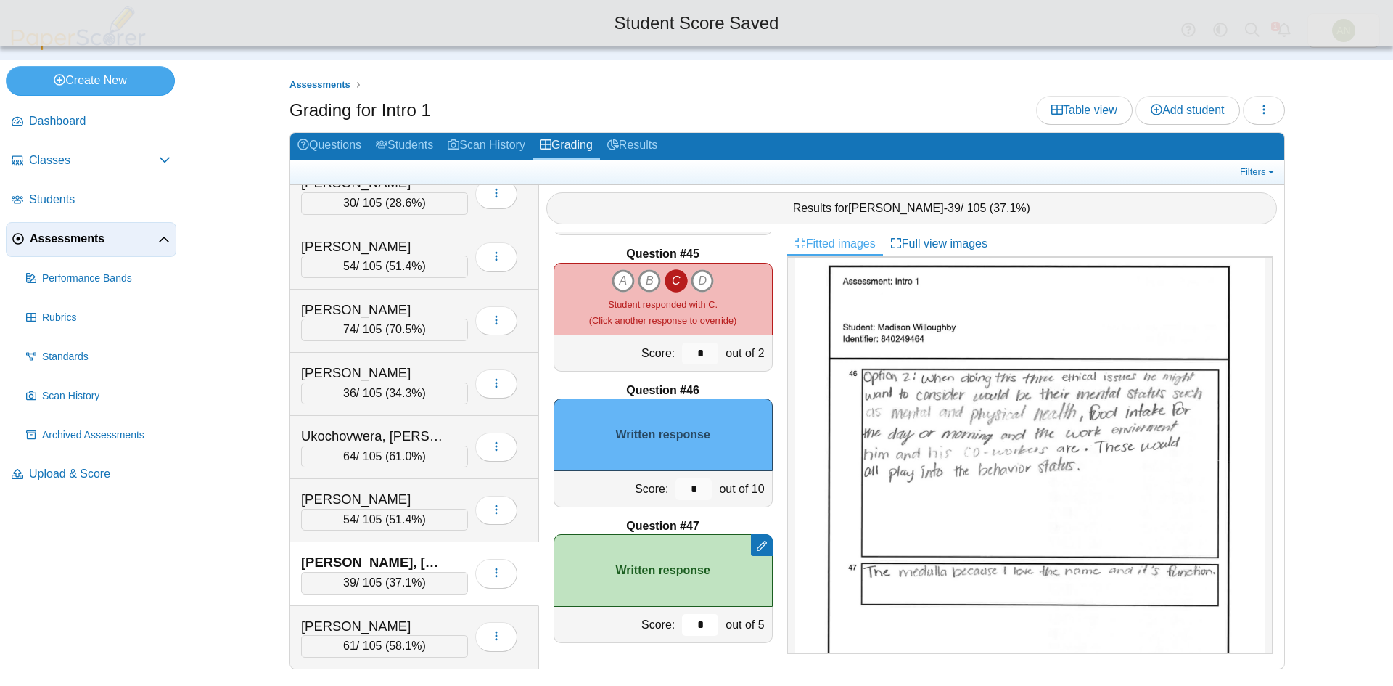
type input "*"
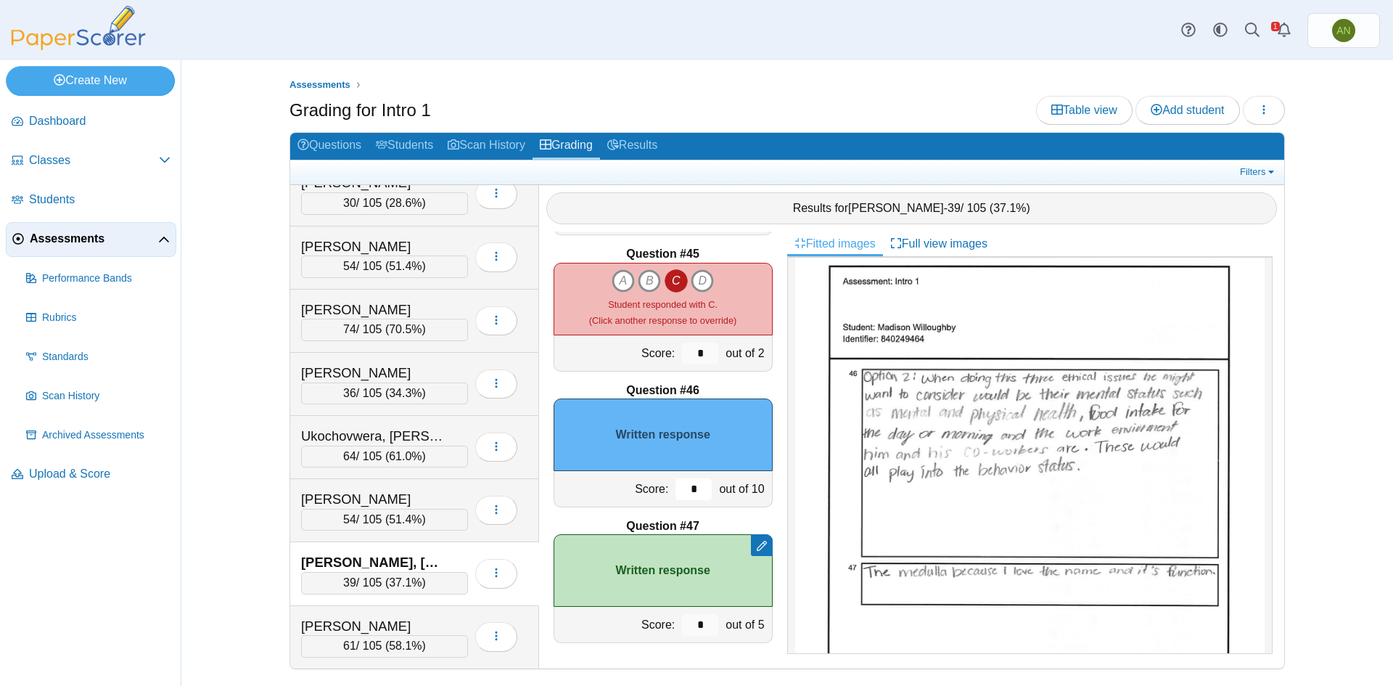
click at [690, 489] on input "*" at bounding box center [693, 489] width 36 height 22
type input "*"
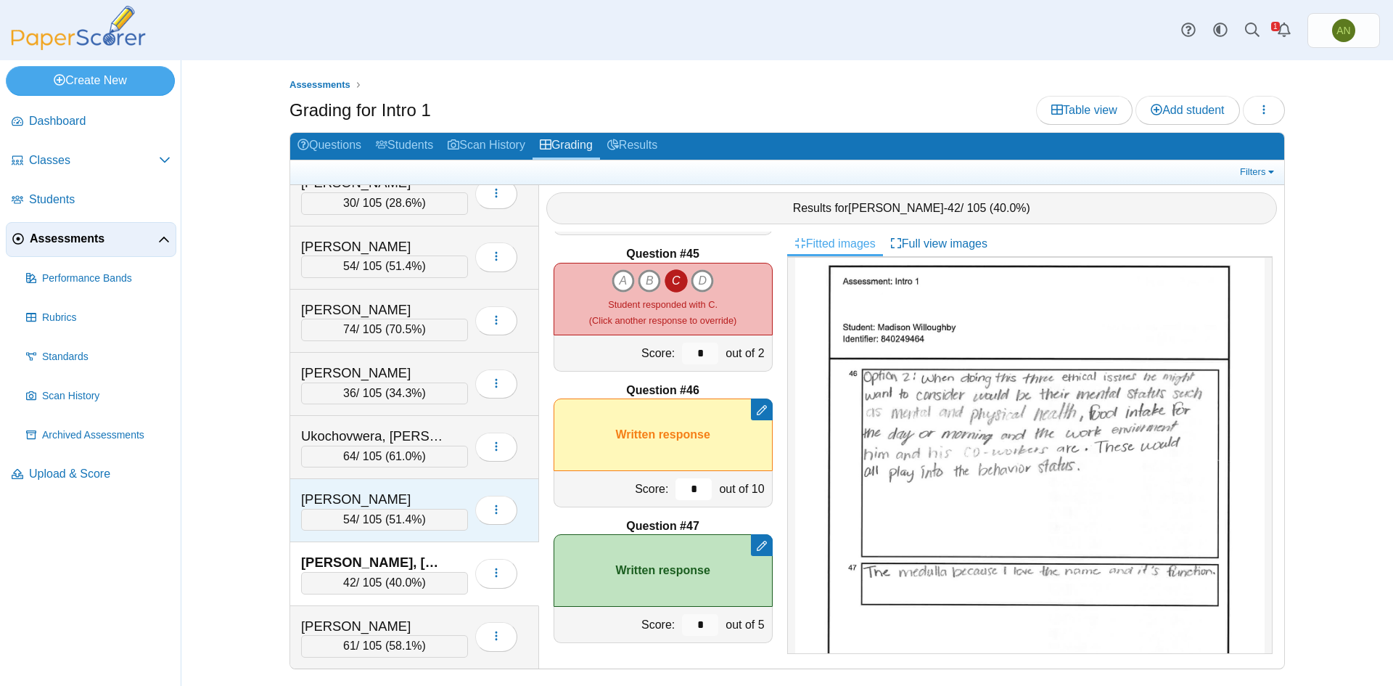
type input "*"
click at [440, 487] on div "Watts, Levi 54 / 105 ( 51.4% ) Loading…" at bounding box center [414, 510] width 249 height 63
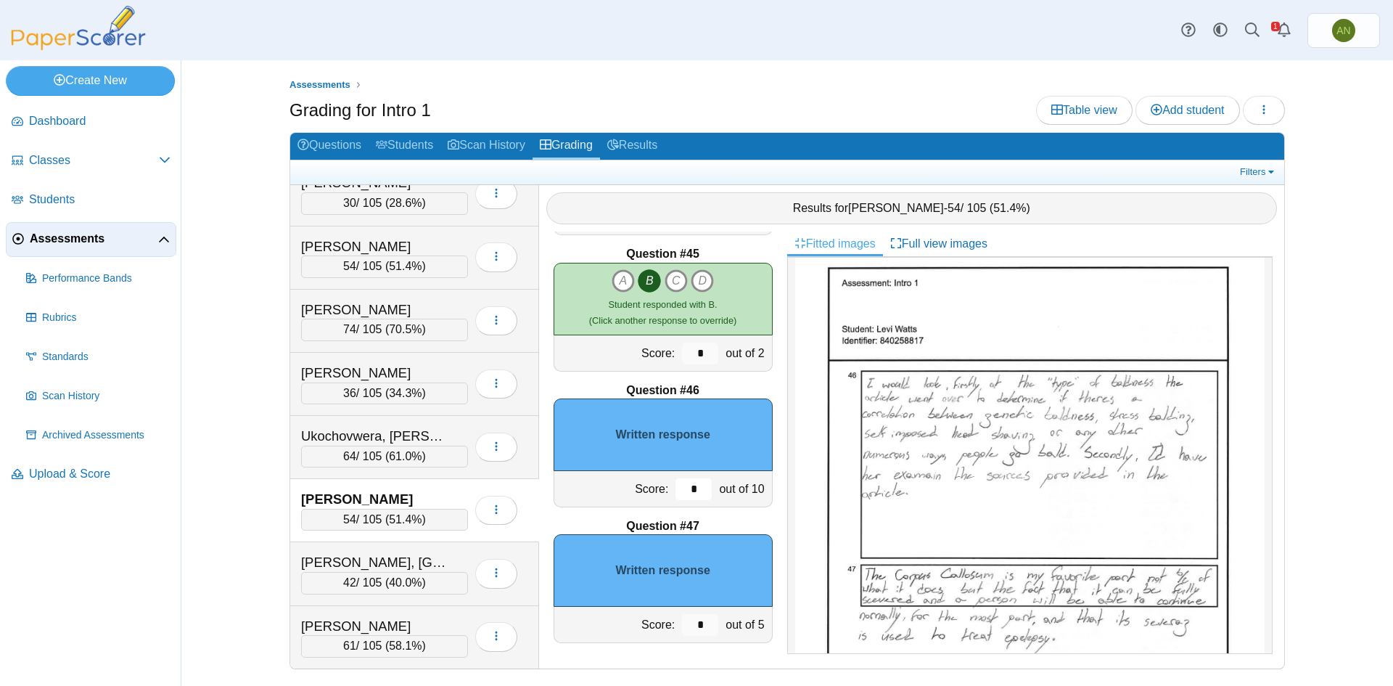
click at [688, 485] on input "*" at bounding box center [693, 489] width 36 height 22
click at [699, 629] on input "*" at bounding box center [700, 625] width 36 height 22
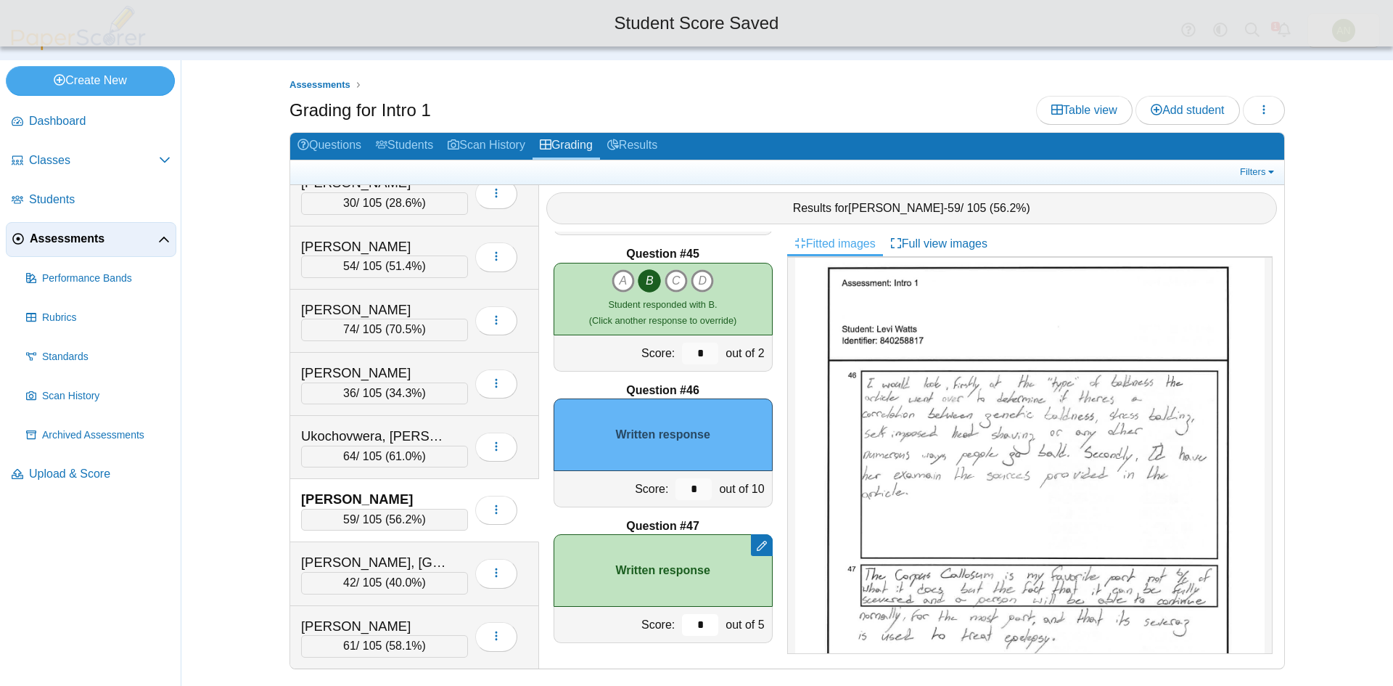
type input "*"
click at [686, 489] on input "*" at bounding box center [693, 489] width 36 height 22
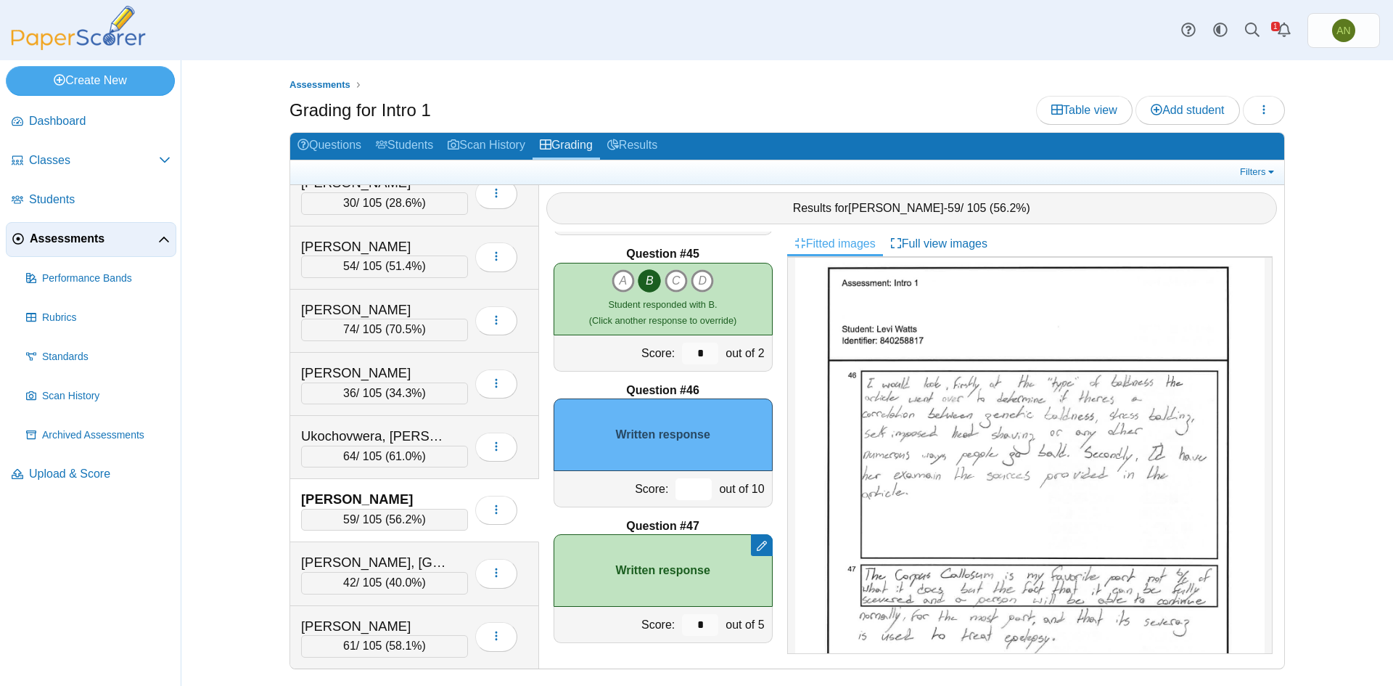
type input "*"
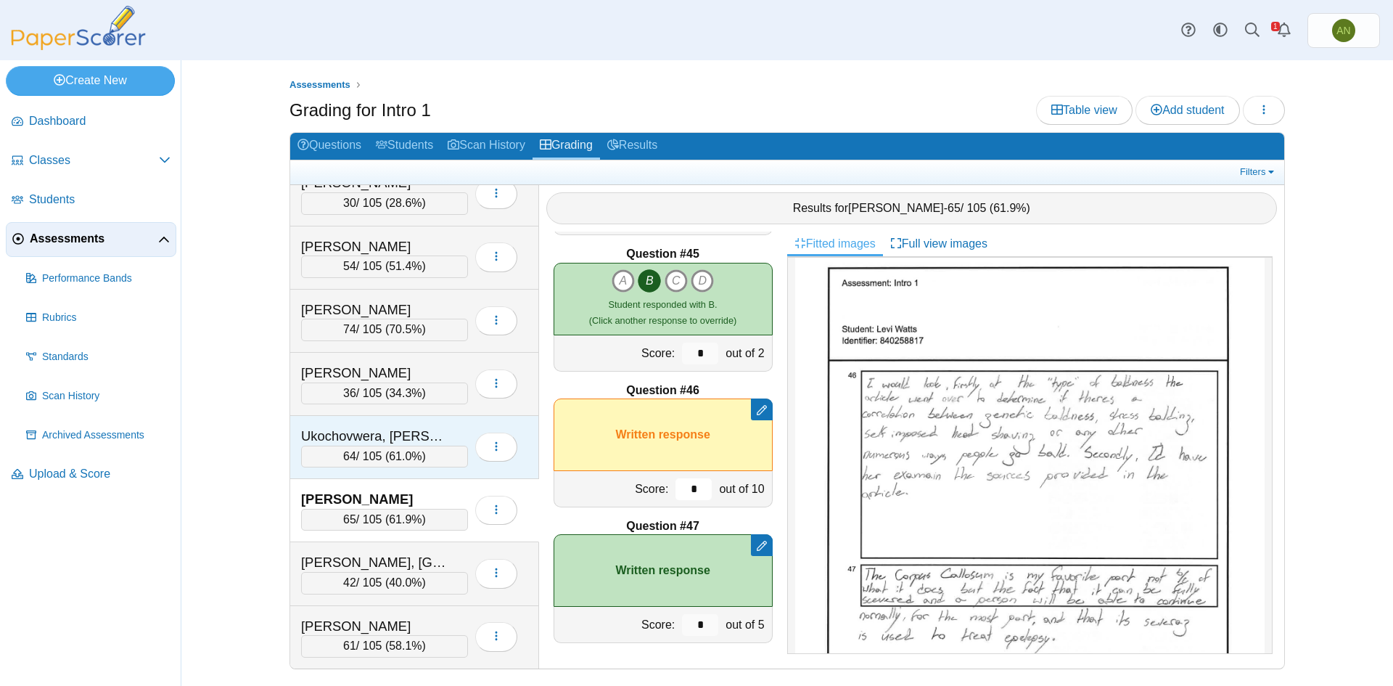
type input "*"
click at [450, 427] on div "Ukochovwera, [PERSON_NAME]" at bounding box center [384, 436] width 167 height 19
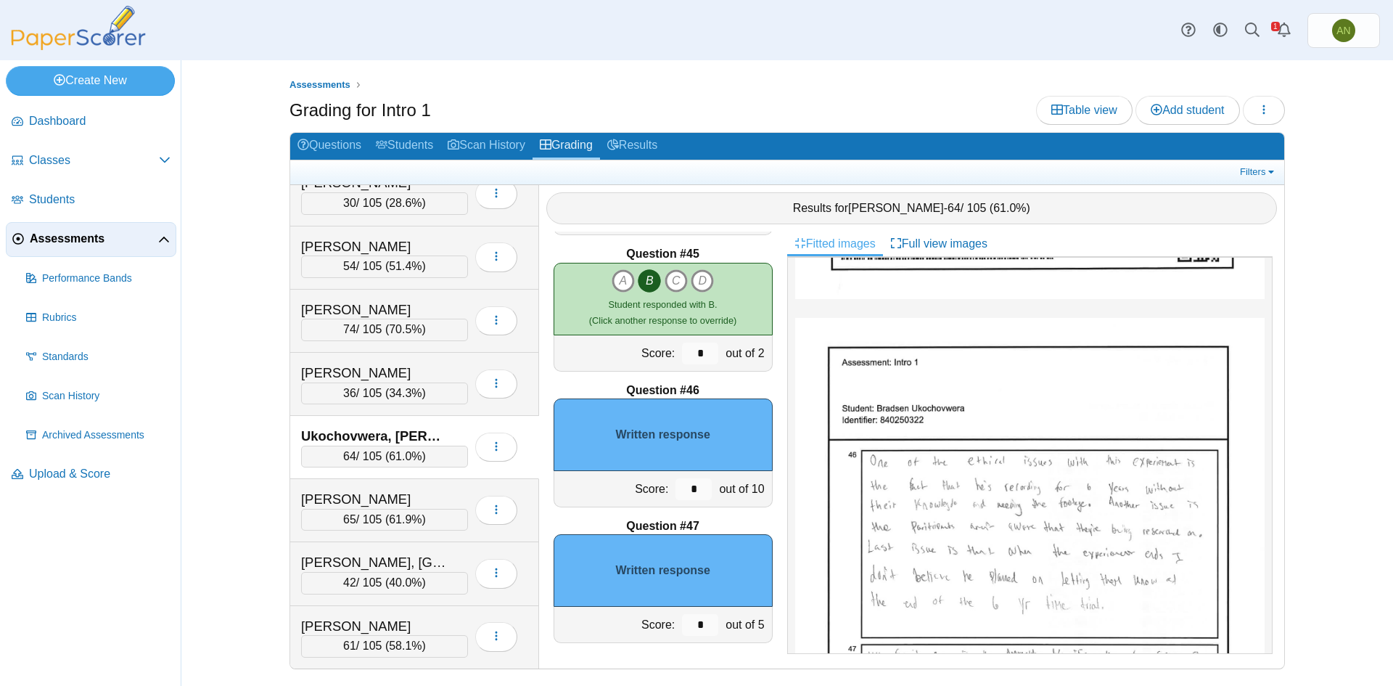
scroll to position [580, 0]
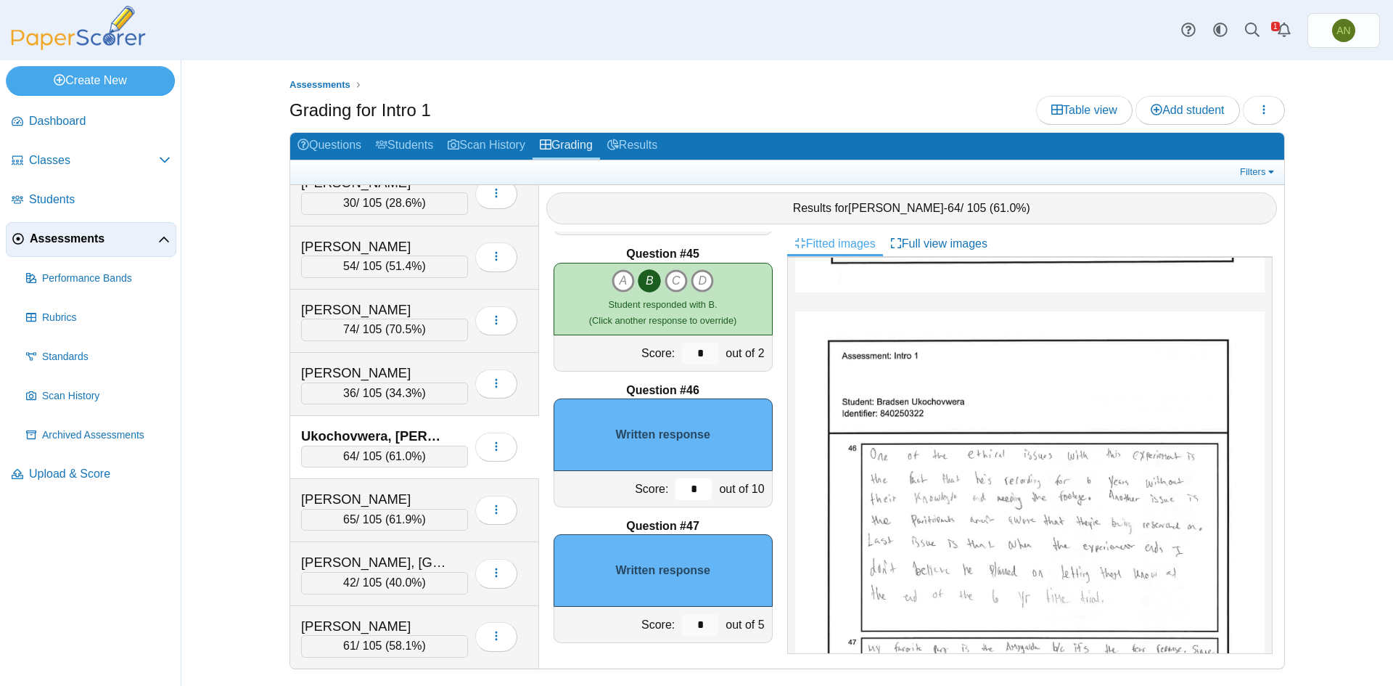
click at [691, 491] on input "*" at bounding box center [693, 489] width 36 height 22
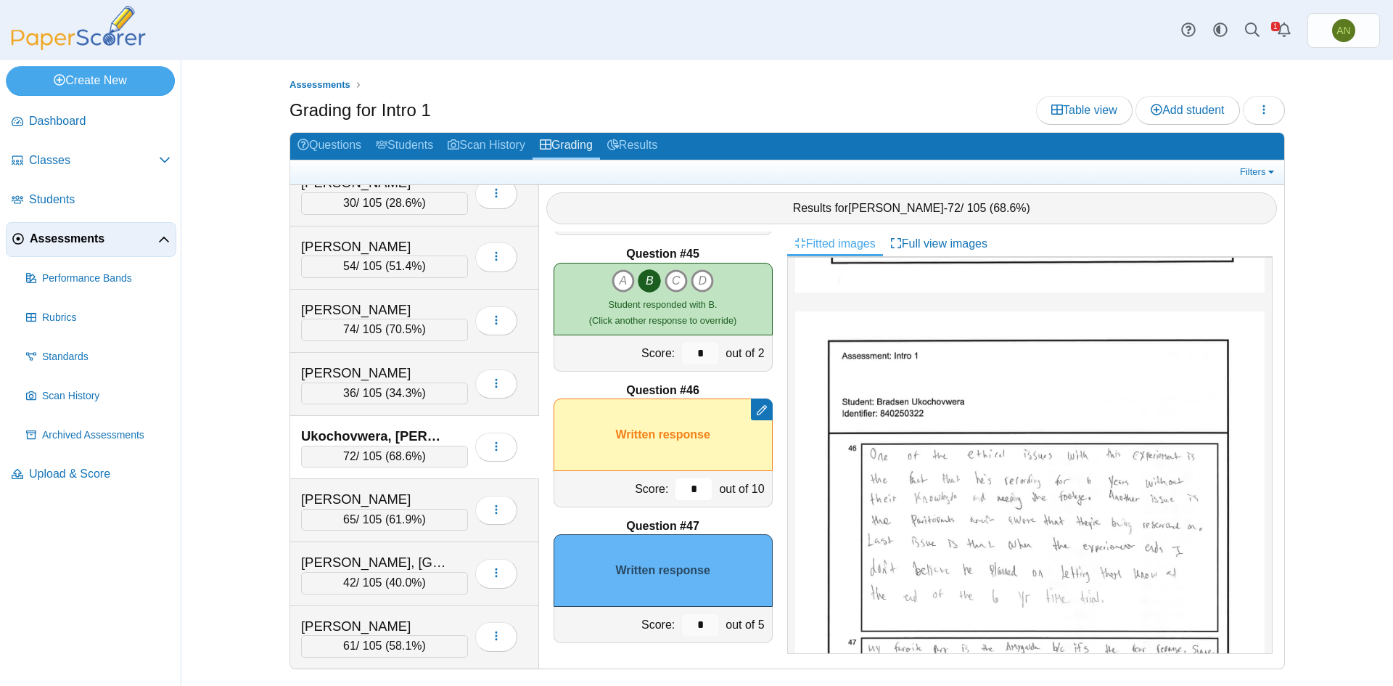
type input "*"
click at [694, 624] on input "*" at bounding box center [700, 625] width 36 height 22
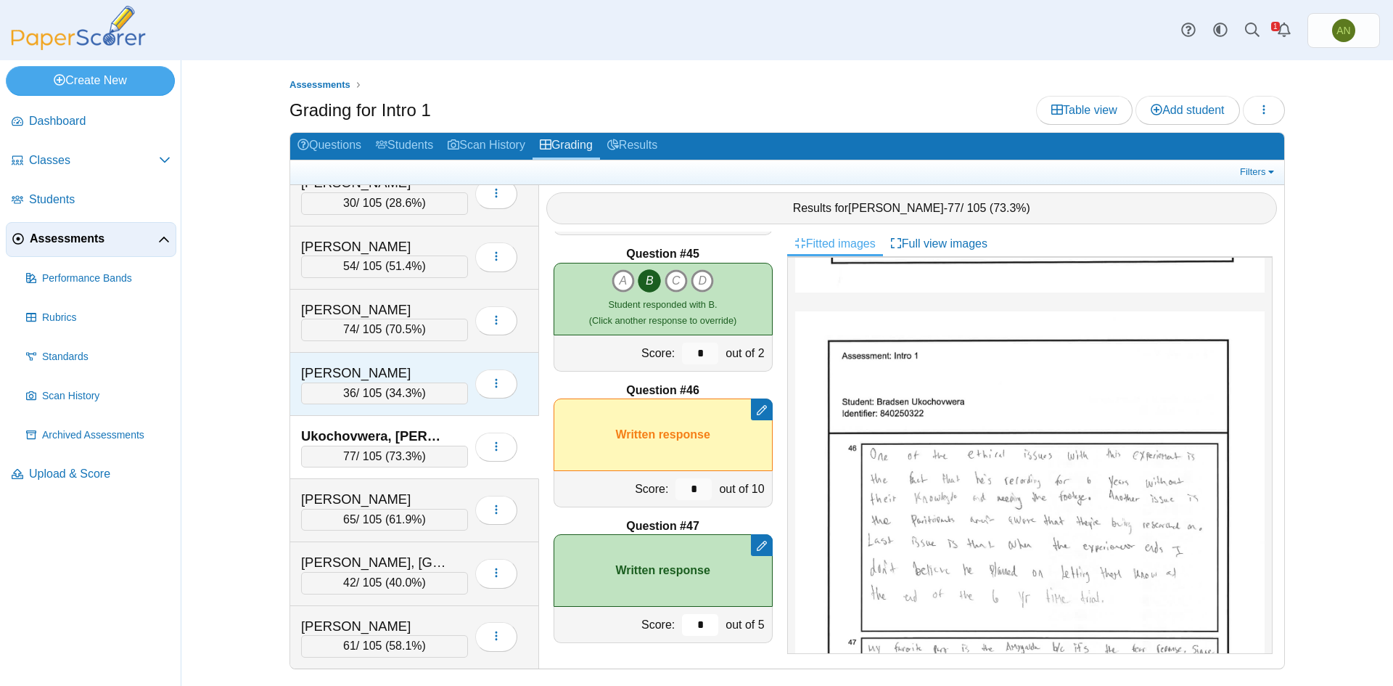
type input "*"
click at [447, 367] on div "[PERSON_NAME]" at bounding box center [384, 372] width 167 height 19
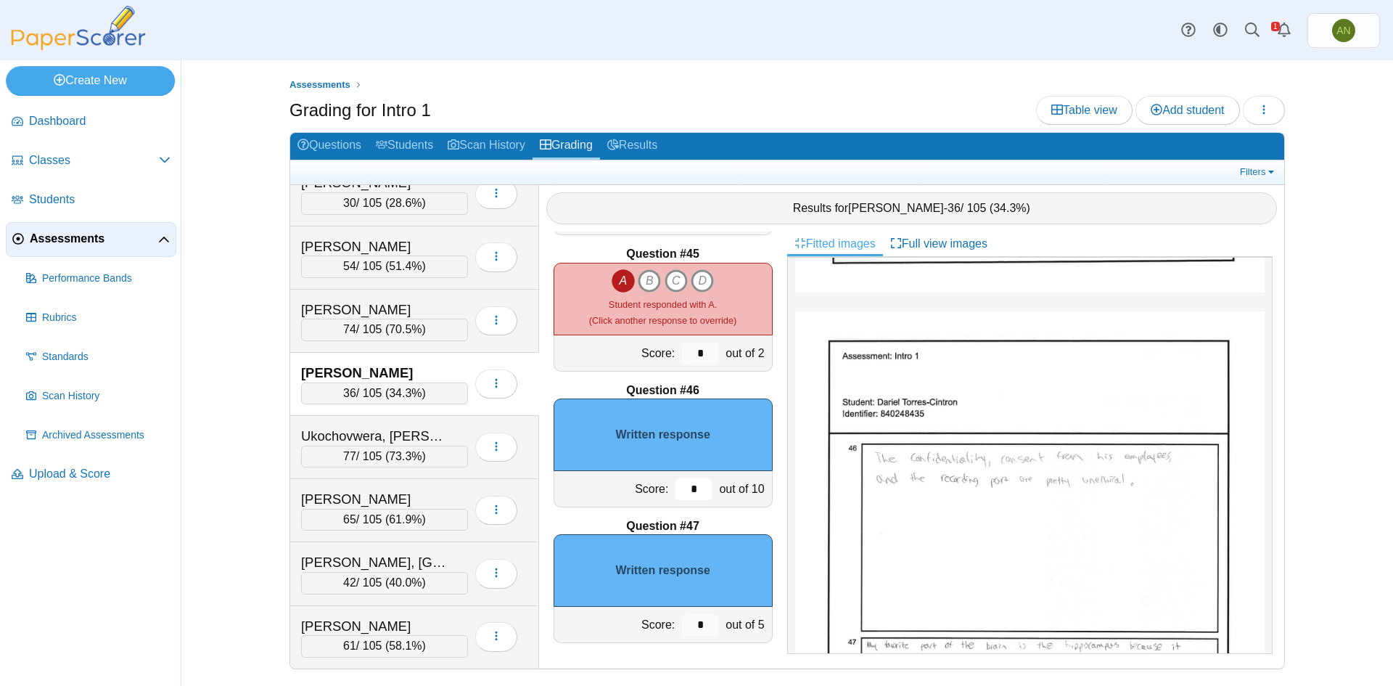
click at [680, 484] on input "*" at bounding box center [693, 489] width 36 height 22
click at [683, 491] on input "*" at bounding box center [693, 489] width 36 height 22
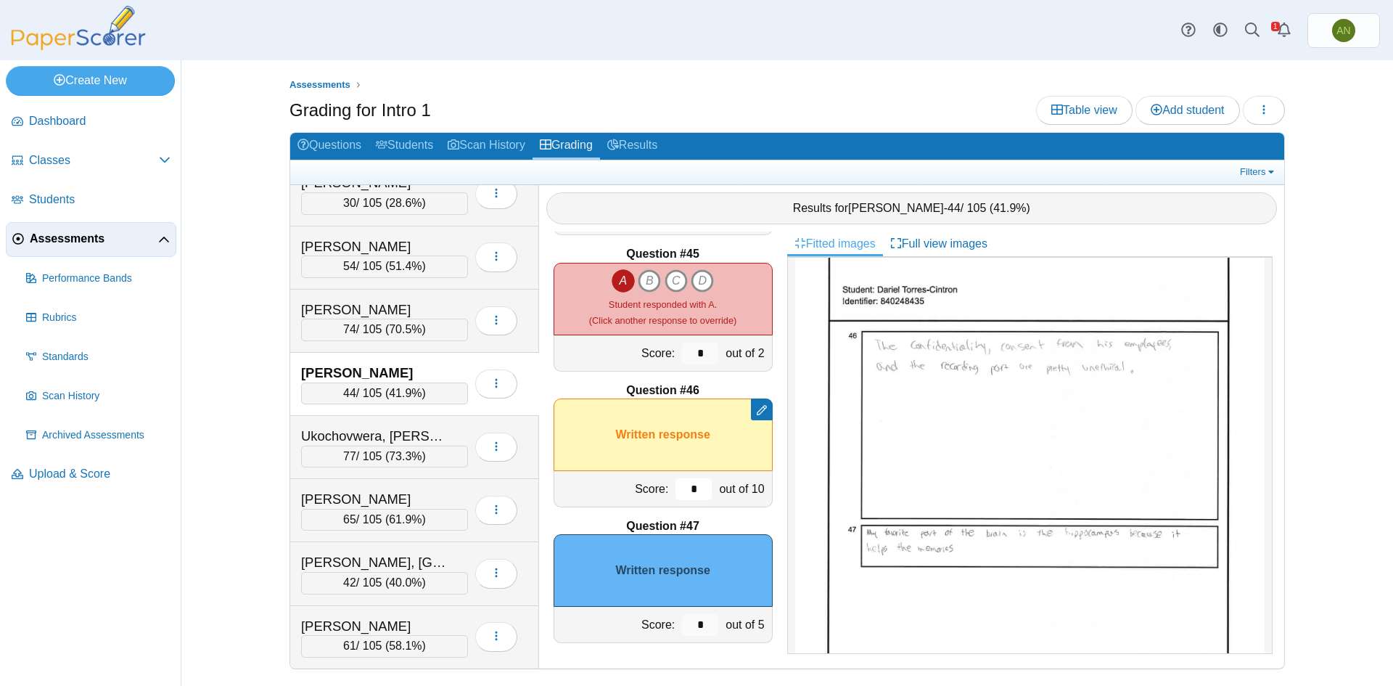
scroll to position [725, 0]
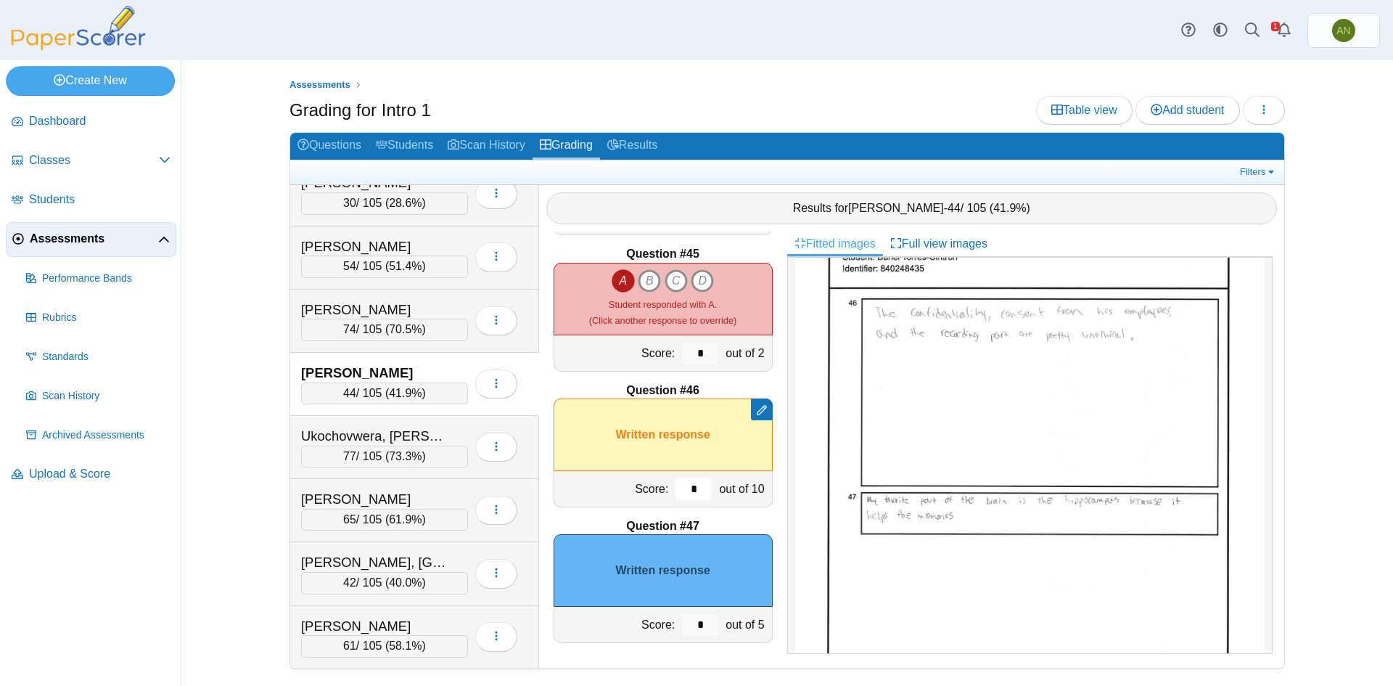
type input "*"
click at [692, 626] on input "*" at bounding box center [700, 625] width 36 height 22
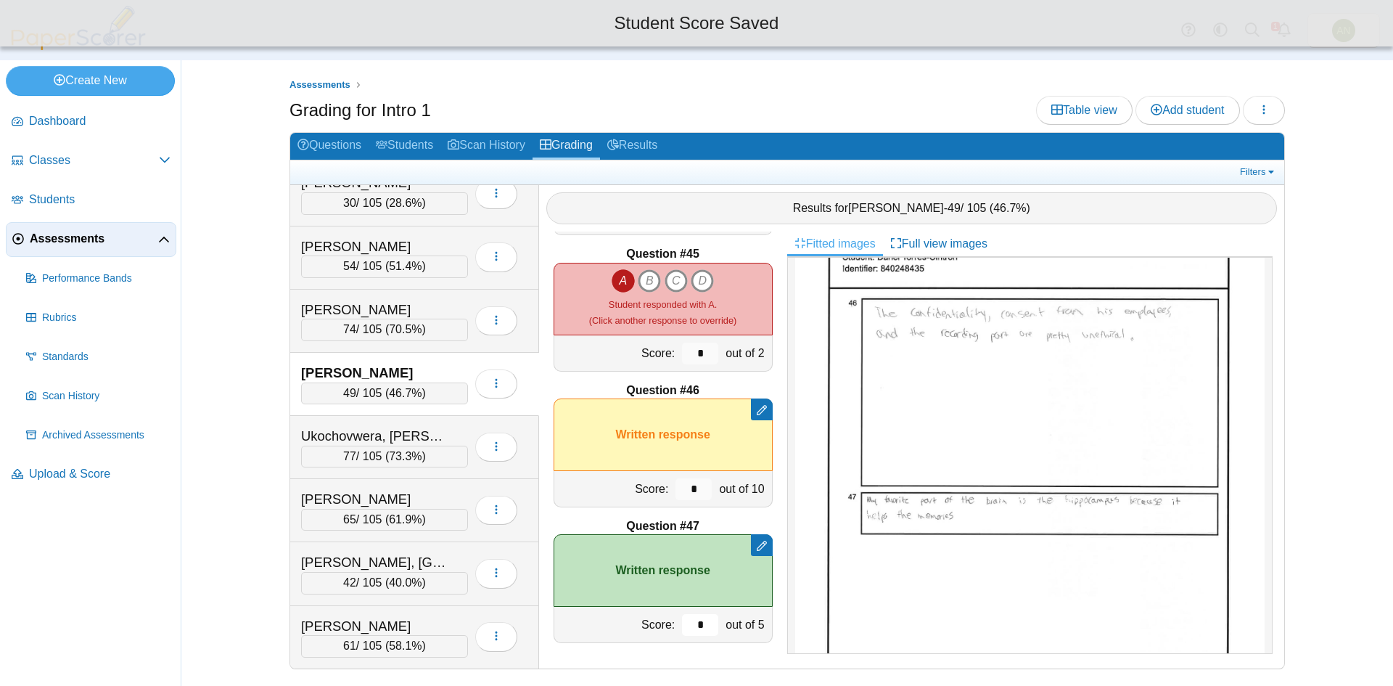
type input "*"
click at [680, 487] on input "*" at bounding box center [693, 489] width 36 height 22
click at [685, 487] on input "*" at bounding box center [693, 489] width 36 height 22
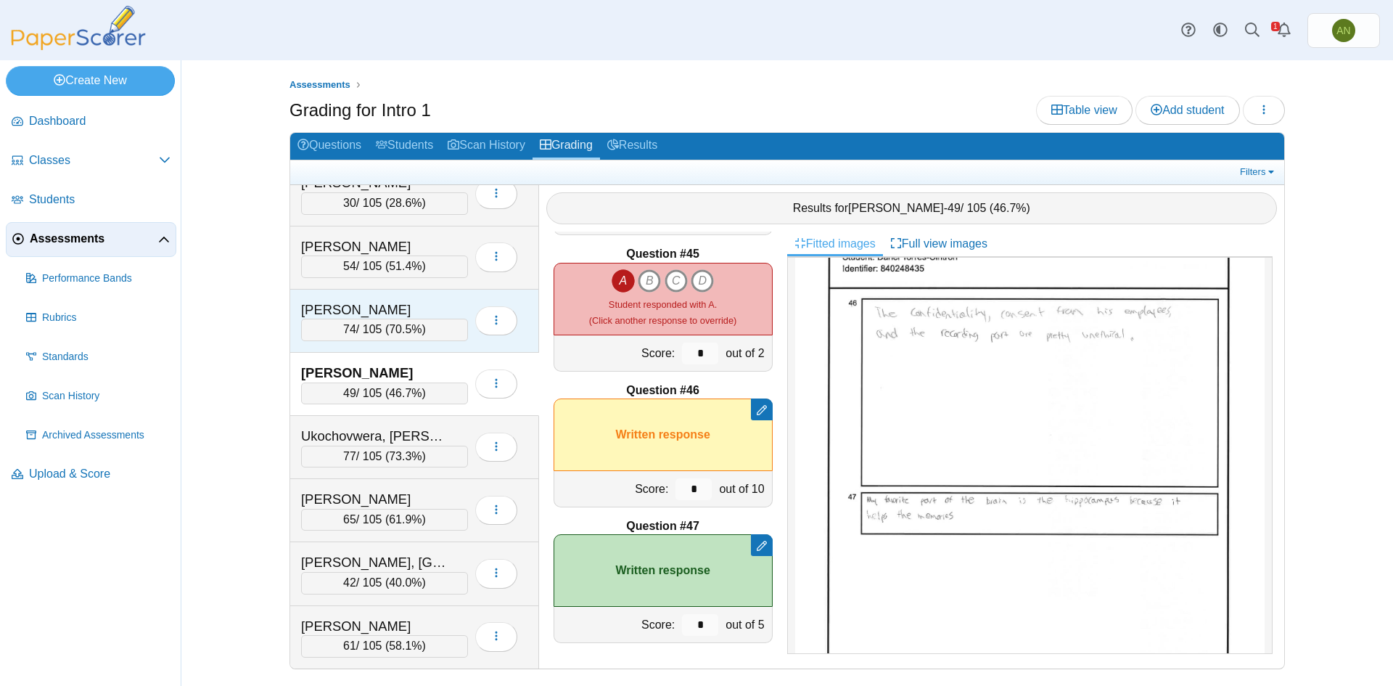
click at [419, 305] on div "[PERSON_NAME]" at bounding box center [373, 309] width 145 height 19
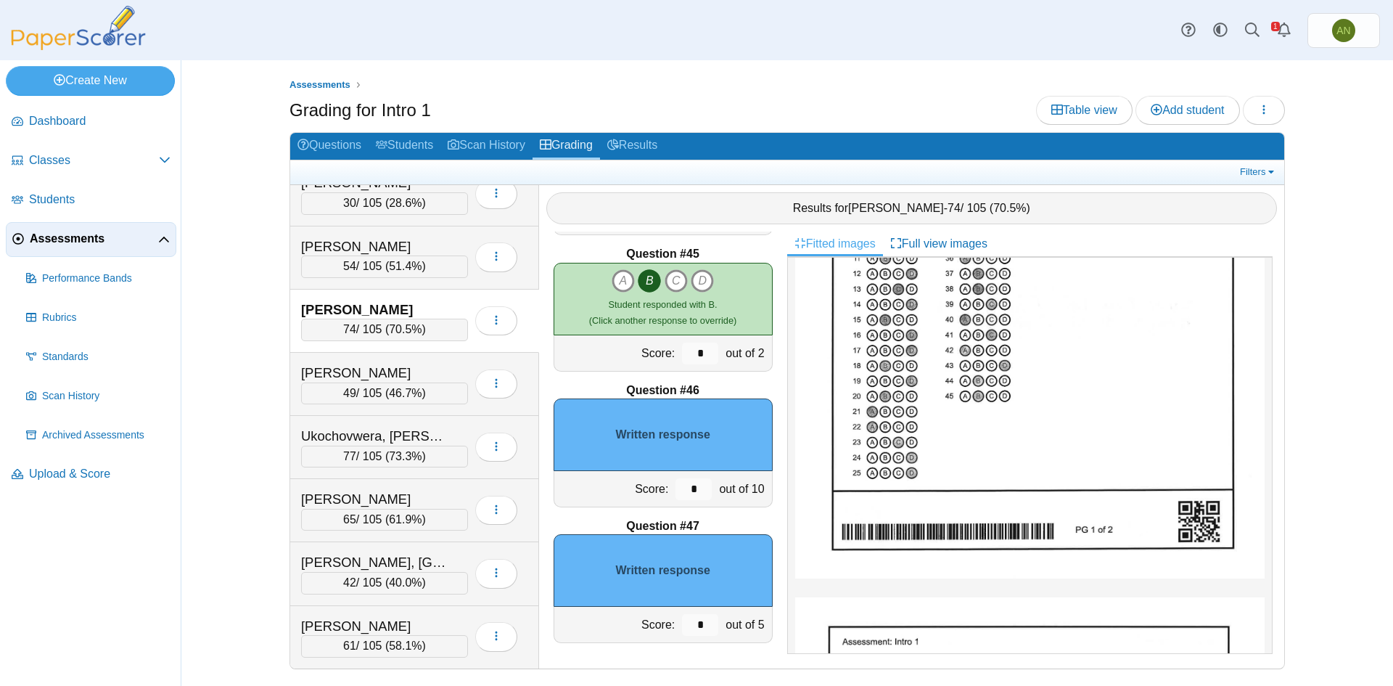
scroll to position [580, 0]
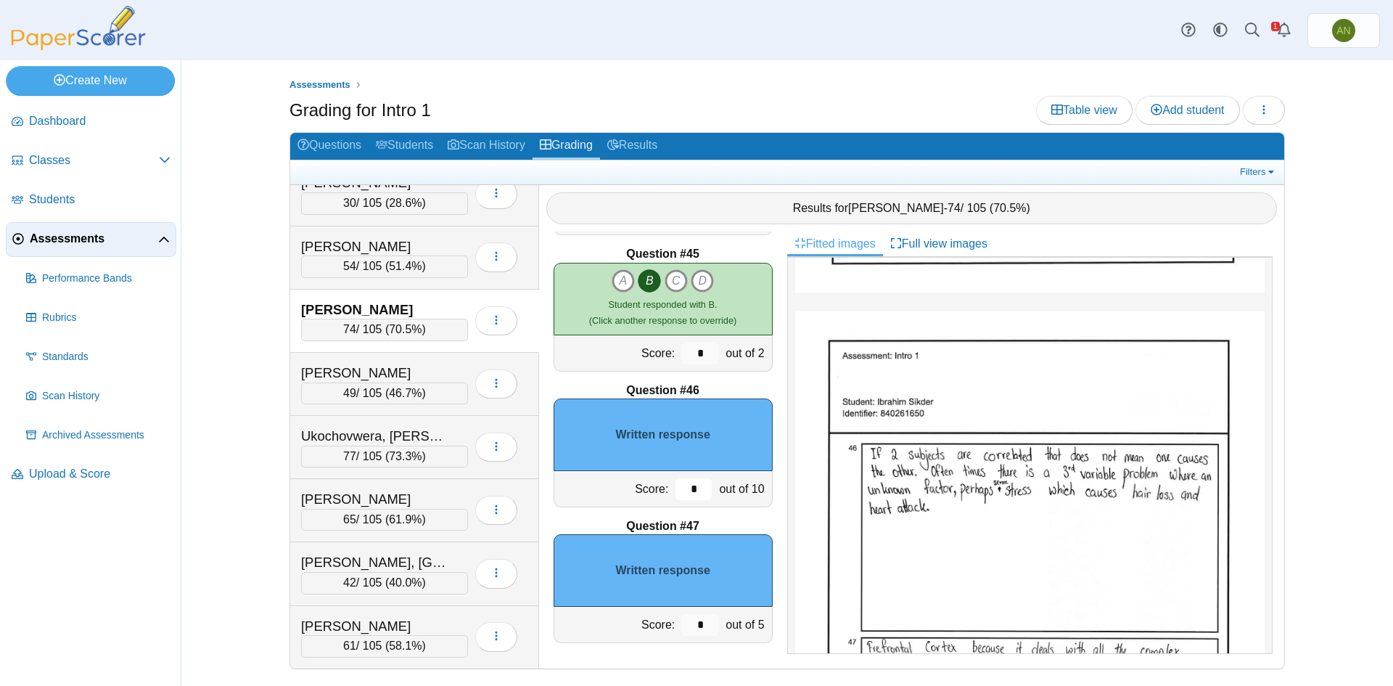
click at [680, 490] on input "*" at bounding box center [693, 489] width 36 height 22
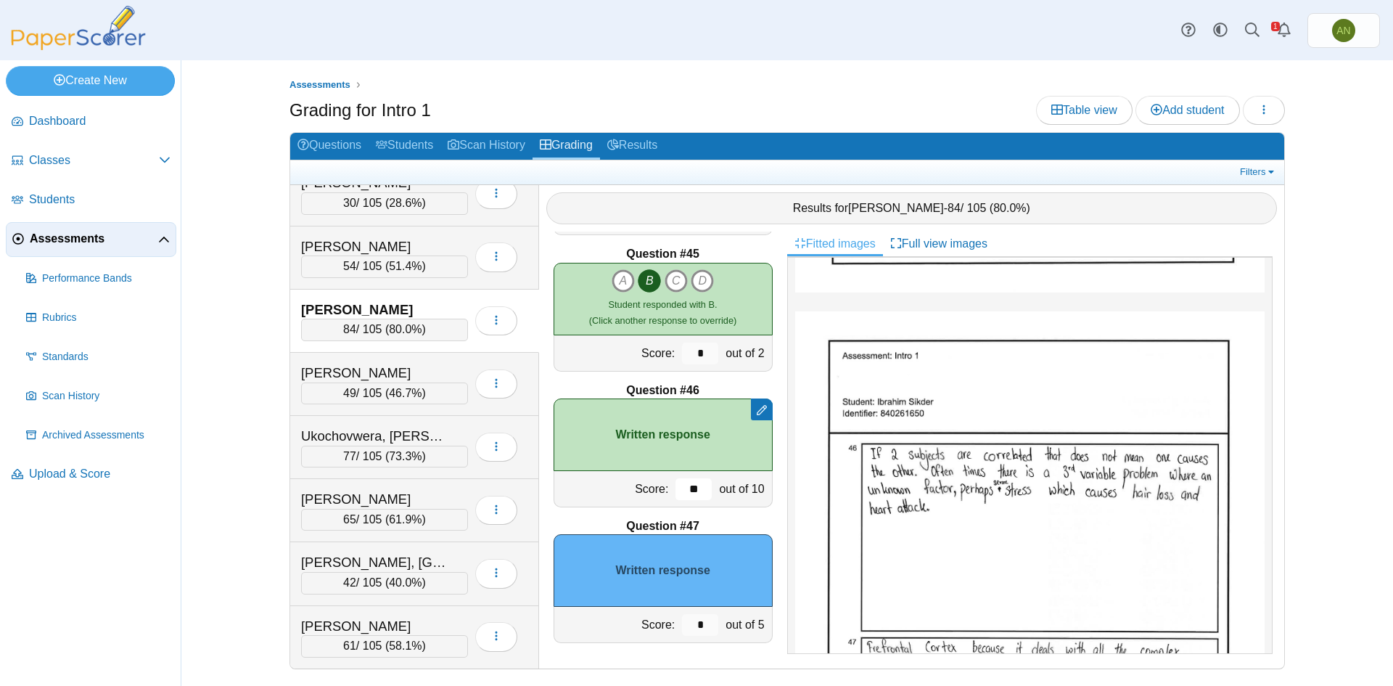
type input "**"
click at [701, 620] on input "*" at bounding box center [700, 625] width 36 height 22
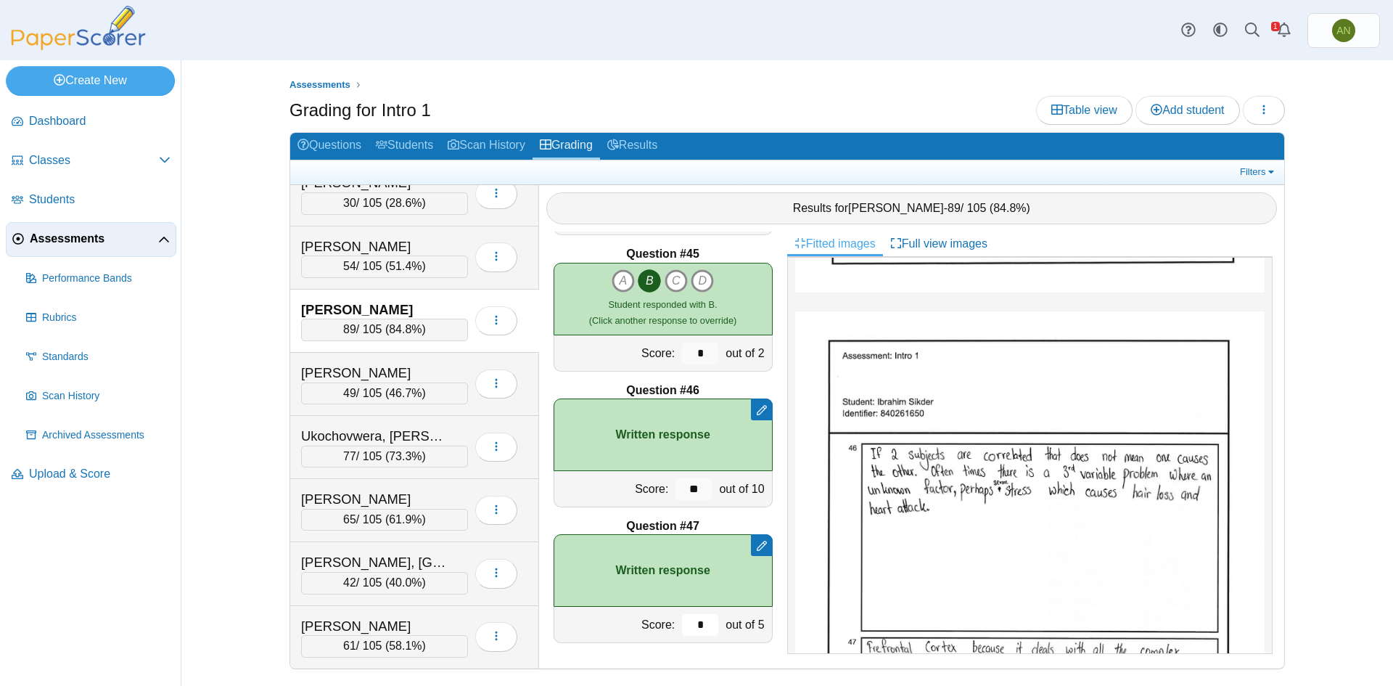
type input "*"
click at [459, 298] on div "Sikder, Ibrahim 89 / 105 ( 84.8% ) Loading…" at bounding box center [414, 320] width 249 height 63
click at [461, 247] on div "[PERSON_NAME]" at bounding box center [384, 246] width 167 height 19
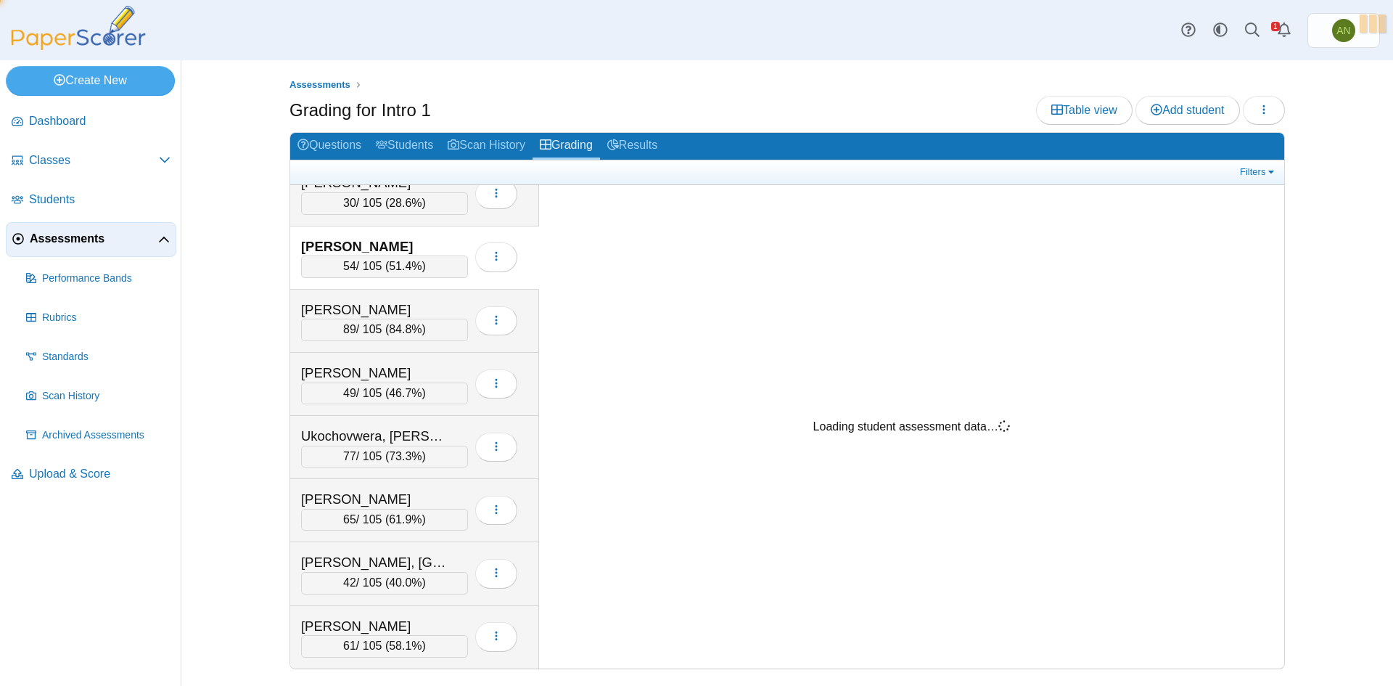
scroll to position [0, 0]
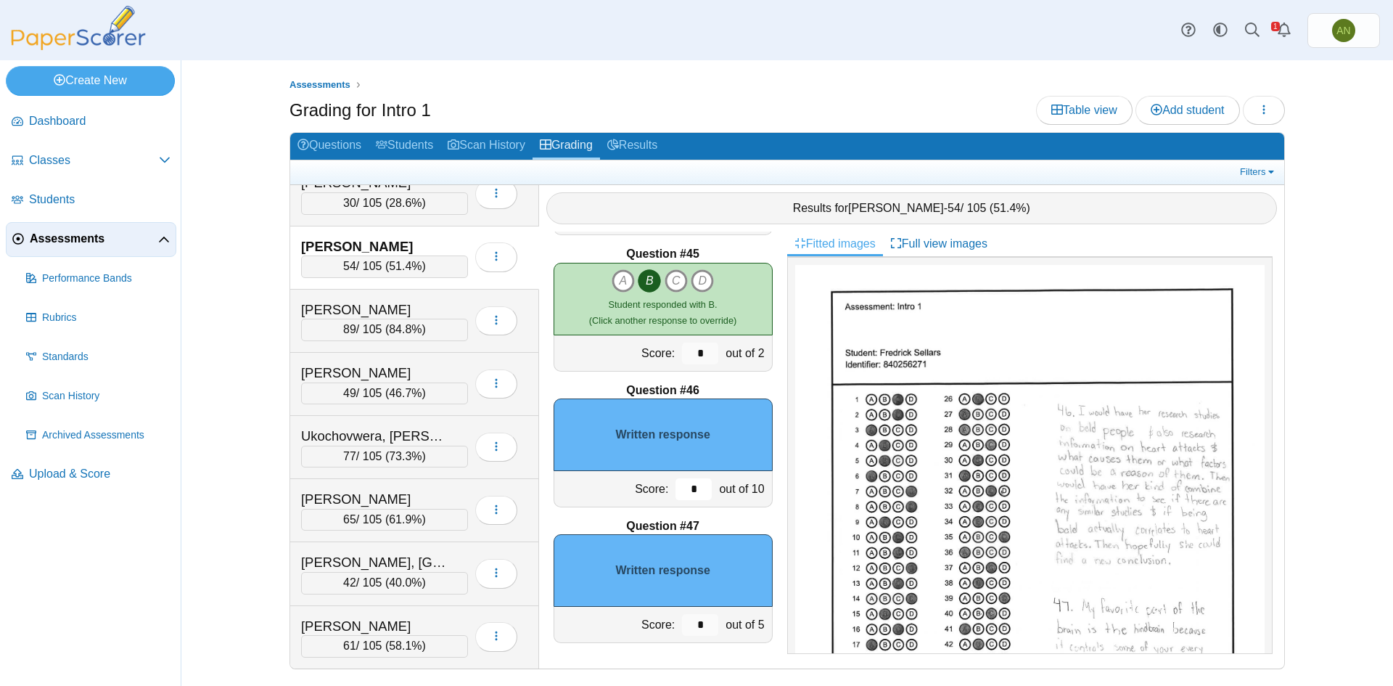
click at [685, 495] on input "*" at bounding box center [693, 489] width 36 height 22
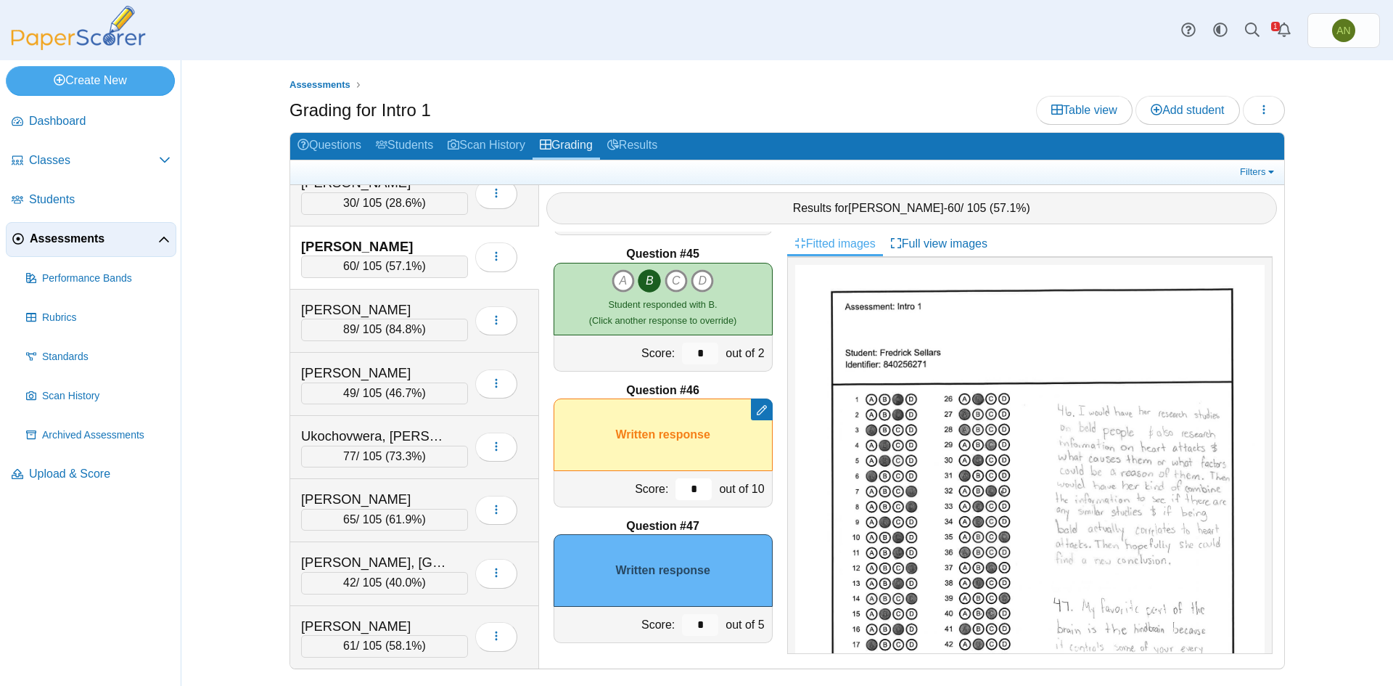
type input "*"
click at [700, 620] on input "*" at bounding box center [700, 625] width 36 height 22
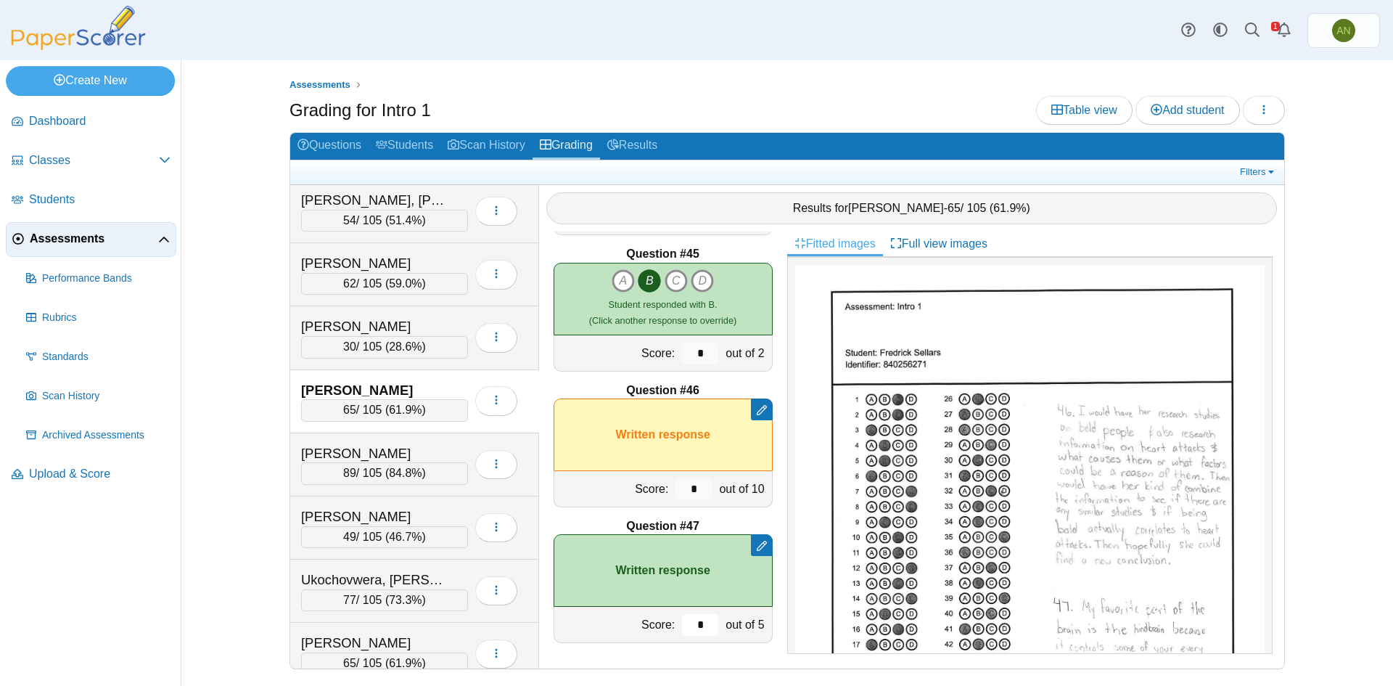
scroll to position [1394, 0]
type input "*"
click at [433, 325] on div "[PERSON_NAME]" at bounding box center [373, 327] width 145 height 19
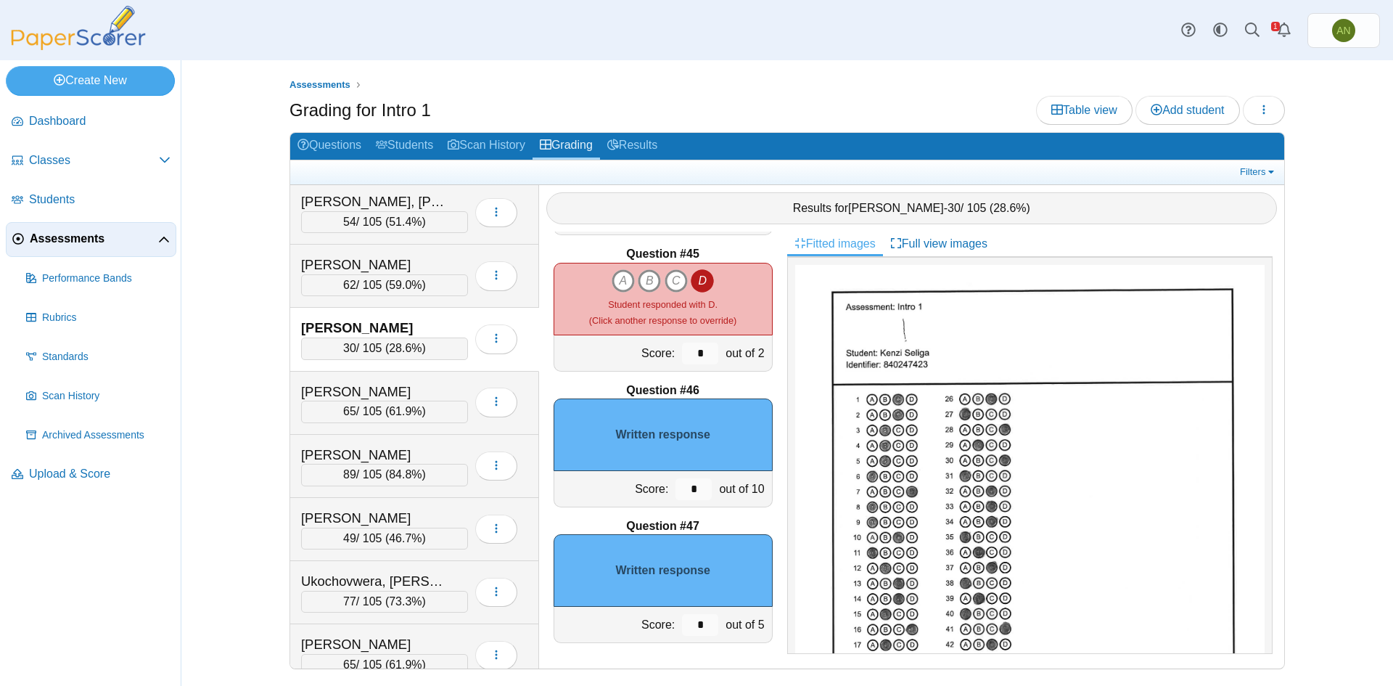
click at [715, 442] on div "Written response" at bounding box center [663, 434] width 219 height 73
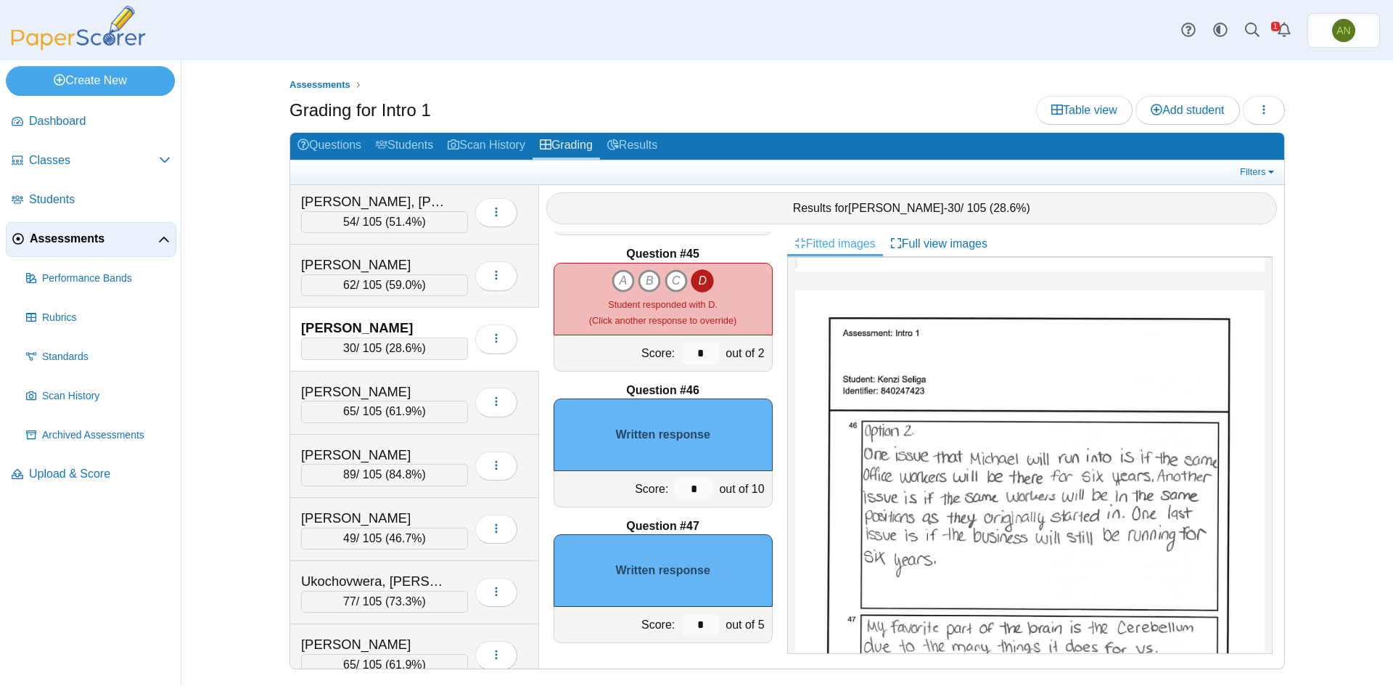
scroll to position [653, 0]
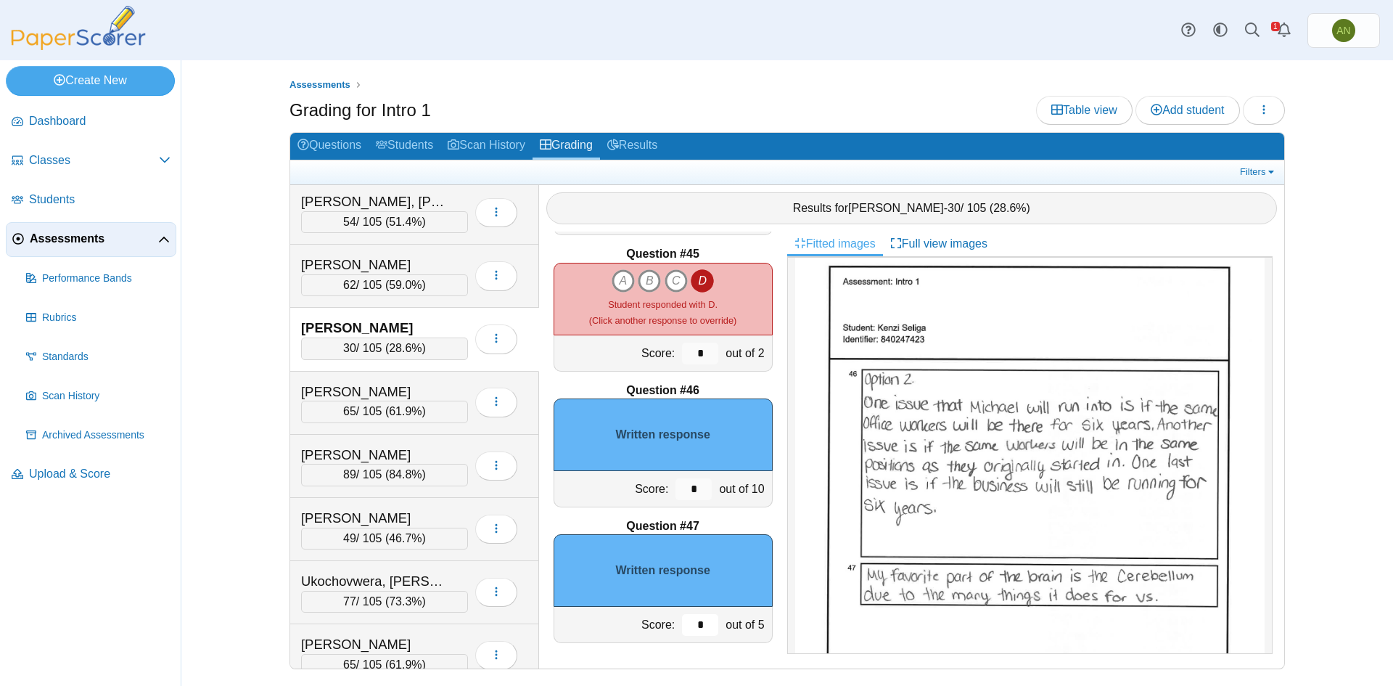
click at [688, 621] on input "*" at bounding box center [700, 625] width 36 height 22
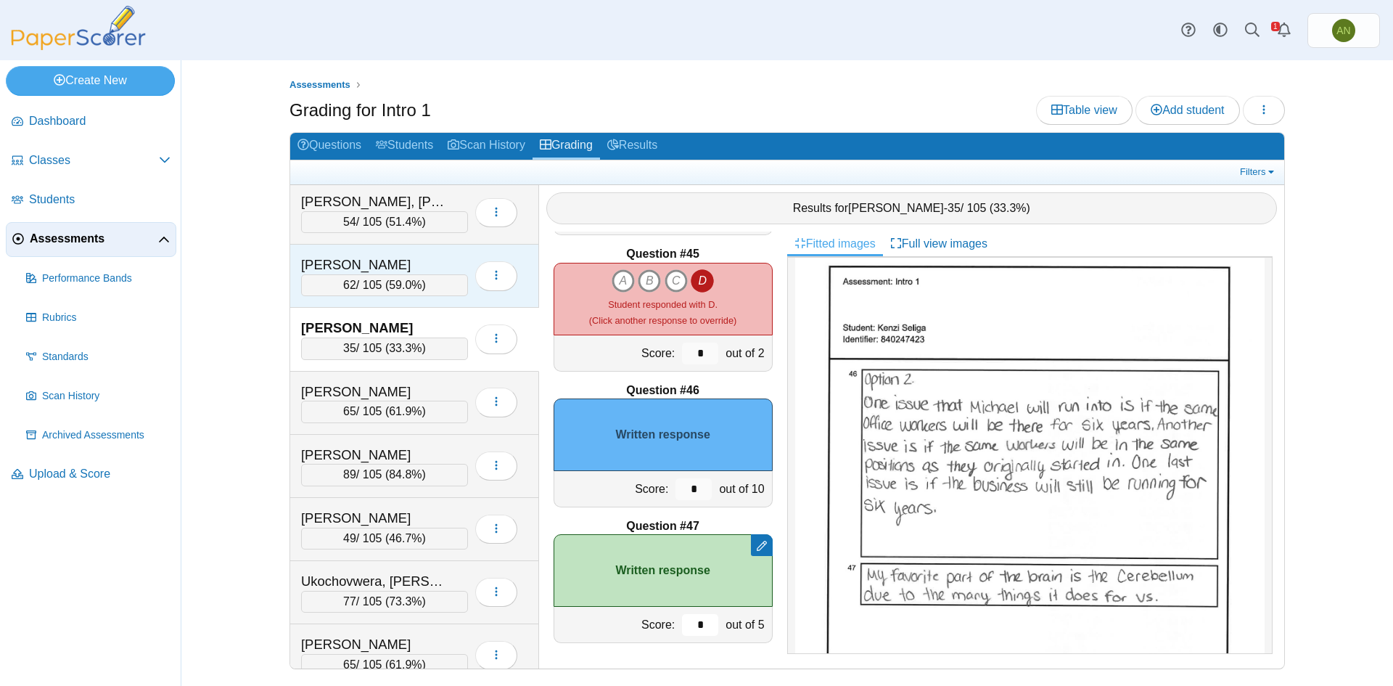
type input "*"
click at [453, 254] on div "Rushing, Trey 62 / 105 ( 59.0% ) Loading…" at bounding box center [414, 275] width 249 height 63
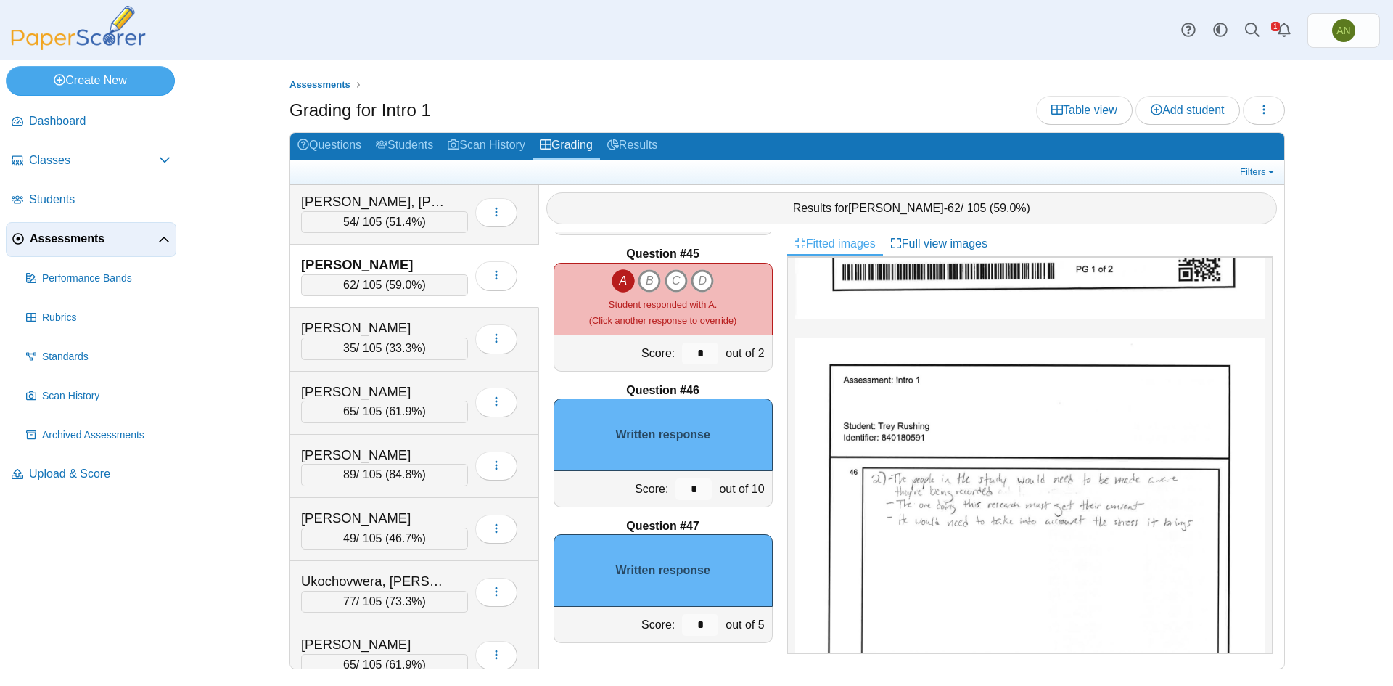
scroll to position [580, 0]
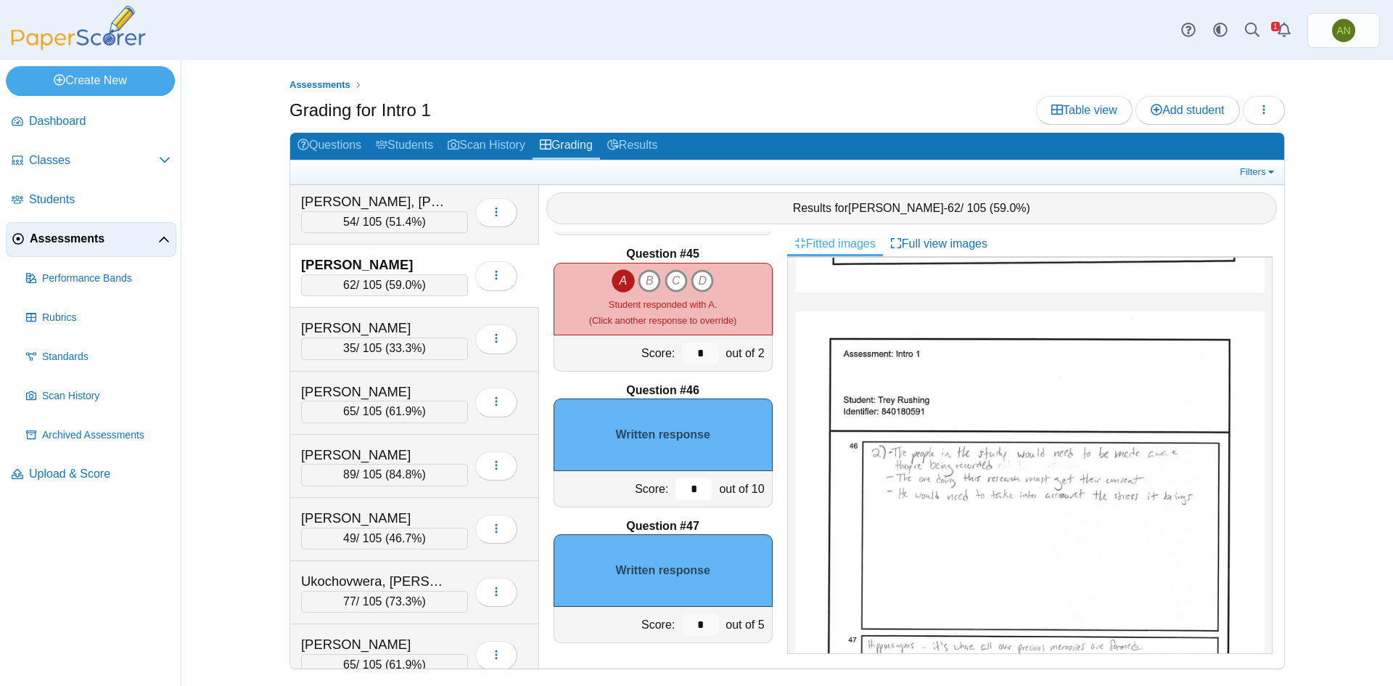
click at [686, 479] on input "*" at bounding box center [693, 489] width 36 height 22
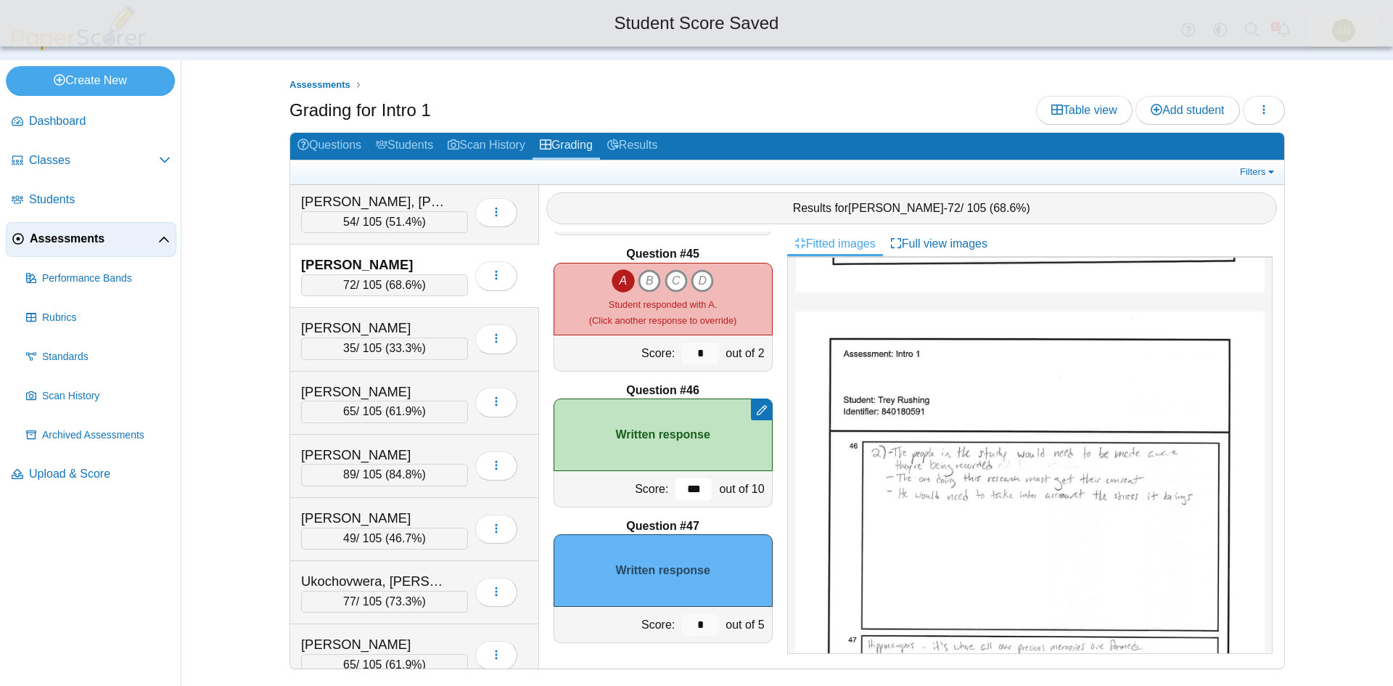
type input "***"
click at [692, 621] on input "*" at bounding box center [700, 625] width 36 height 22
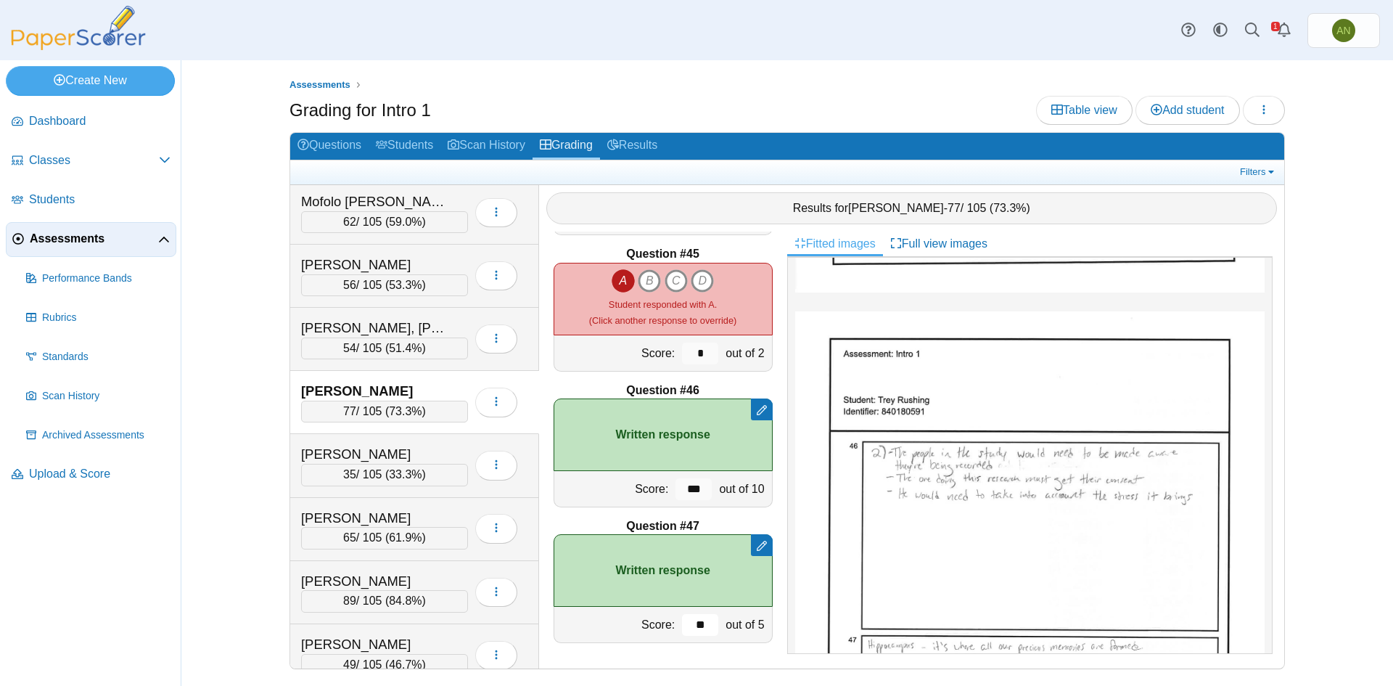
scroll to position [1249, 0]
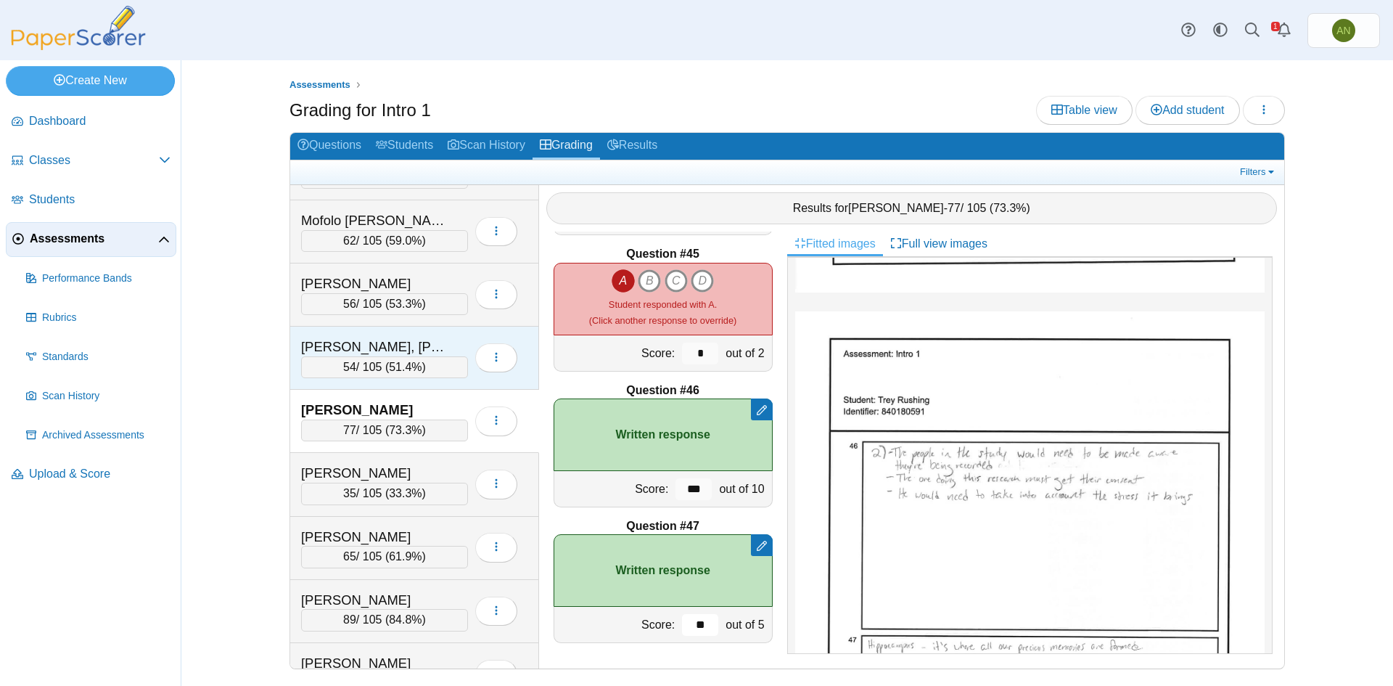
type input "**"
click at [429, 346] on div "[PERSON_NAME], [PERSON_NAME]" at bounding box center [373, 346] width 145 height 19
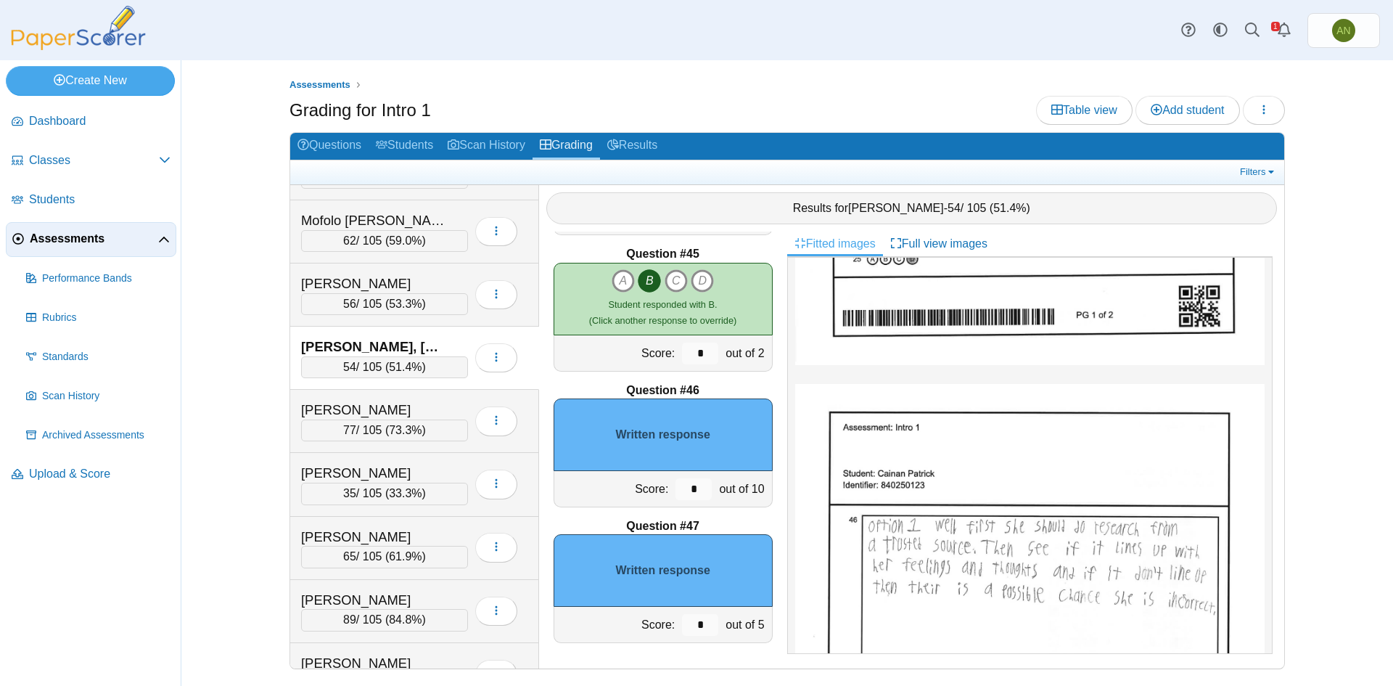
scroll to position [580, 0]
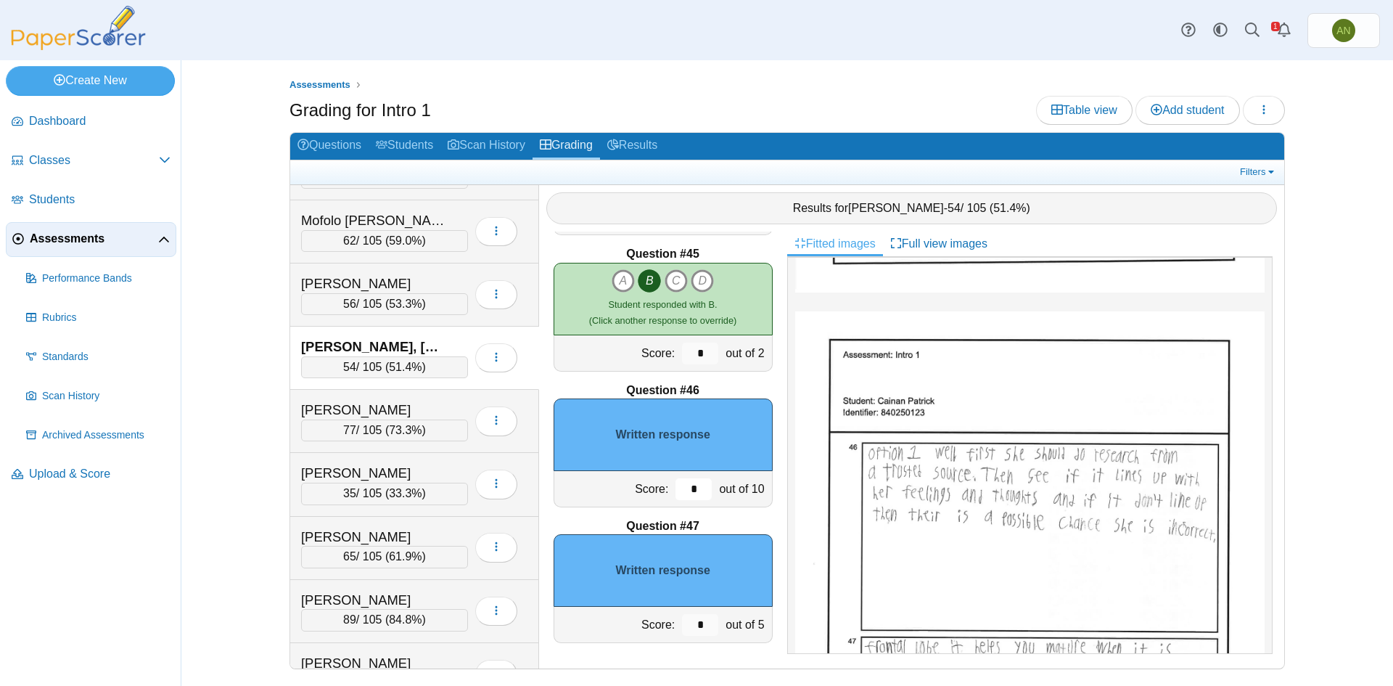
click at [683, 489] on input "*" at bounding box center [693, 489] width 36 height 22
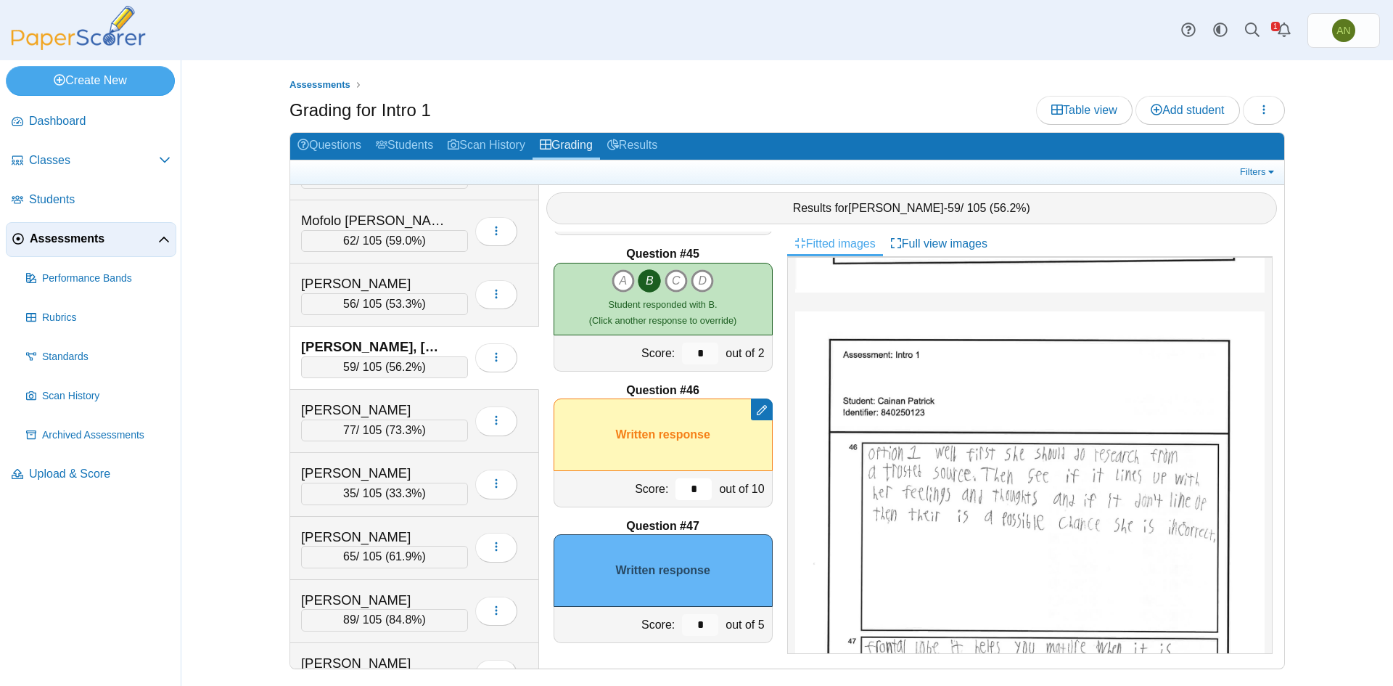
type input "*"
click at [688, 622] on input "*" at bounding box center [700, 625] width 36 height 22
click at [696, 625] on input "*" at bounding box center [700, 625] width 36 height 22
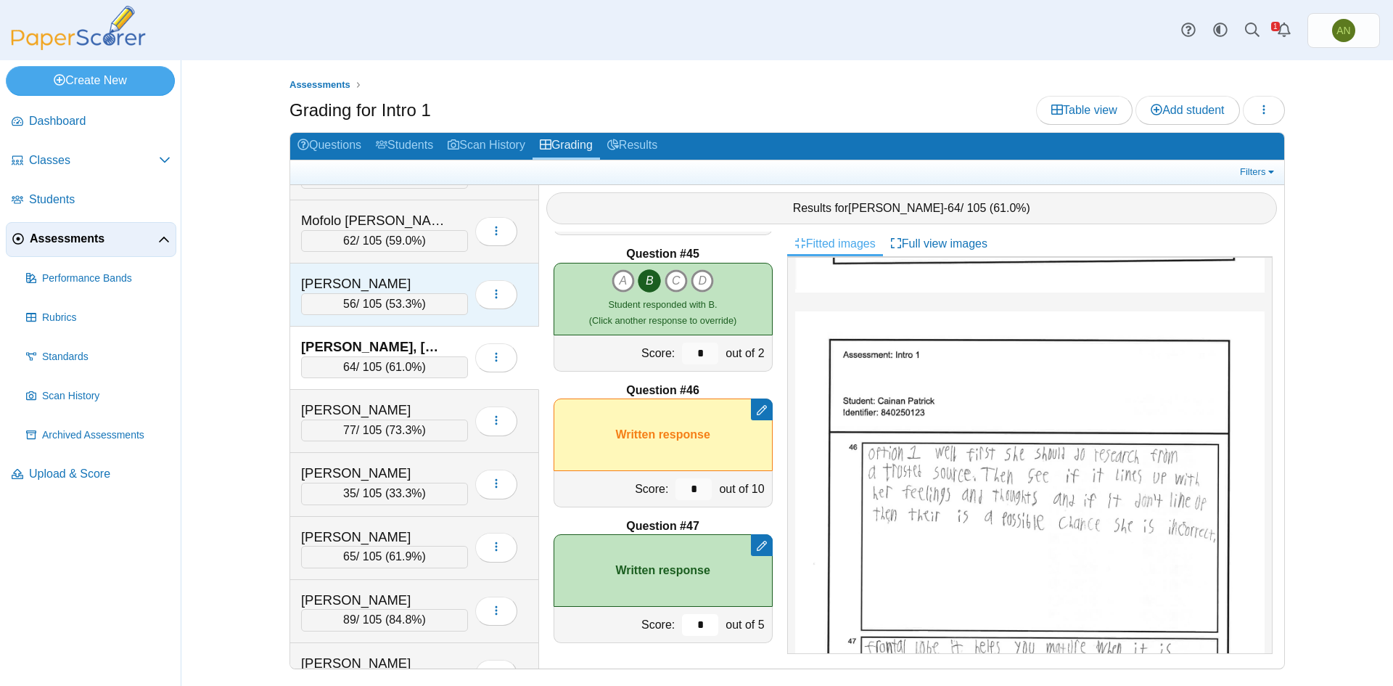
type input "*"
click at [434, 278] on div "[PERSON_NAME]" at bounding box center [373, 283] width 145 height 19
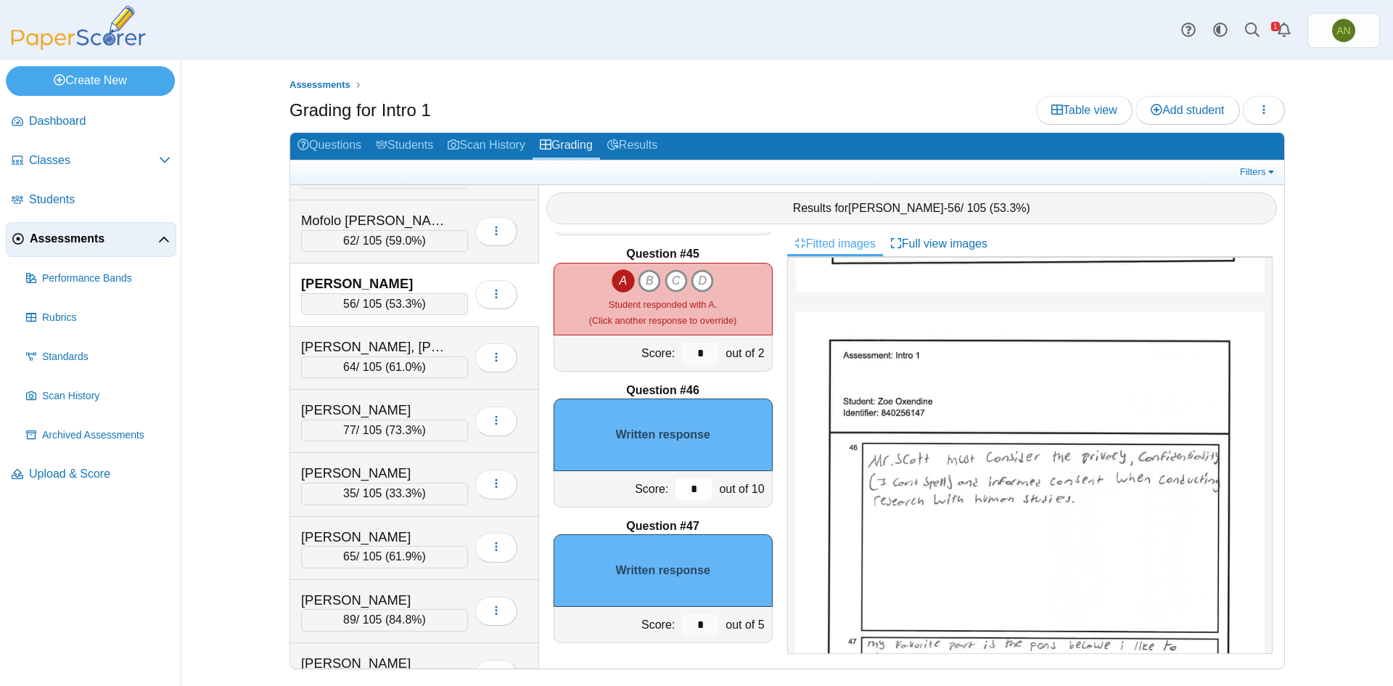
click at [678, 487] on input "*" at bounding box center [693, 489] width 36 height 22
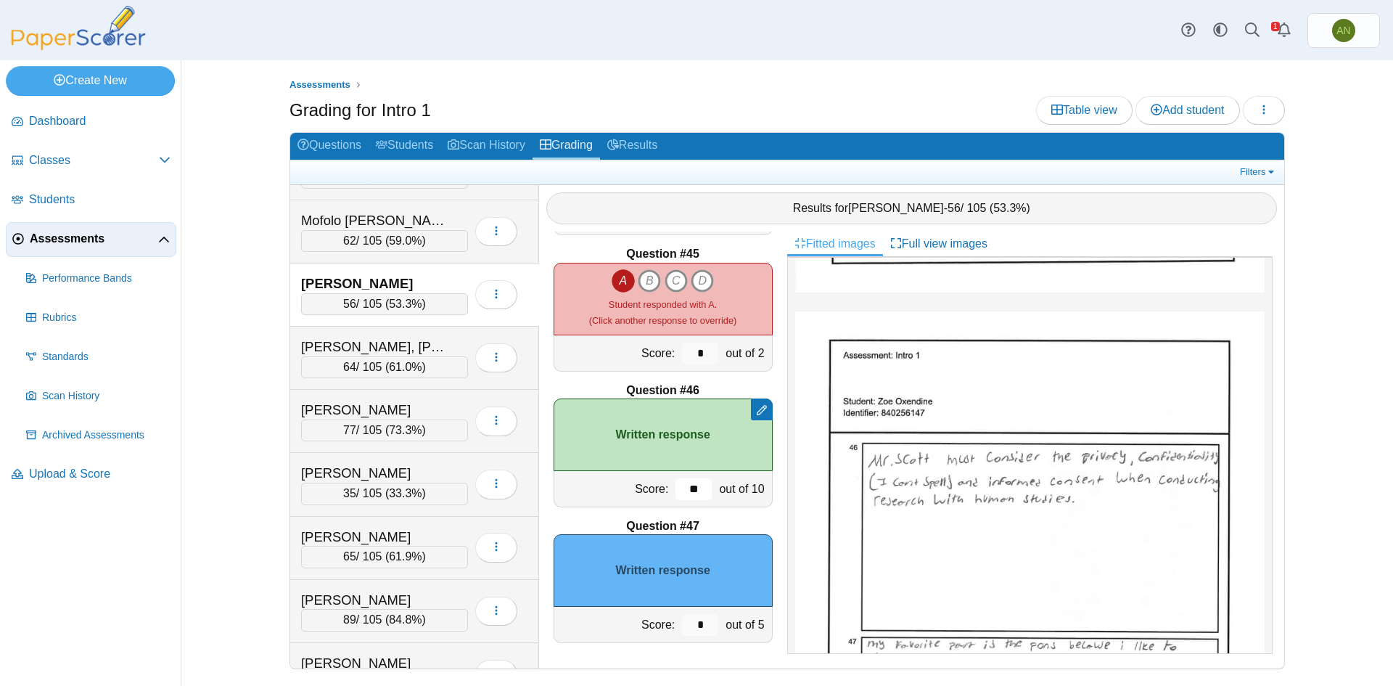
type input "**"
drag, startPoint x: 701, startPoint y: 627, endPoint x: 710, endPoint y: 617, distance: 13.9
click at [701, 625] on input "*" at bounding box center [700, 625] width 36 height 22
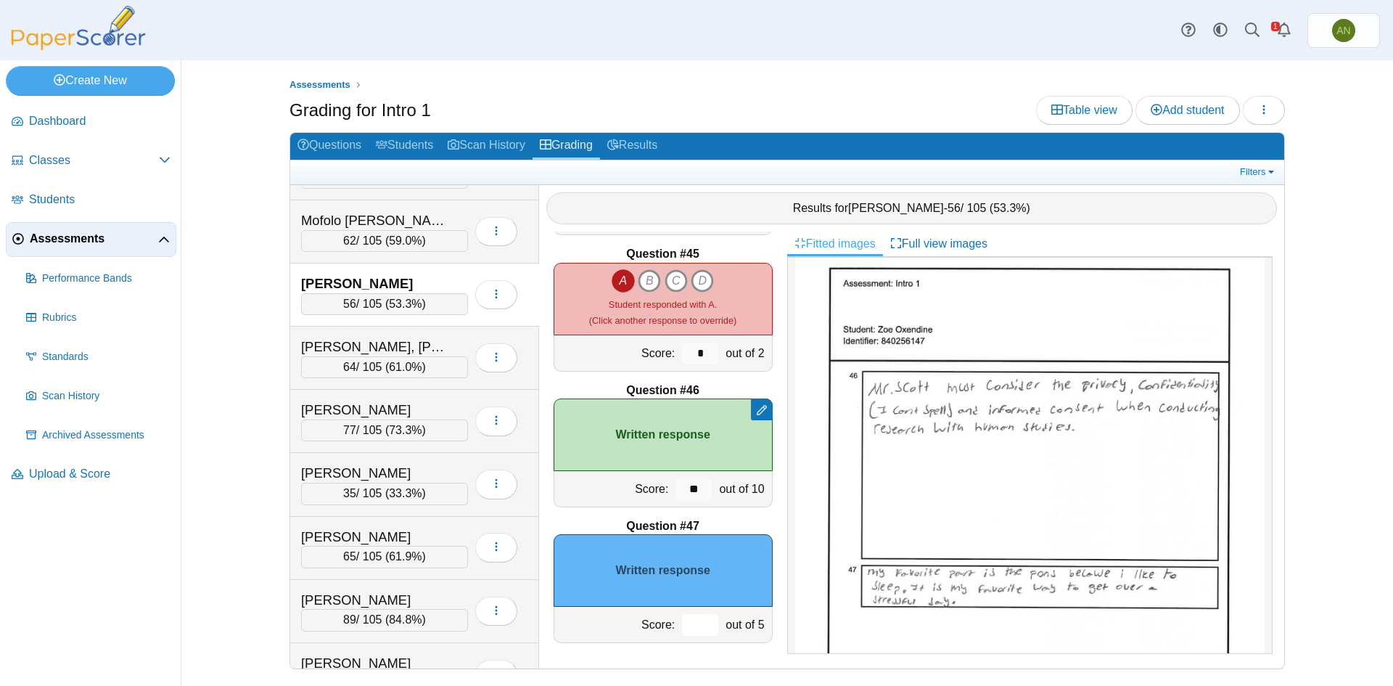
scroll to position [725, 0]
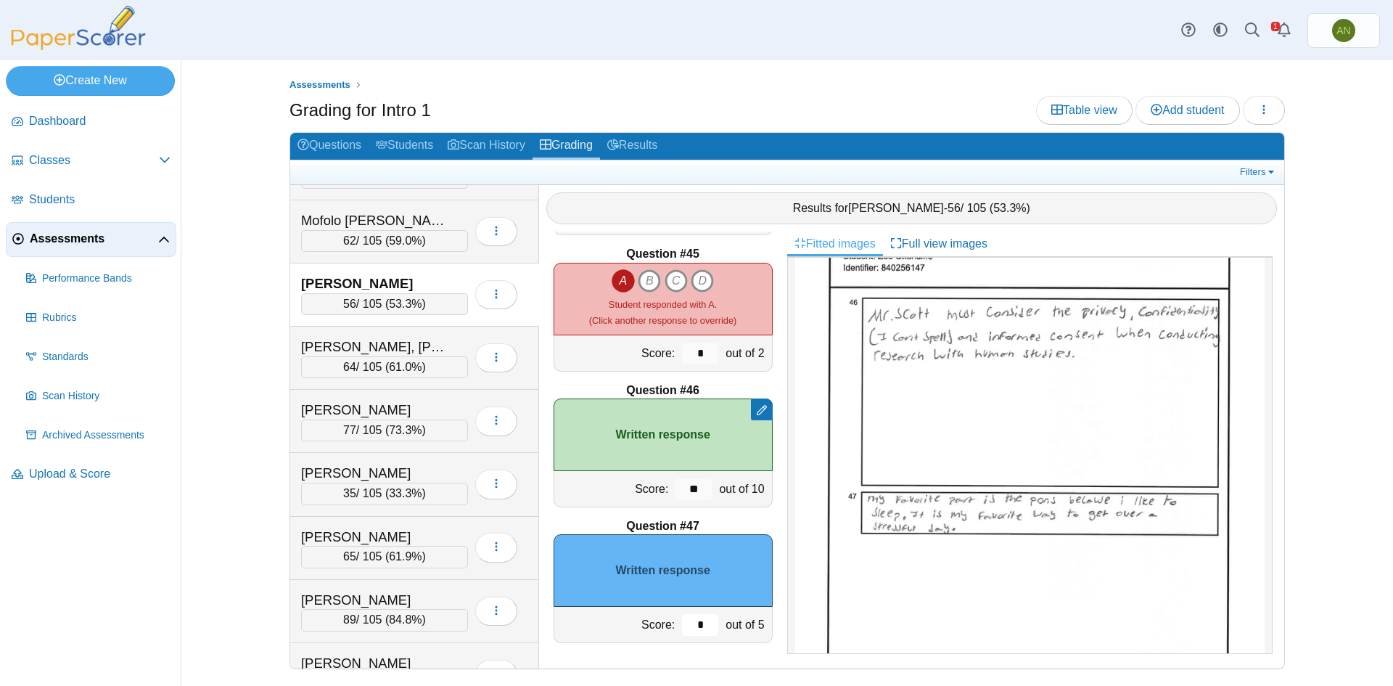
type input "*"
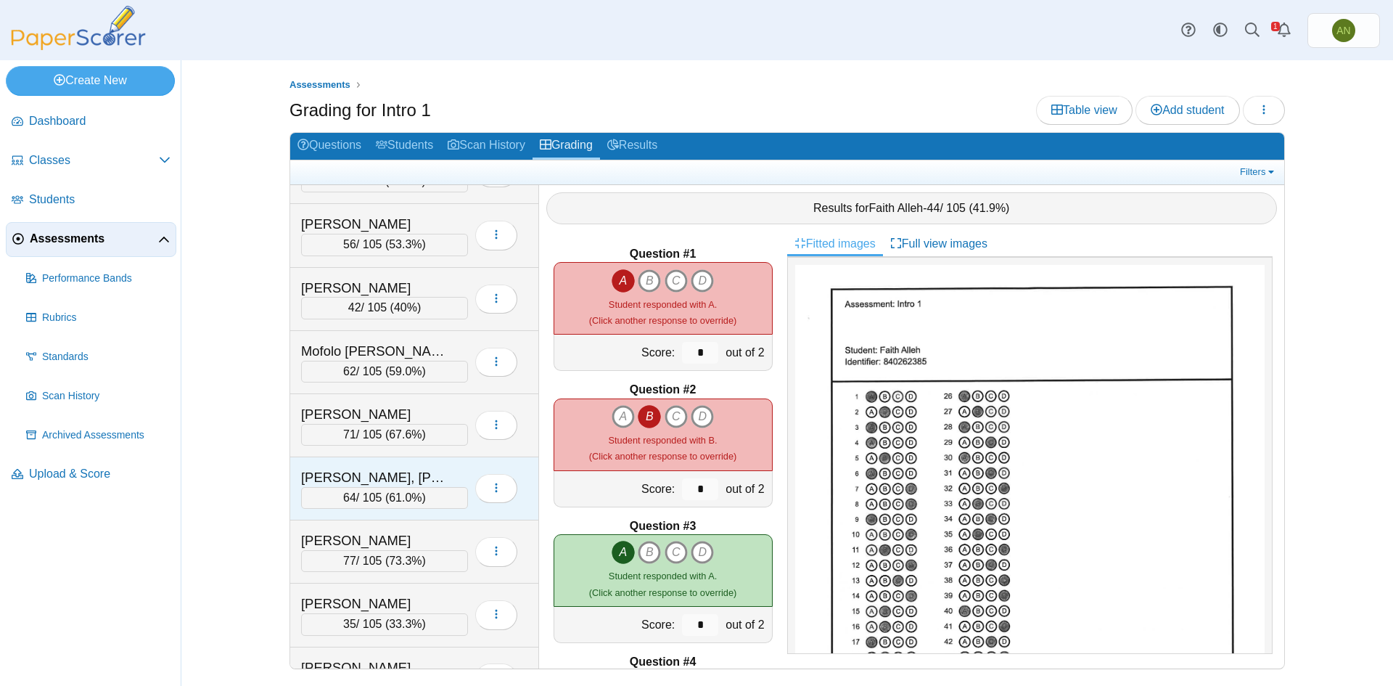
scroll to position [1104, 0]
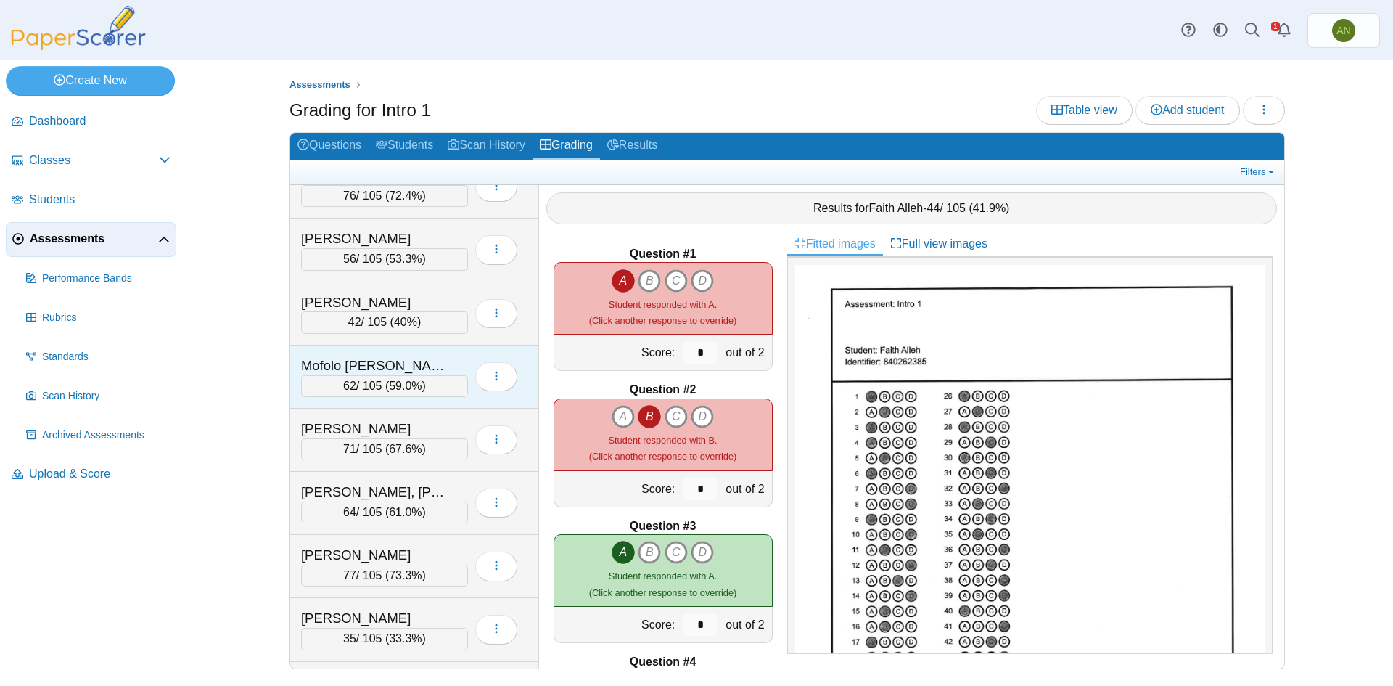
click at [436, 364] on div "Mofolo [PERSON_NAME]" at bounding box center [373, 365] width 145 height 19
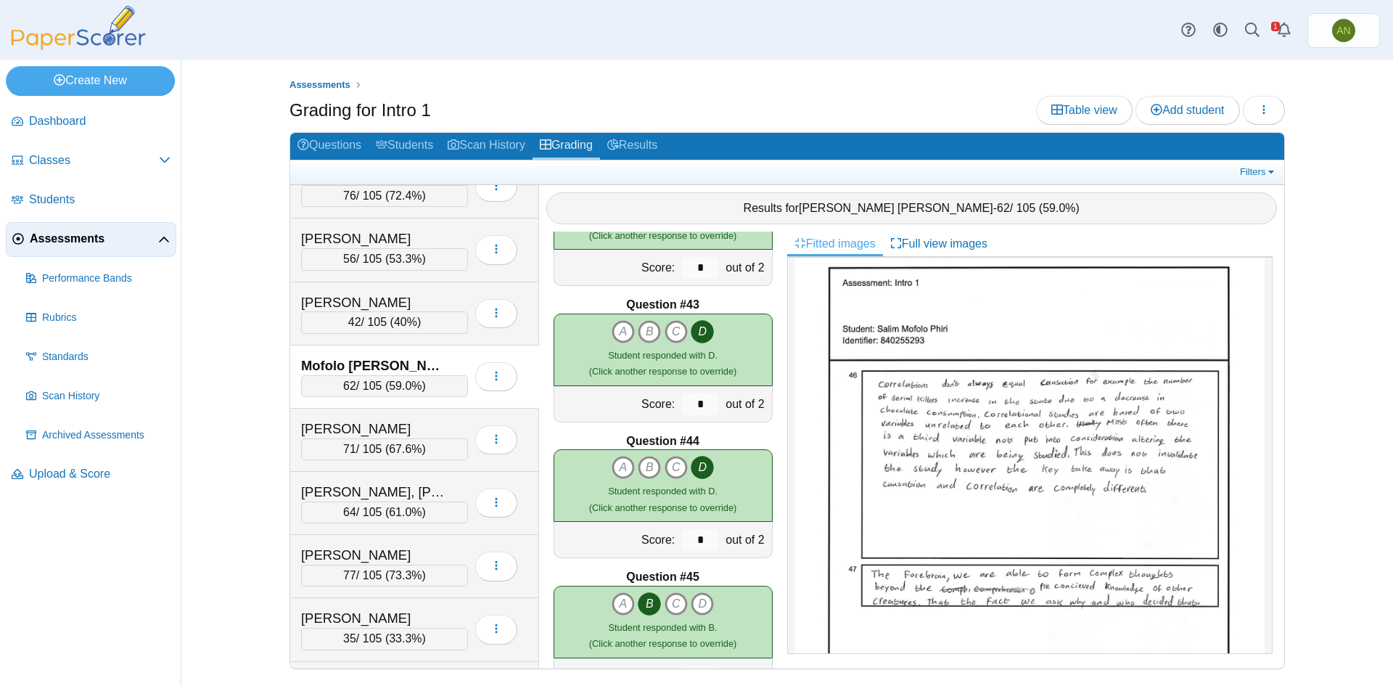
scroll to position [5981, 0]
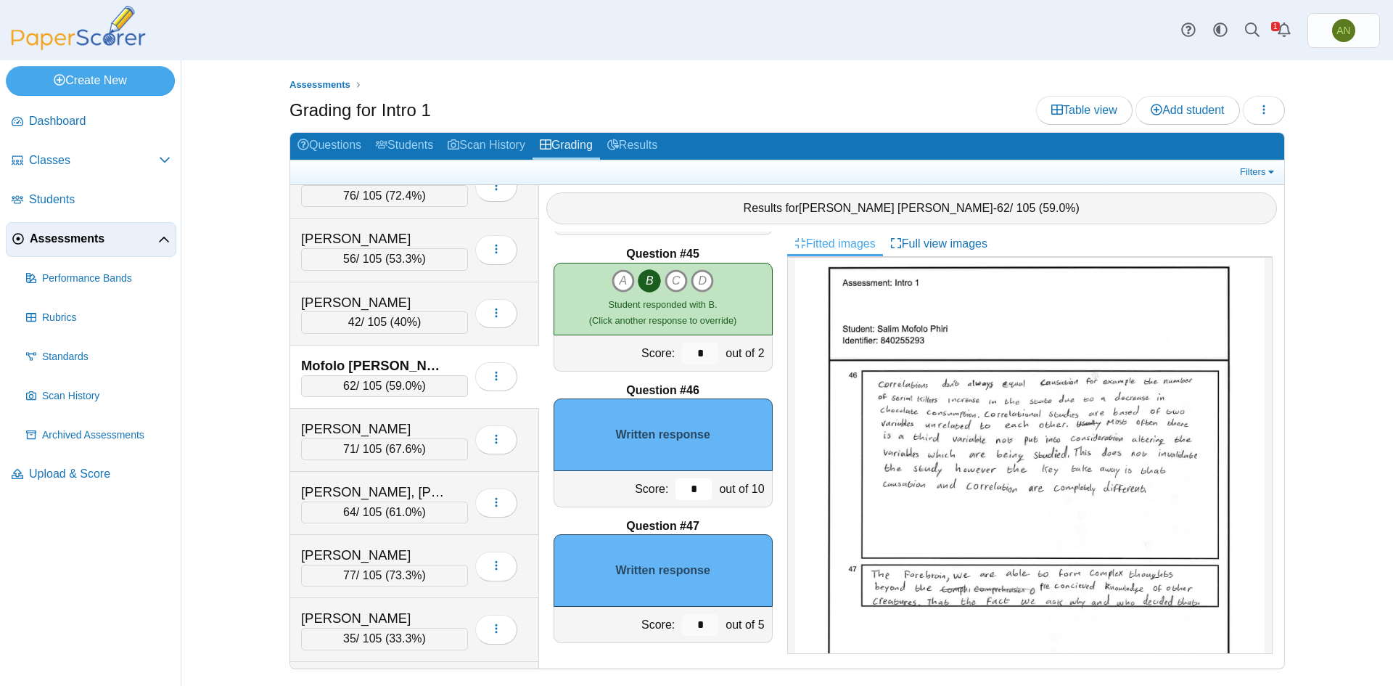
click at [678, 490] on input "*" at bounding box center [693, 489] width 36 height 22
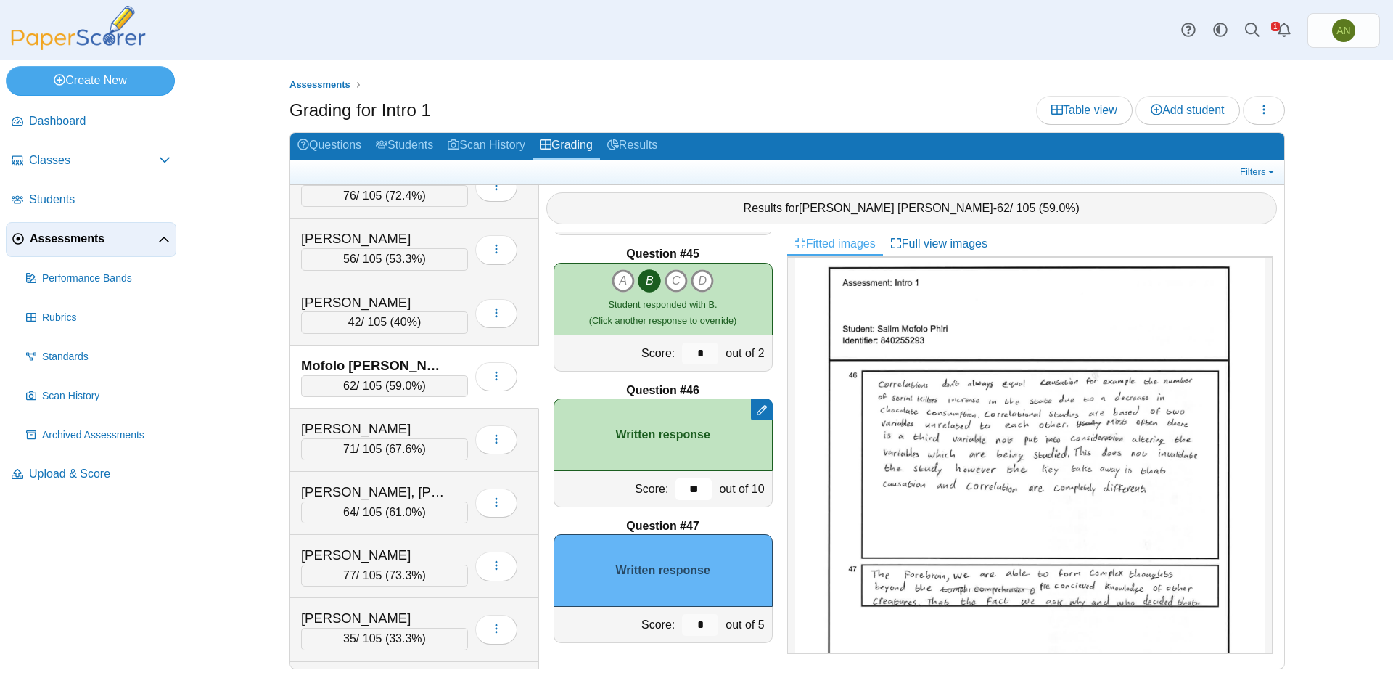
type input "**"
click at [694, 628] on input "*" at bounding box center [700, 625] width 36 height 22
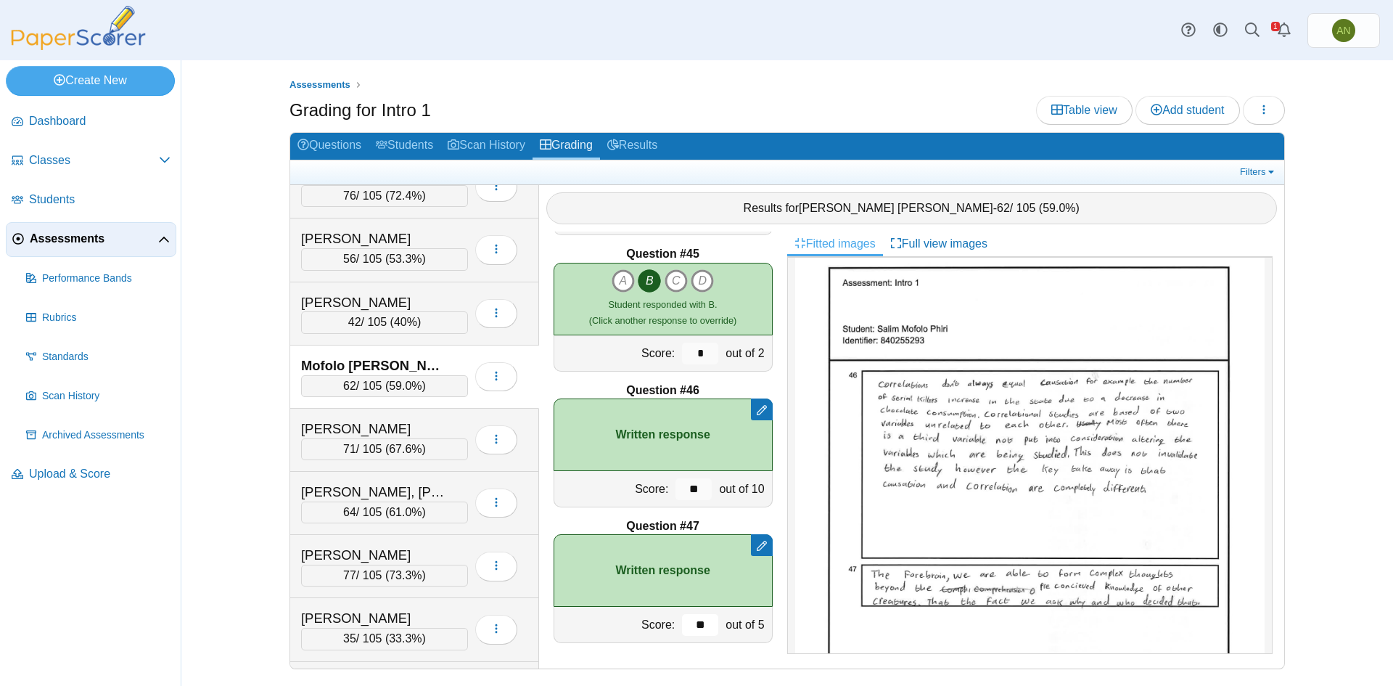
type input "**"
click at [458, 363] on div "Mofolo [PERSON_NAME]" at bounding box center [384, 365] width 167 height 19
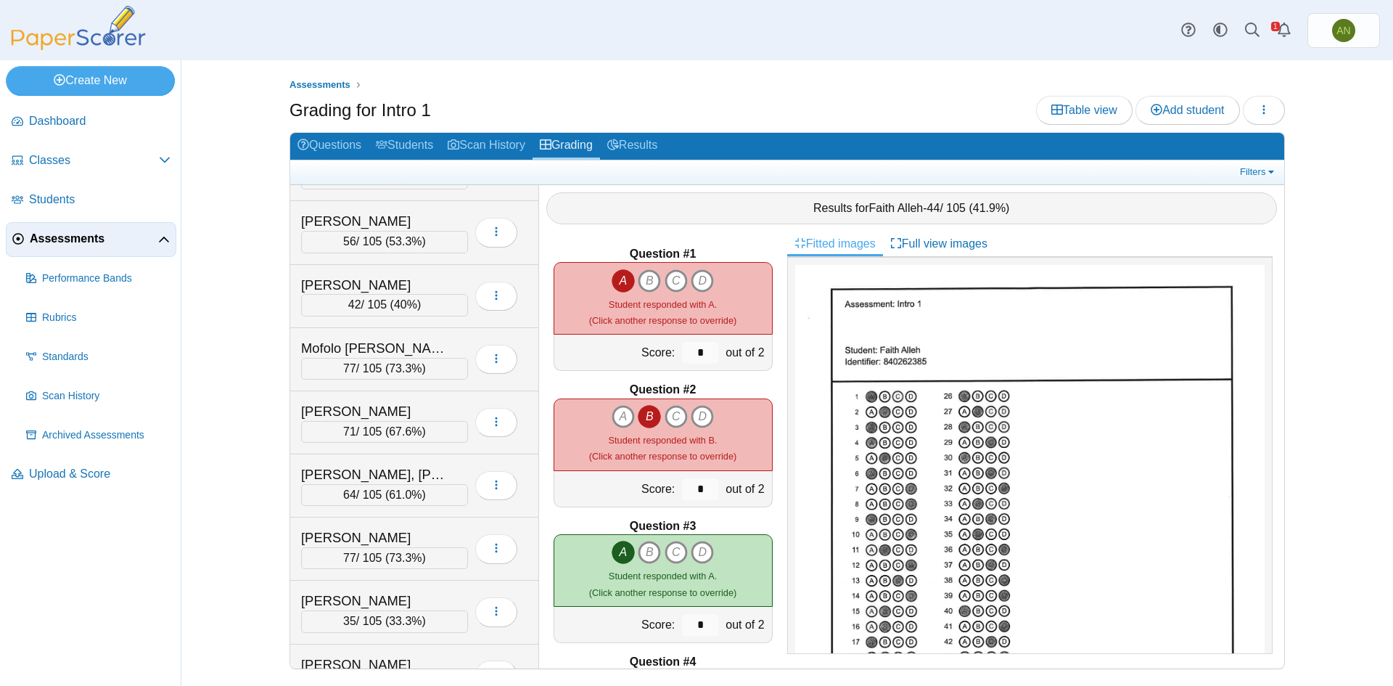
scroll to position [1088, 0]
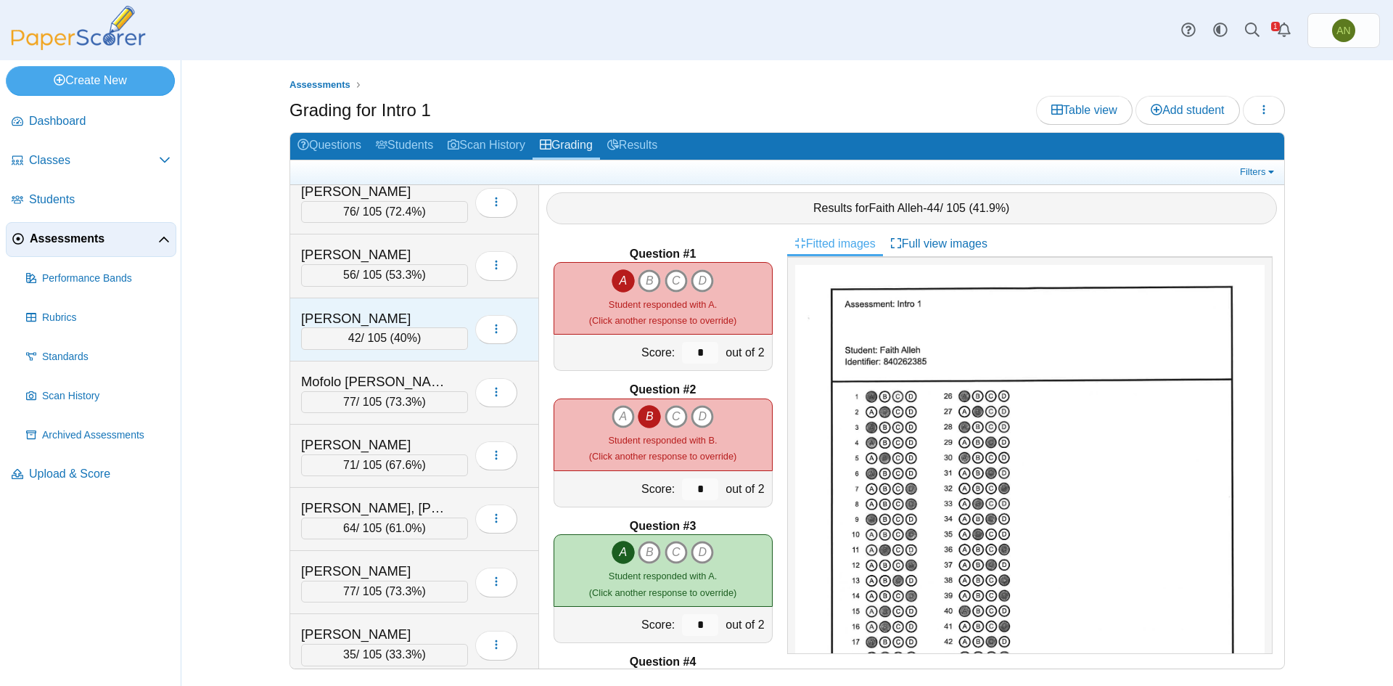
click at [441, 313] on div "[PERSON_NAME]" at bounding box center [373, 318] width 145 height 19
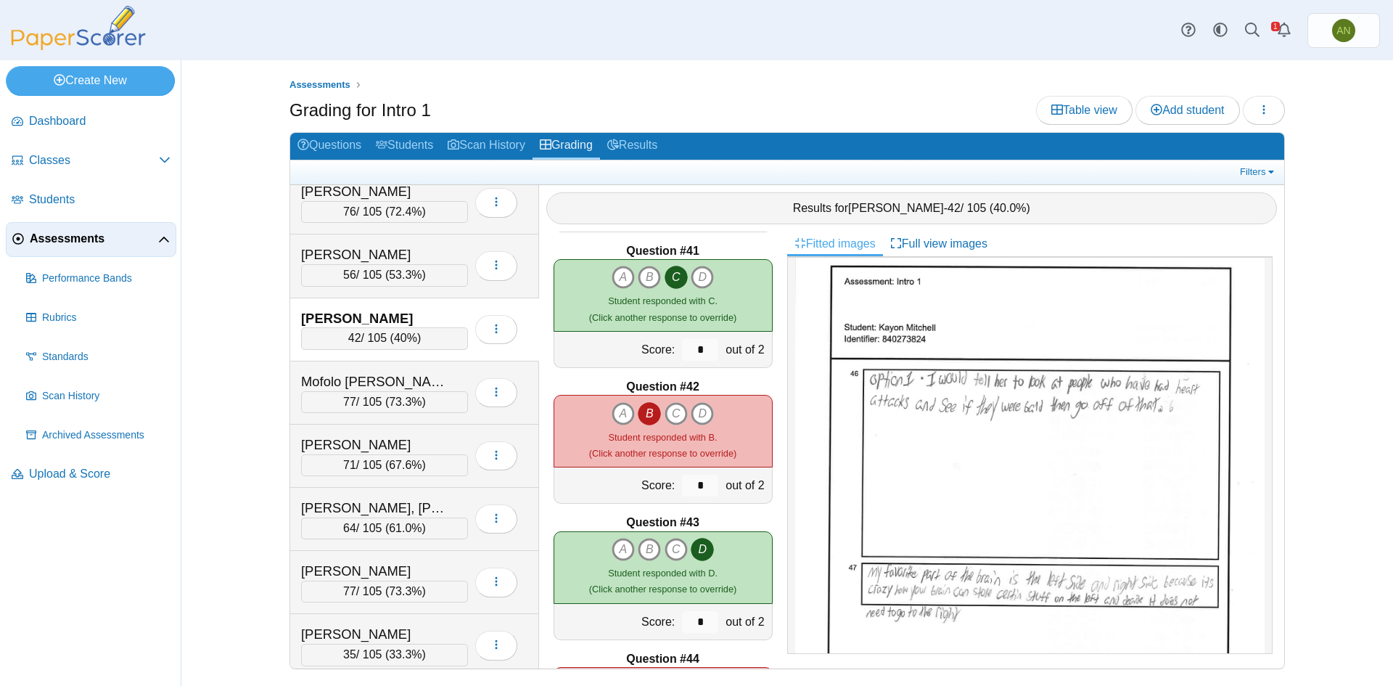
scroll to position [5981, 0]
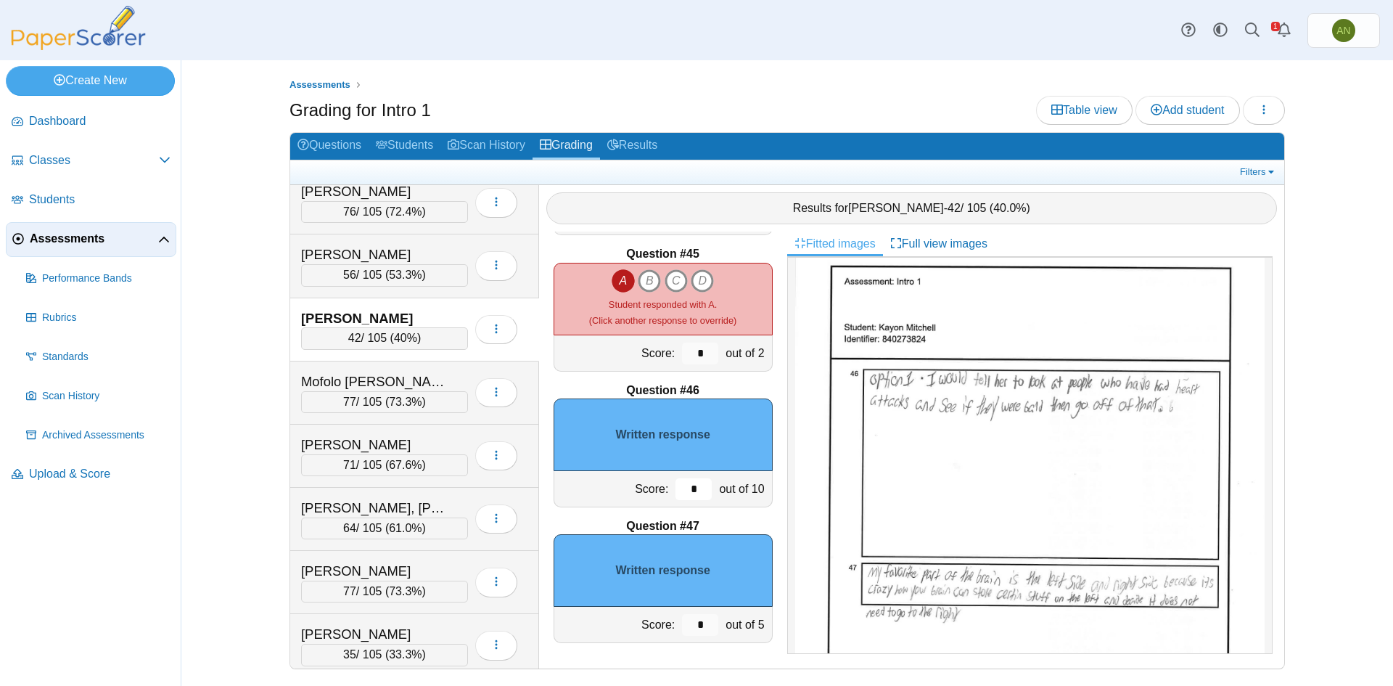
click at [691, 488] on input "*" at bounding box center [693, 489] width 36 height 22
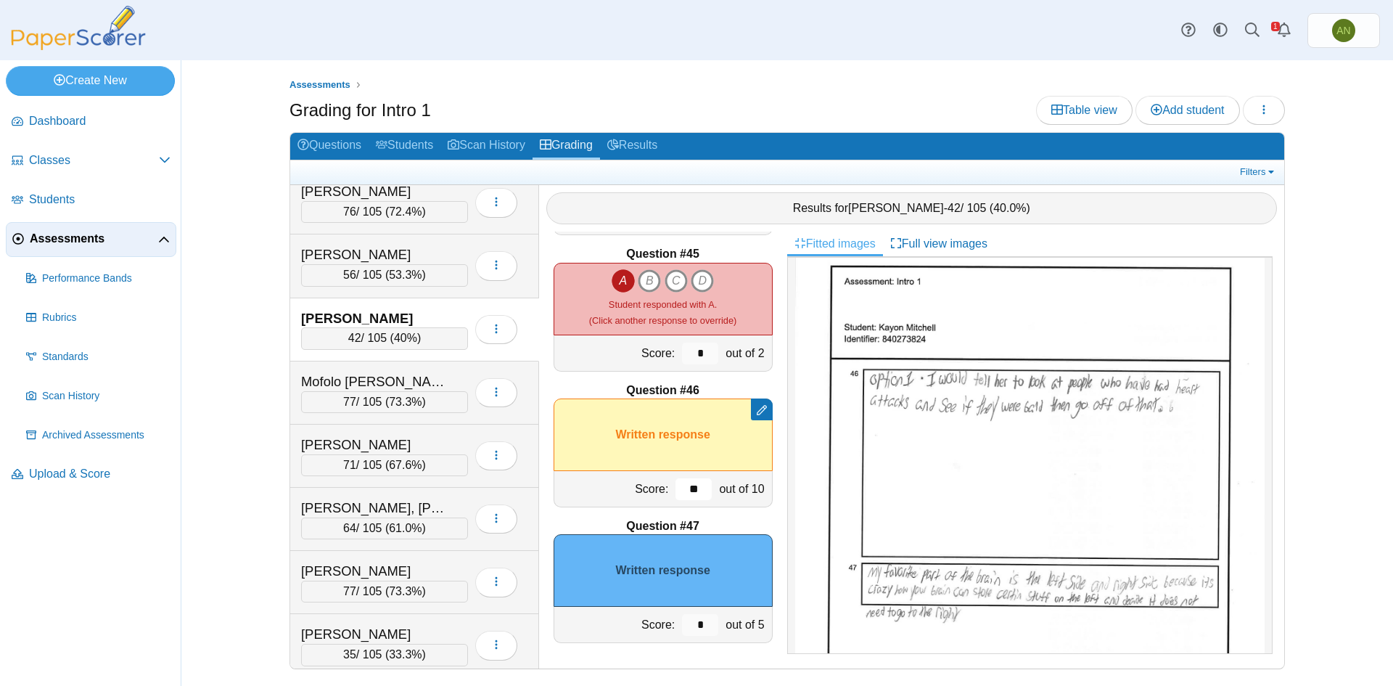
type input "**"
click at [691, 628] on input "*" at bounding box center [700, 625] width 36 height 22
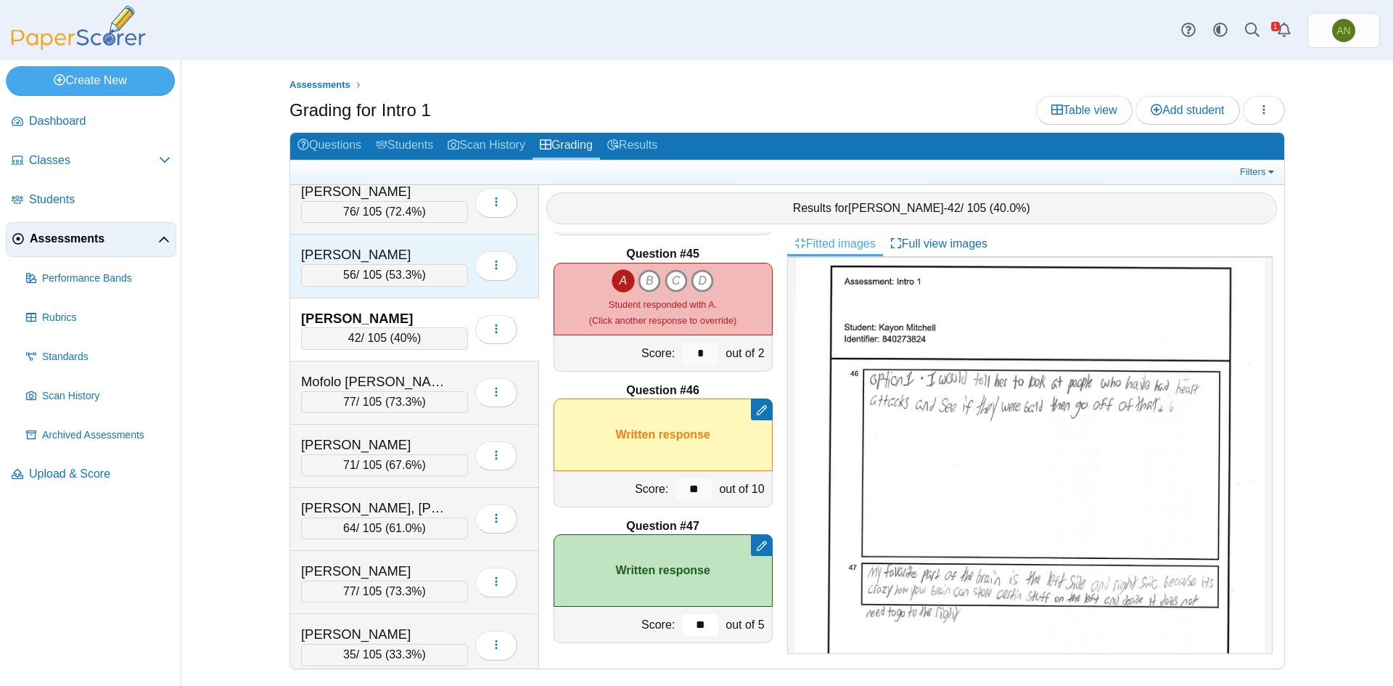
type input "**"
click at [453, 257] on div "[PERSON_NAME]" at bounding box center [384, 254] width 167 height 19
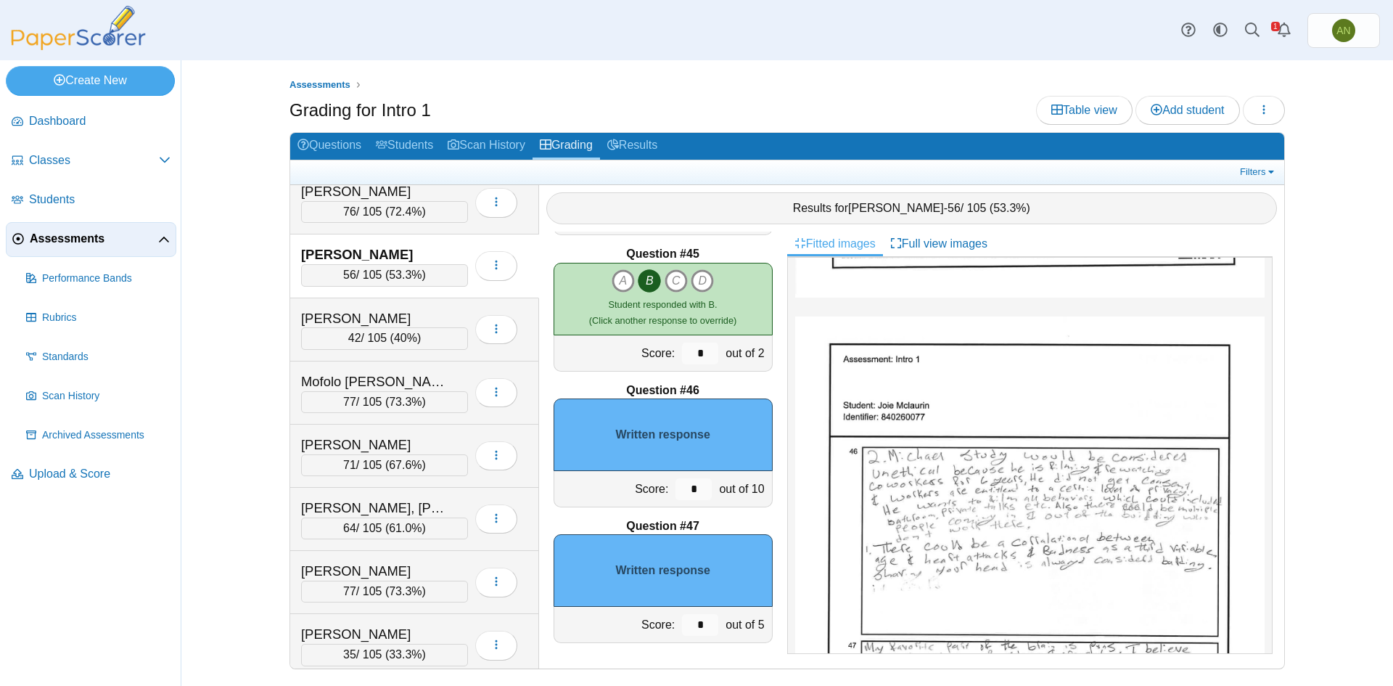
scroll to position [580, 0]
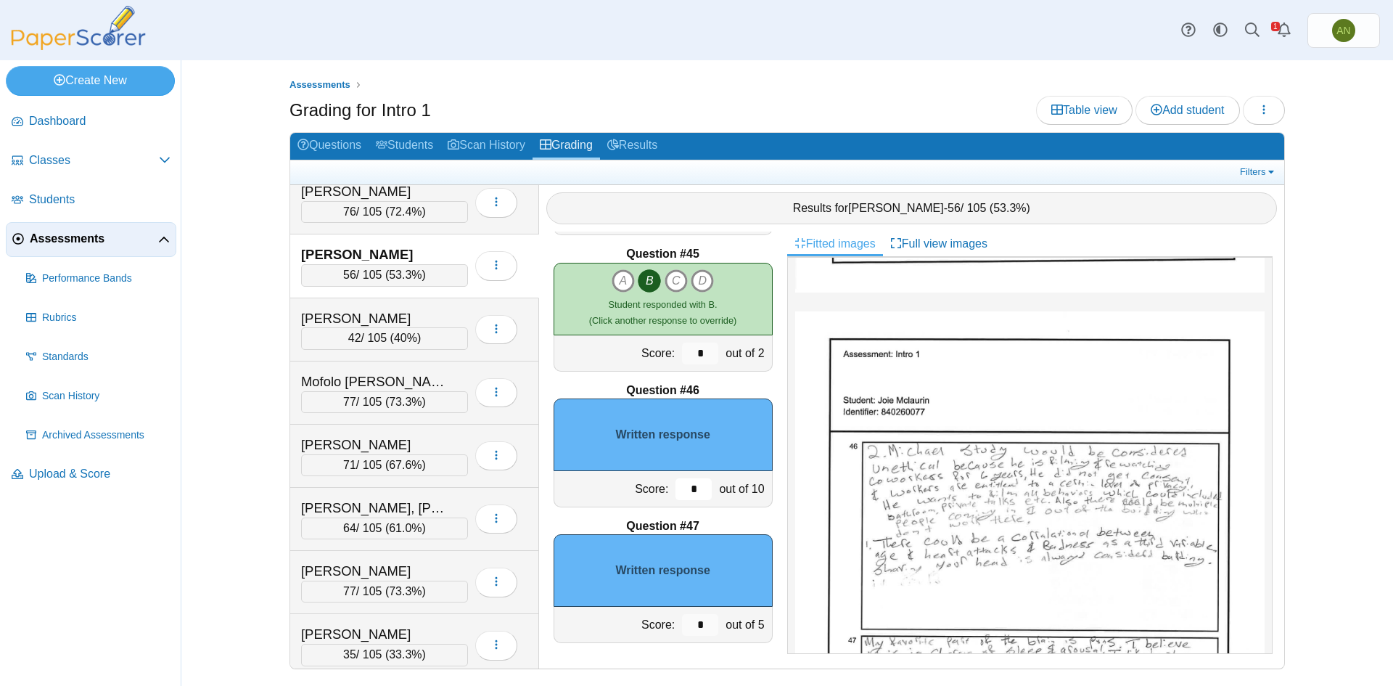
click at [678, 491] on input "*" at bounding box center [693, 489] width 36 height 22
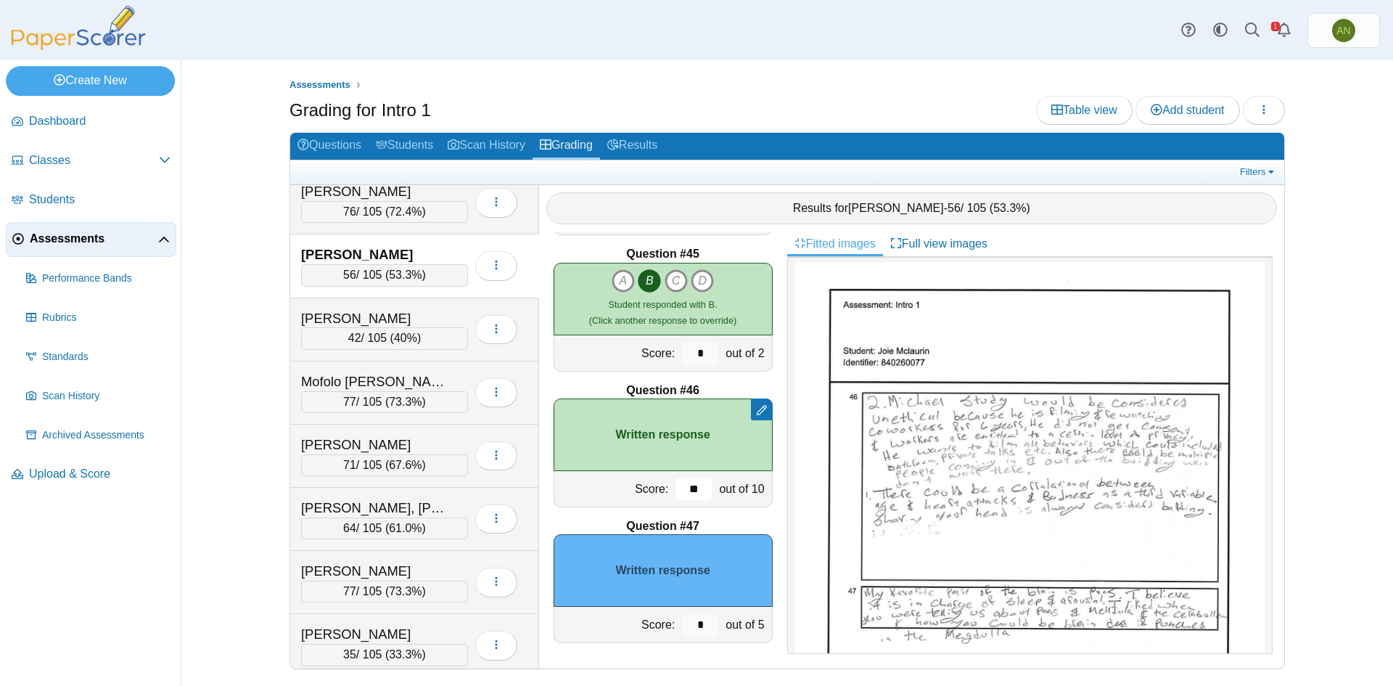
scroll to position [725, 0]
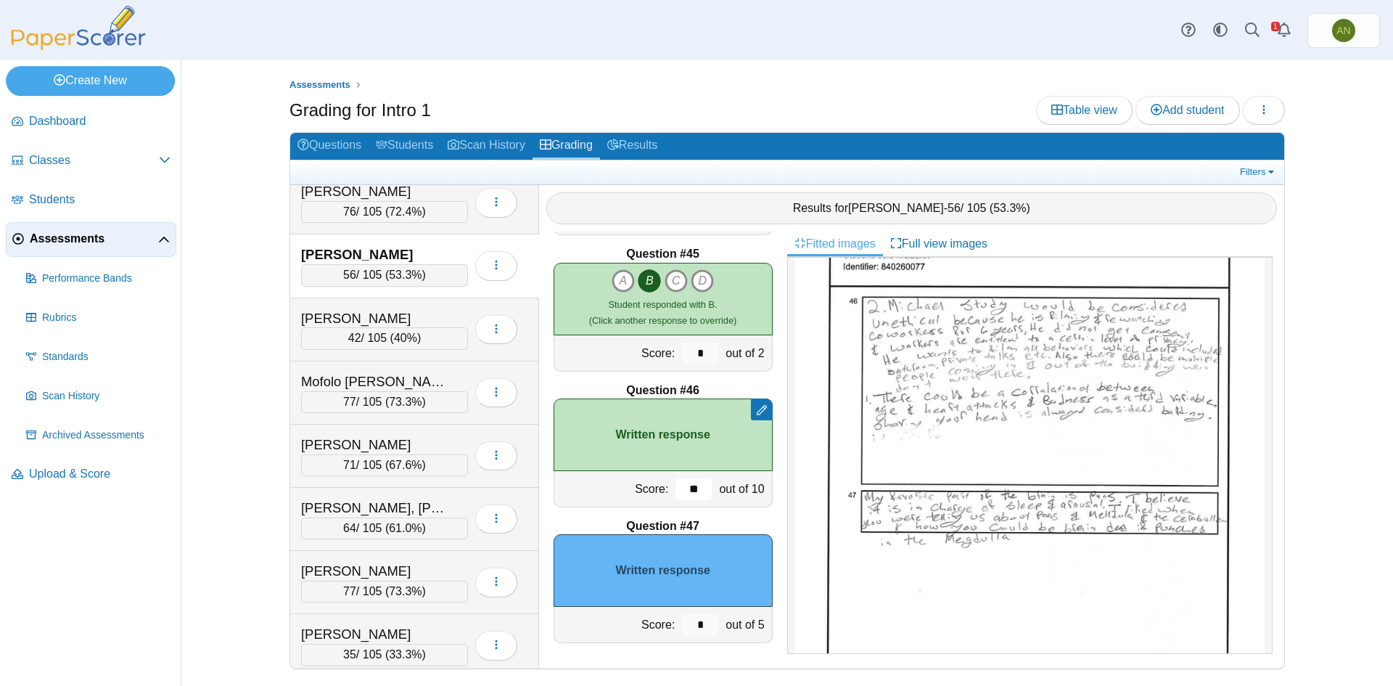
type input "**"
click at [691, 624] on input "*" at bounding box center [700, 625] width 36 height 22
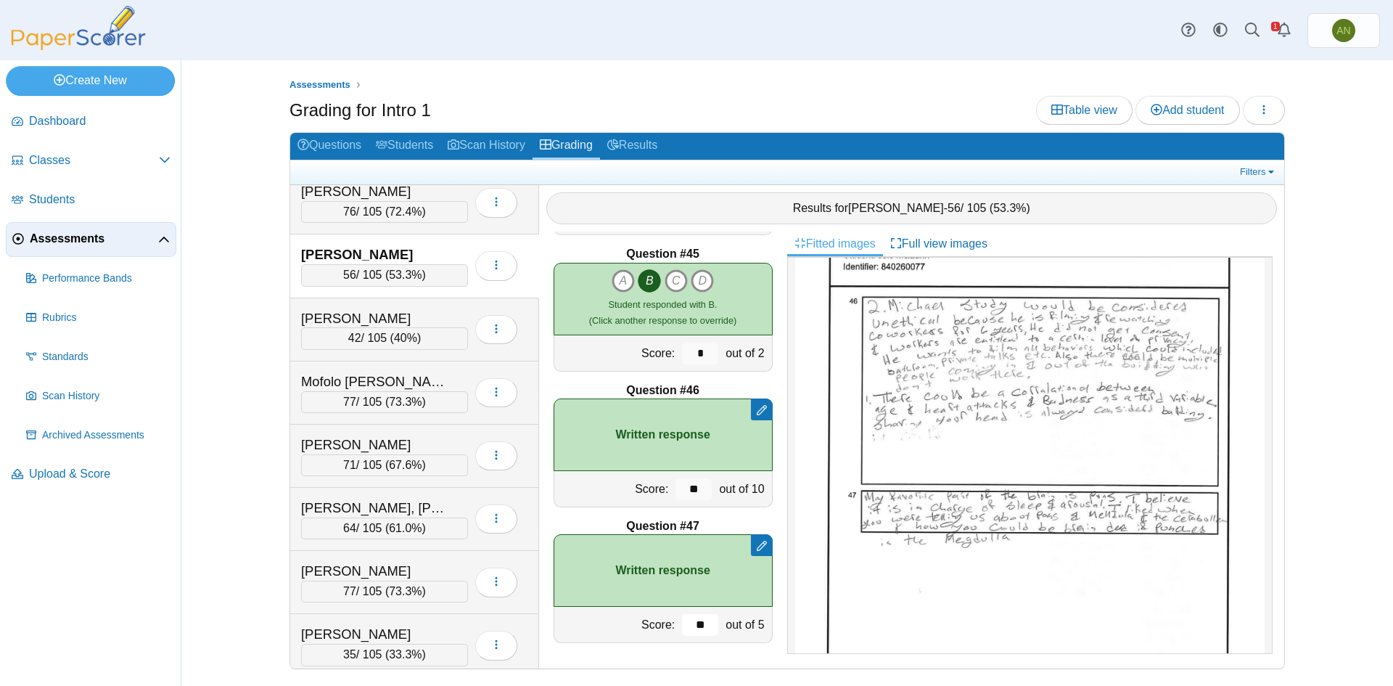
type input "**"
click at [1074, 598] on img at bounding box center [1029, 470] width 469 height 608
click at [464, 249] on div "[PERSON_NAME]" at bounding box center [384, 254] width 167 height 19
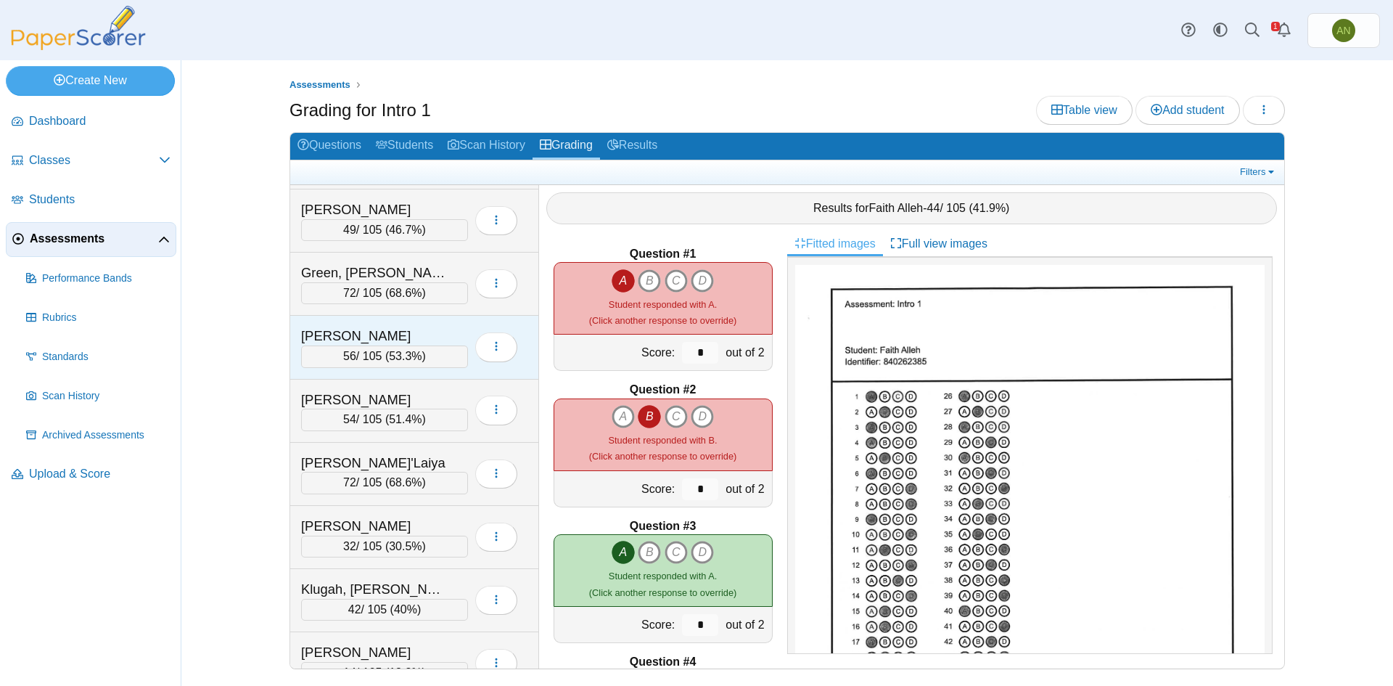
scroll to position [871, 0]
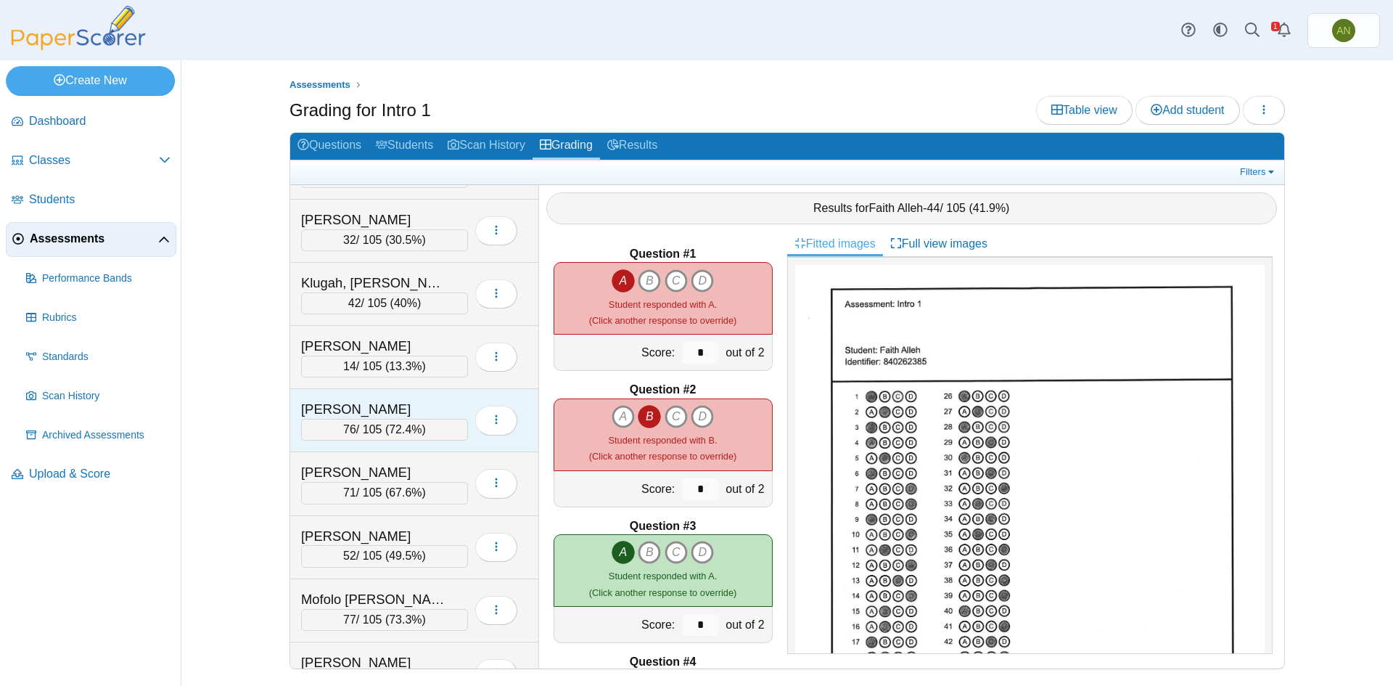
click at [461, 401] on div "[PERSON_NAME]" at bounding box center [384, 409] width 167 height 19
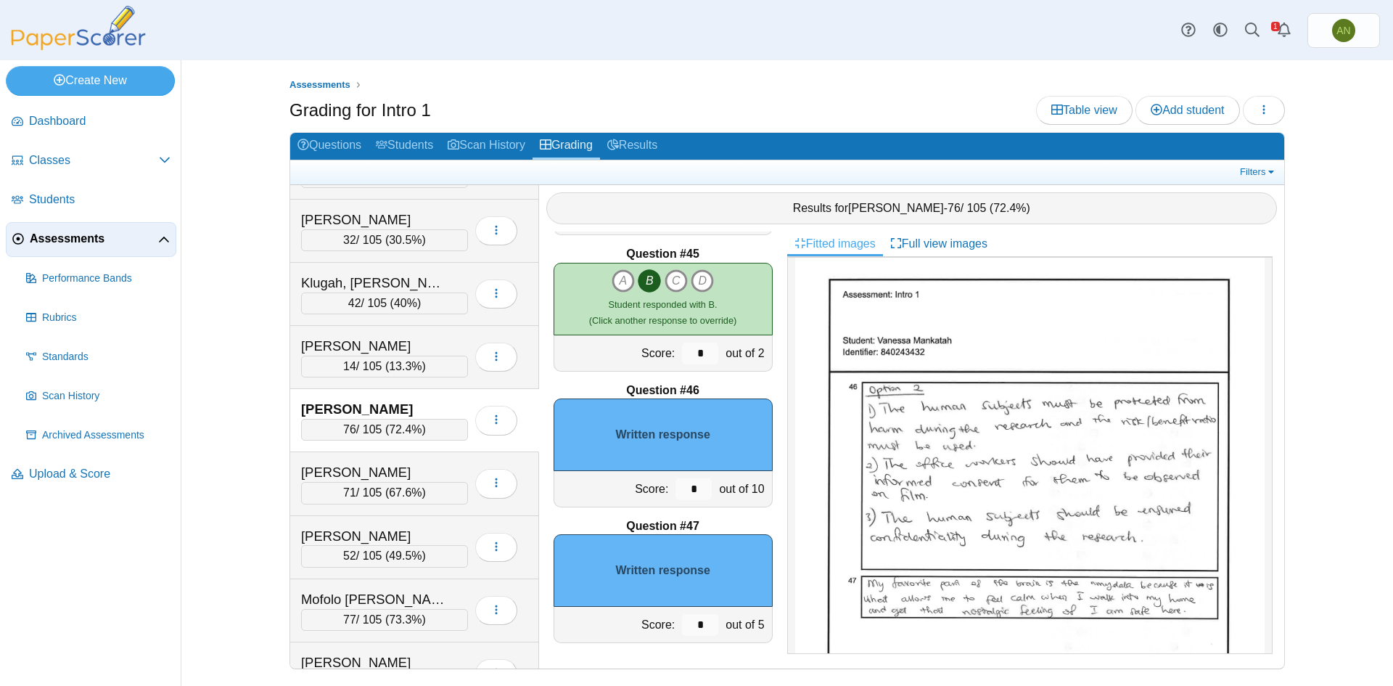
scroll to position [653, 0]
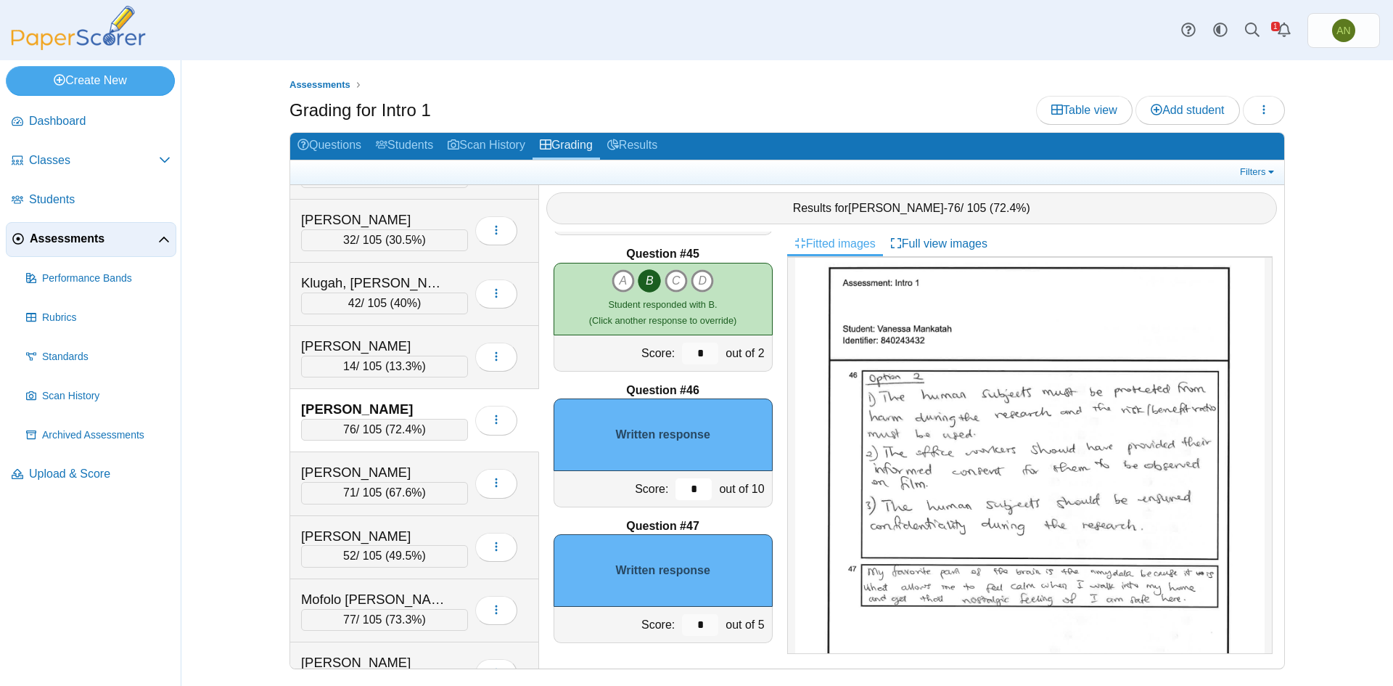
click at [677, 486] on input "*" at bounding box center [693, 489] width 36 height 22
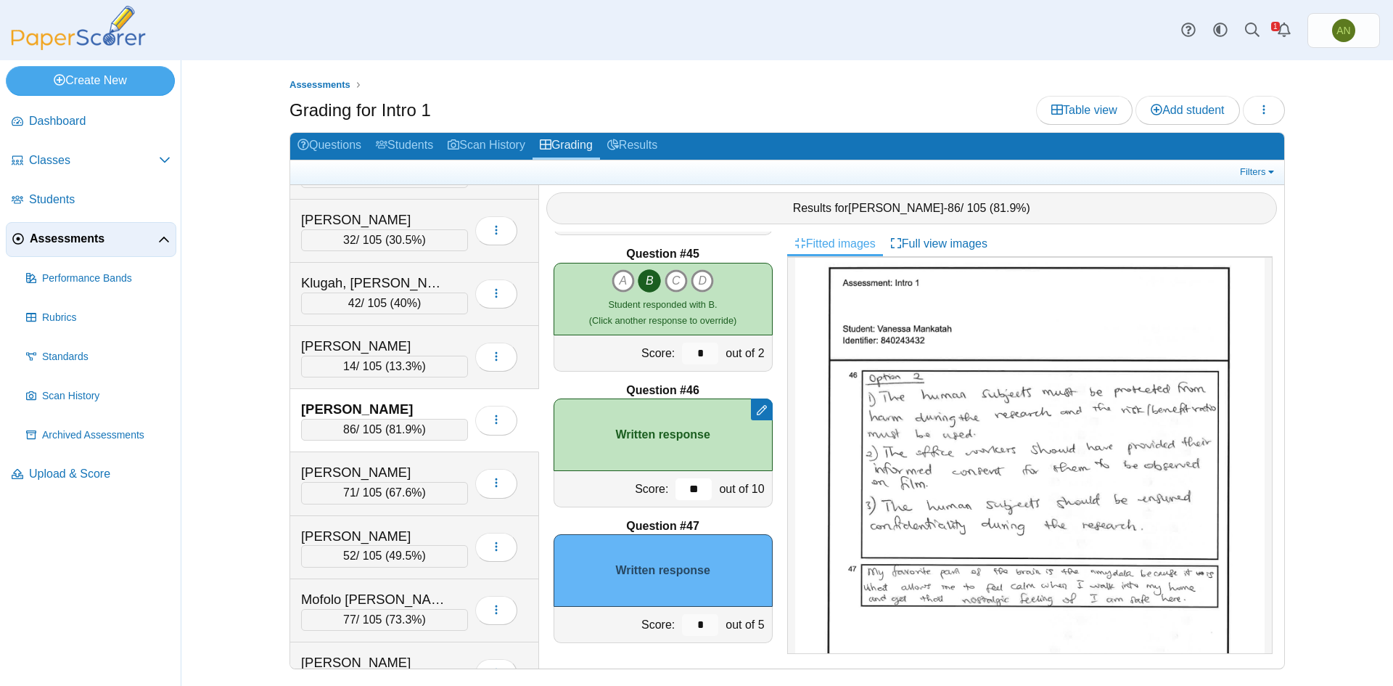
type input "**"
click at [692, 625] on input "*" at bounding box center [700, 625] width 36 height 22
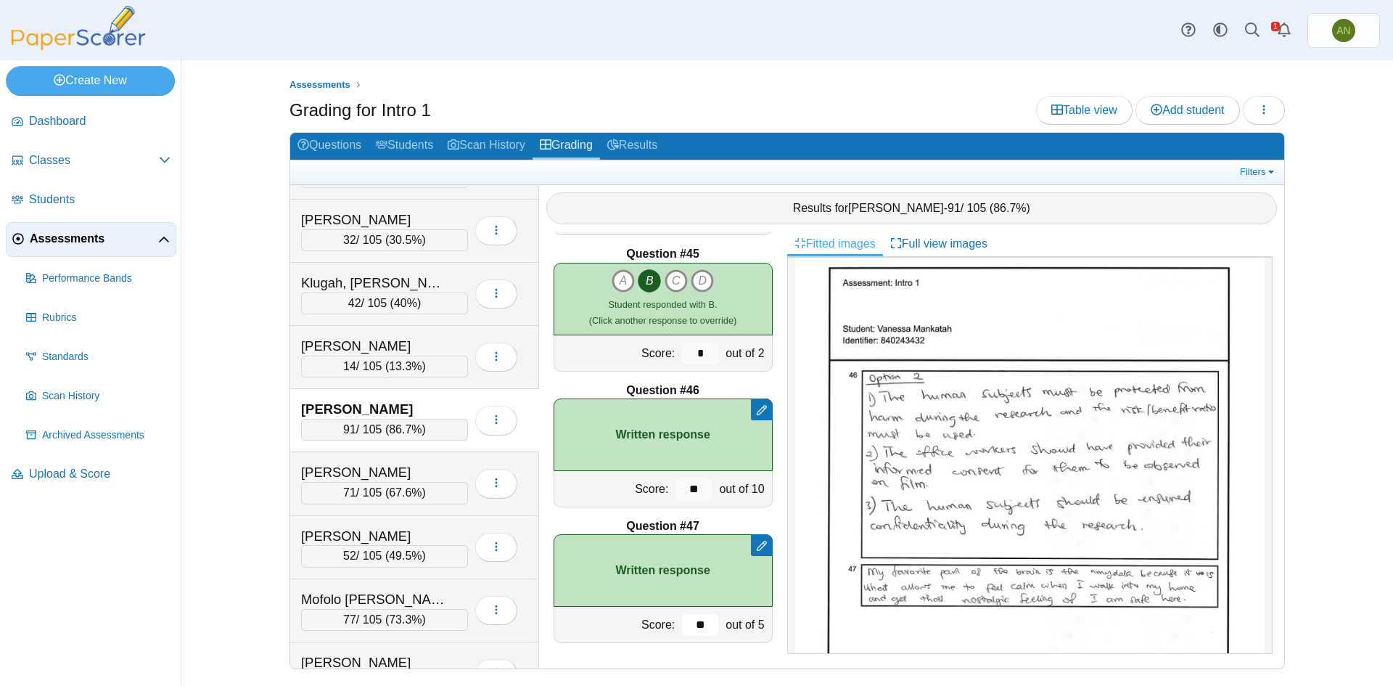
type input "**"
